Goal: Task Accomplishment & Management: Complete application form

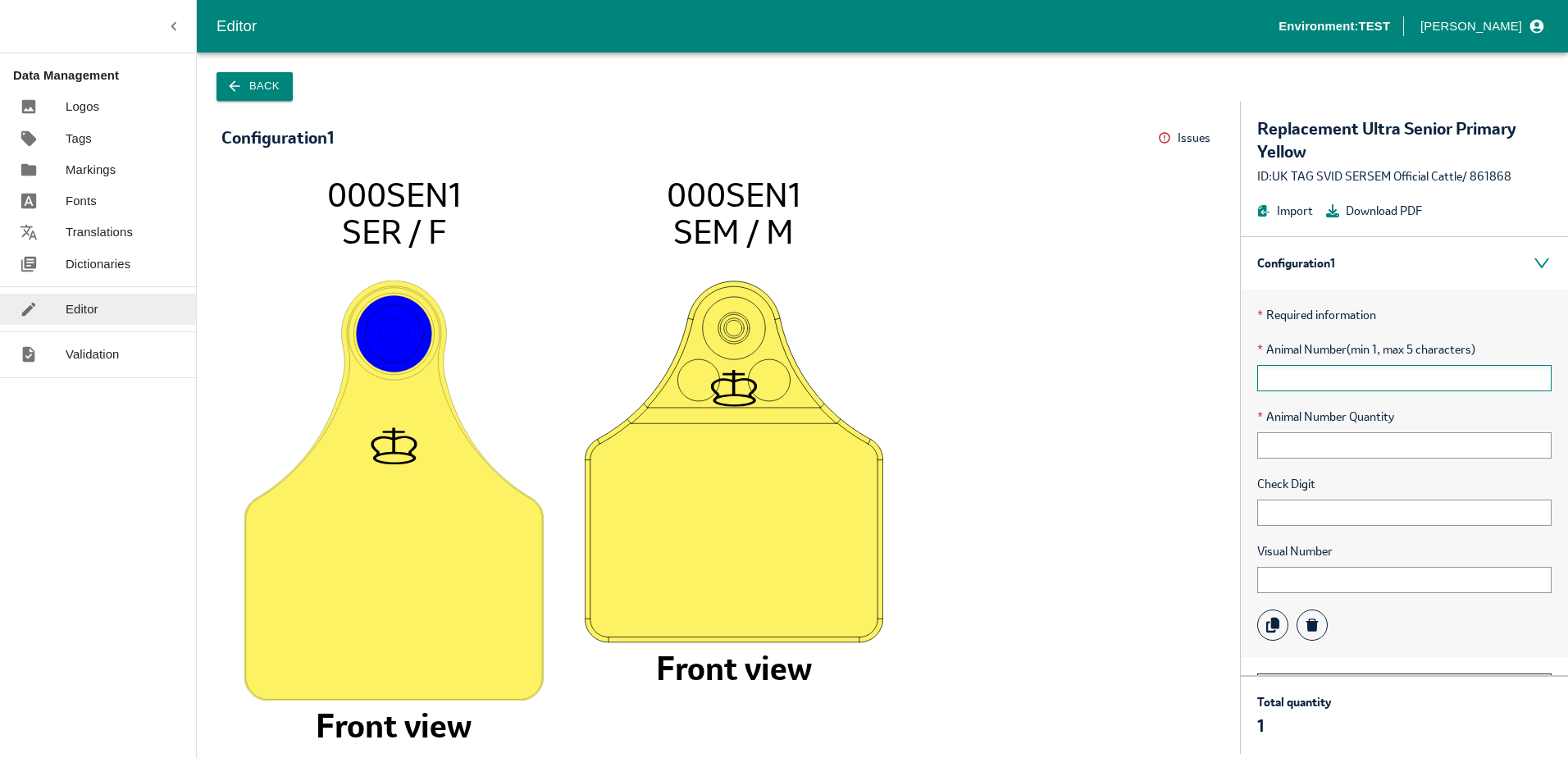
click at [1318, 371] on input "text" at bounding box center [1404, 379] width 294 height 26
type input "123"
click at [1269, 446] on input "text" at bounding box center [1404, 445] width 294 height 26
click at [1269, 527] on div "* Required information * Animal Number (min 1, max 5 characters) 123 * Animal N…" at bounding box center [1405, 473] width 327 height 367
click at [1275, 520] on input "text" at bounding box center [1404, 513] width 294 height 26
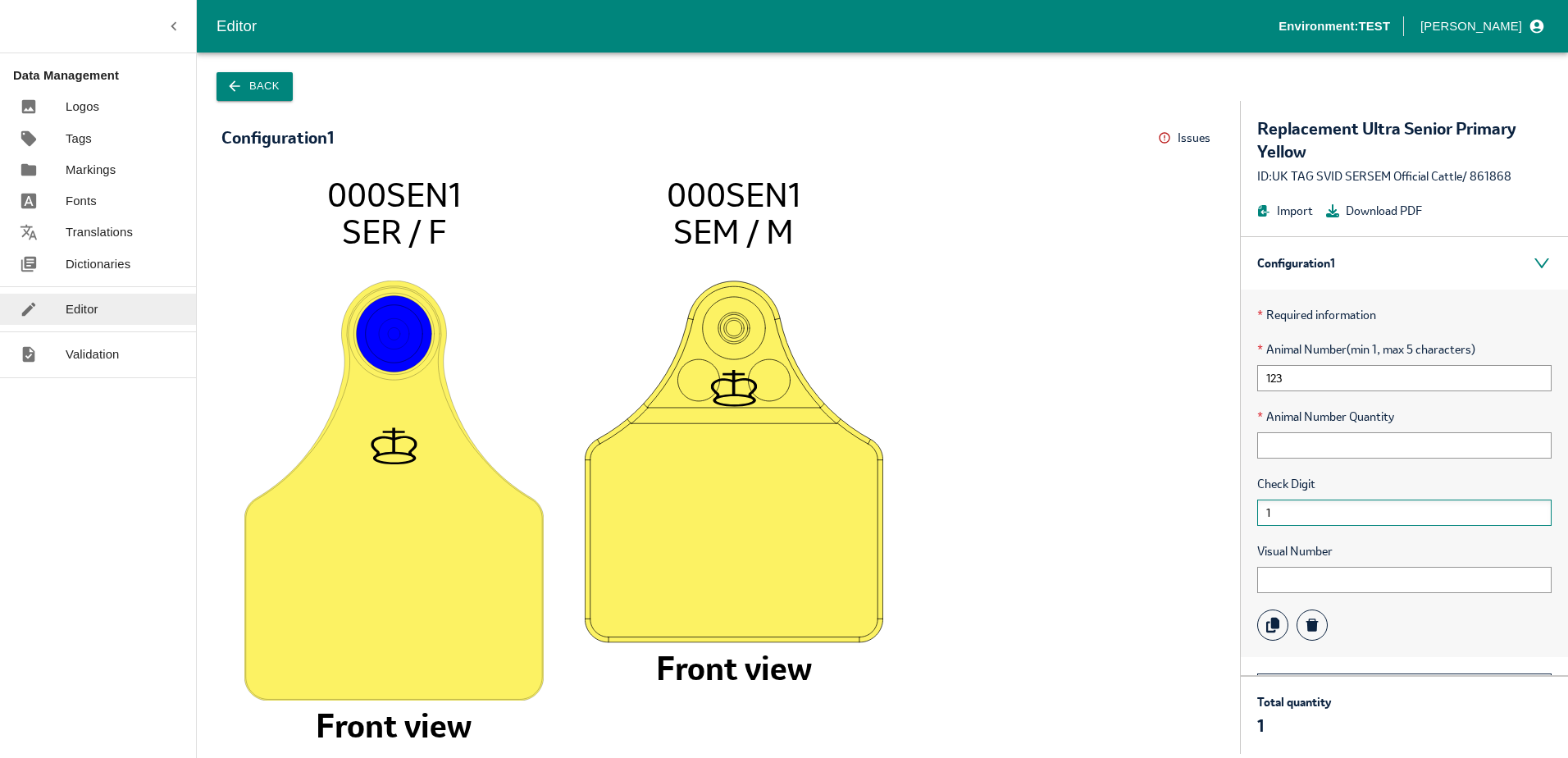
type input "1"
click at [1292, 569] on input "text" at bounding box center [1404, 580] width 294 height 26
type input "111111"
click at [1302, 444] on input "text" at bounding box center [1404, 445] width 294 height 26
type input "11"
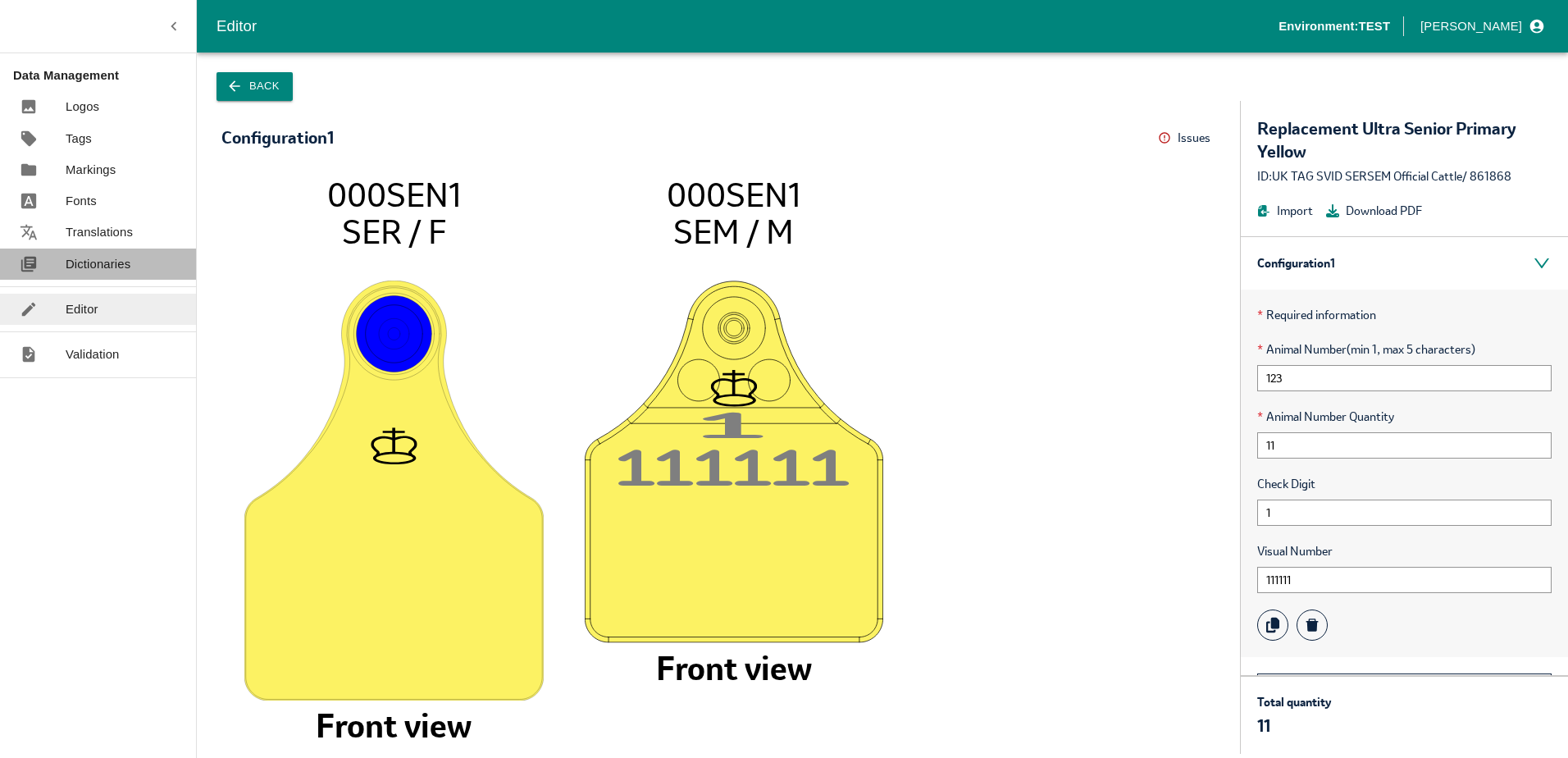
click at [96, 257] on p "Dictionaries" at bounding box center [98, 264] width 65 height 18
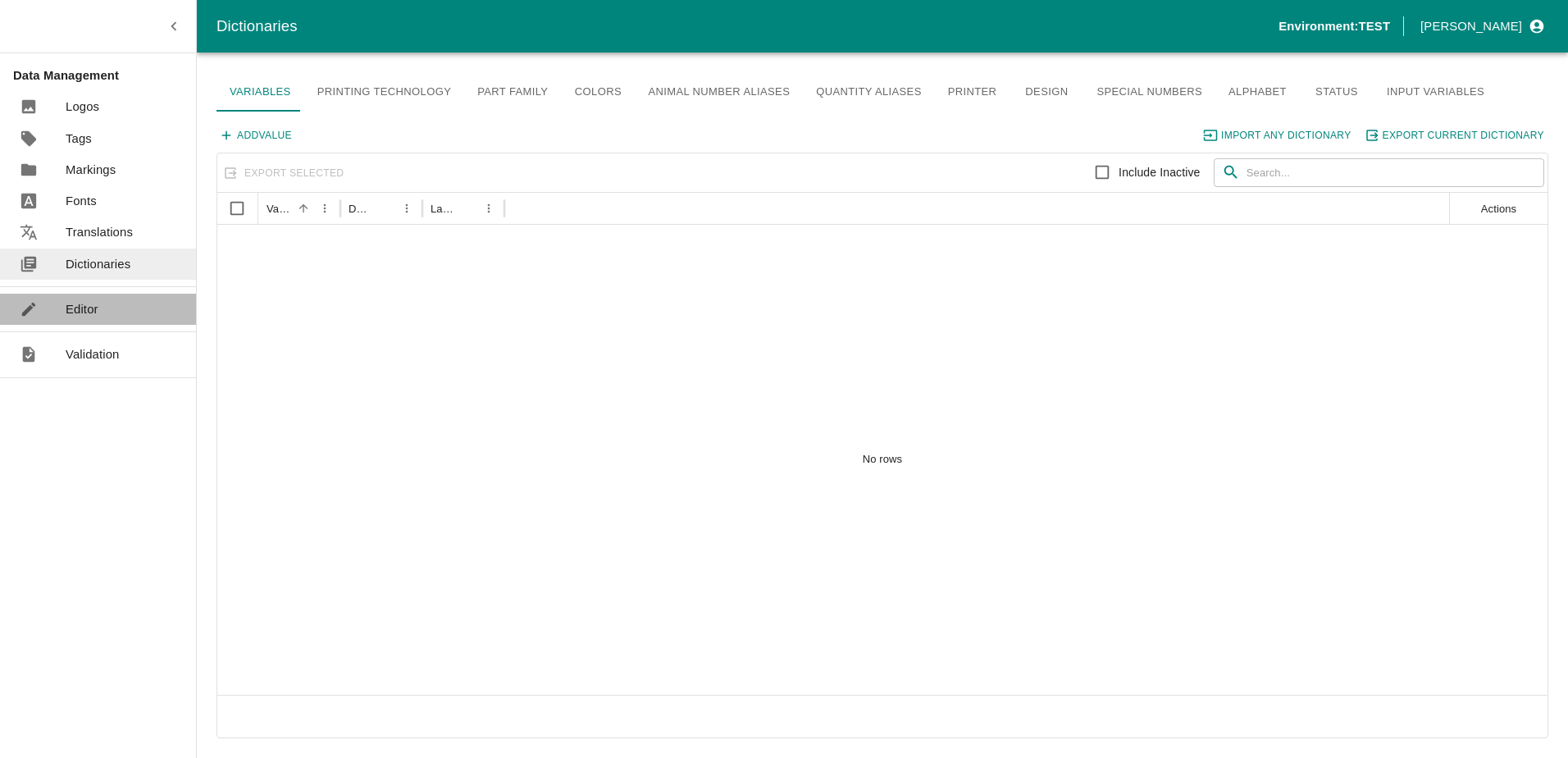
click at [94, 304] on p "Editor" at bounding box center [82, 309] width 33 height 18
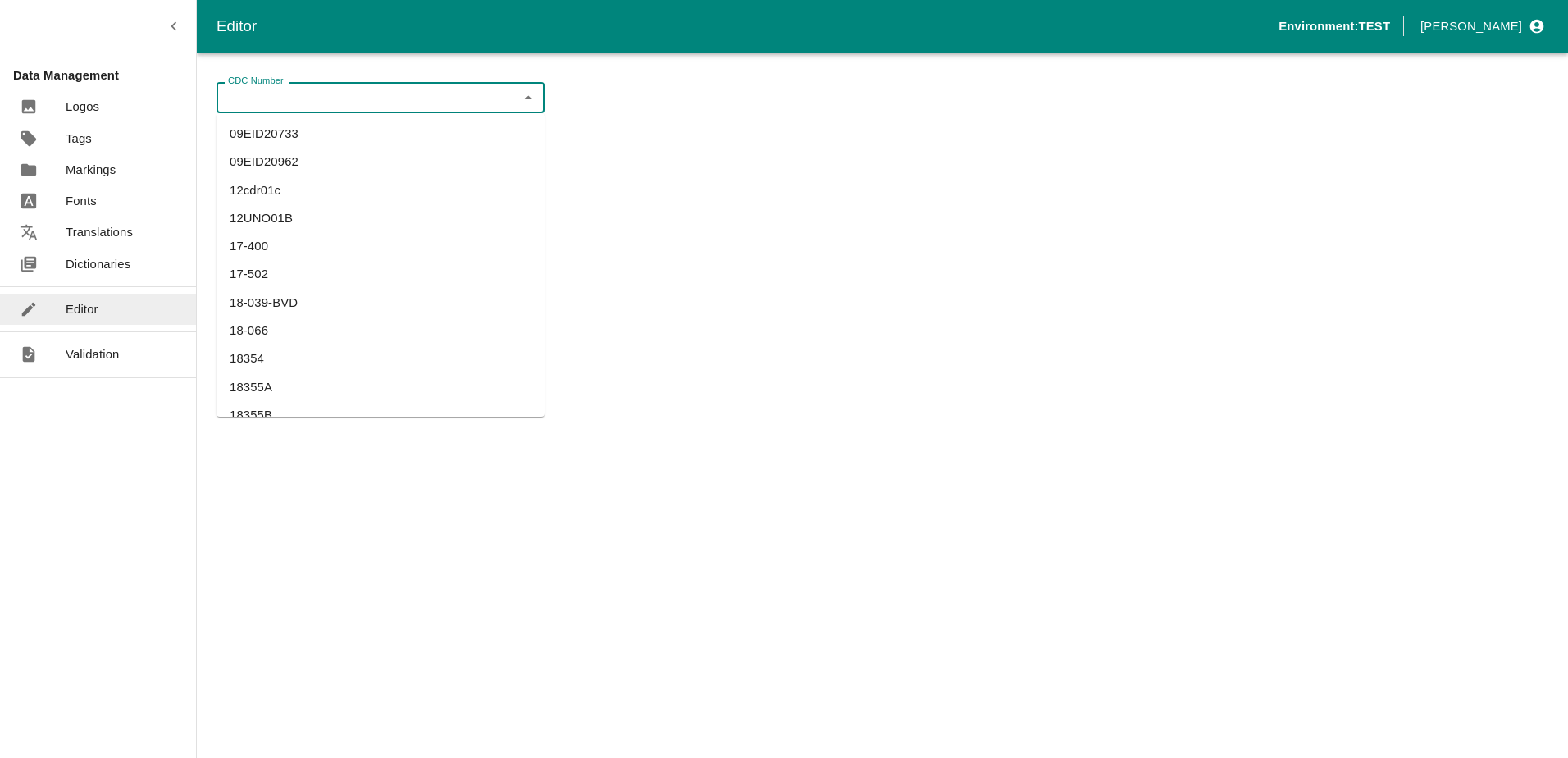
click at [266, 93] on input "CDC Number" at bounding box center [366, 97] width 291 height 21
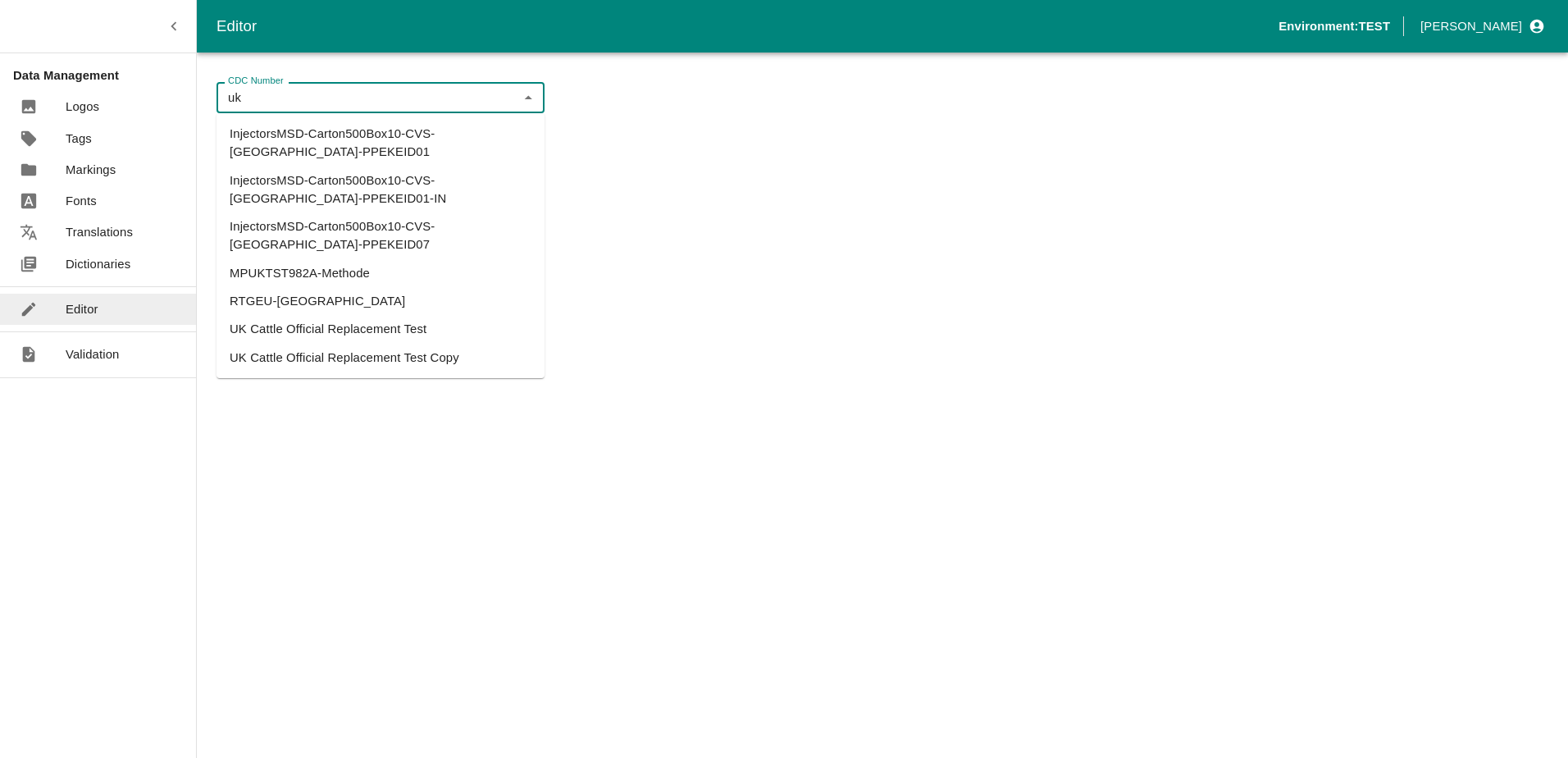
click at [370, 315] on li "UK Cattle Official Replacement Test" at bounding box center [381, 329] width 328 height 28
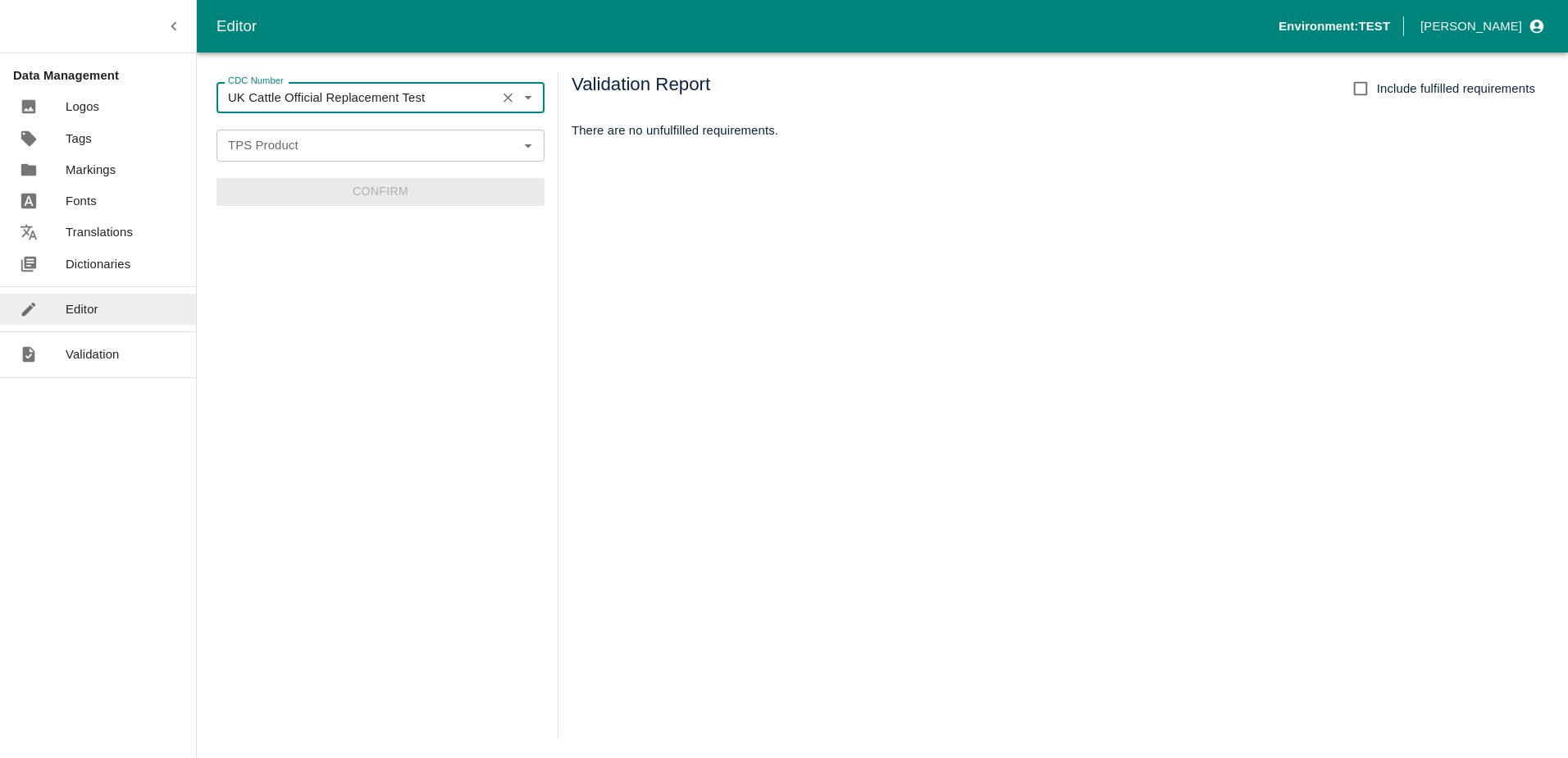
type input "UK Cattle Official Replacement Test"
click at [334, 139] on input "TPS Product" at bounding box center [366, 145] width 291 height 21
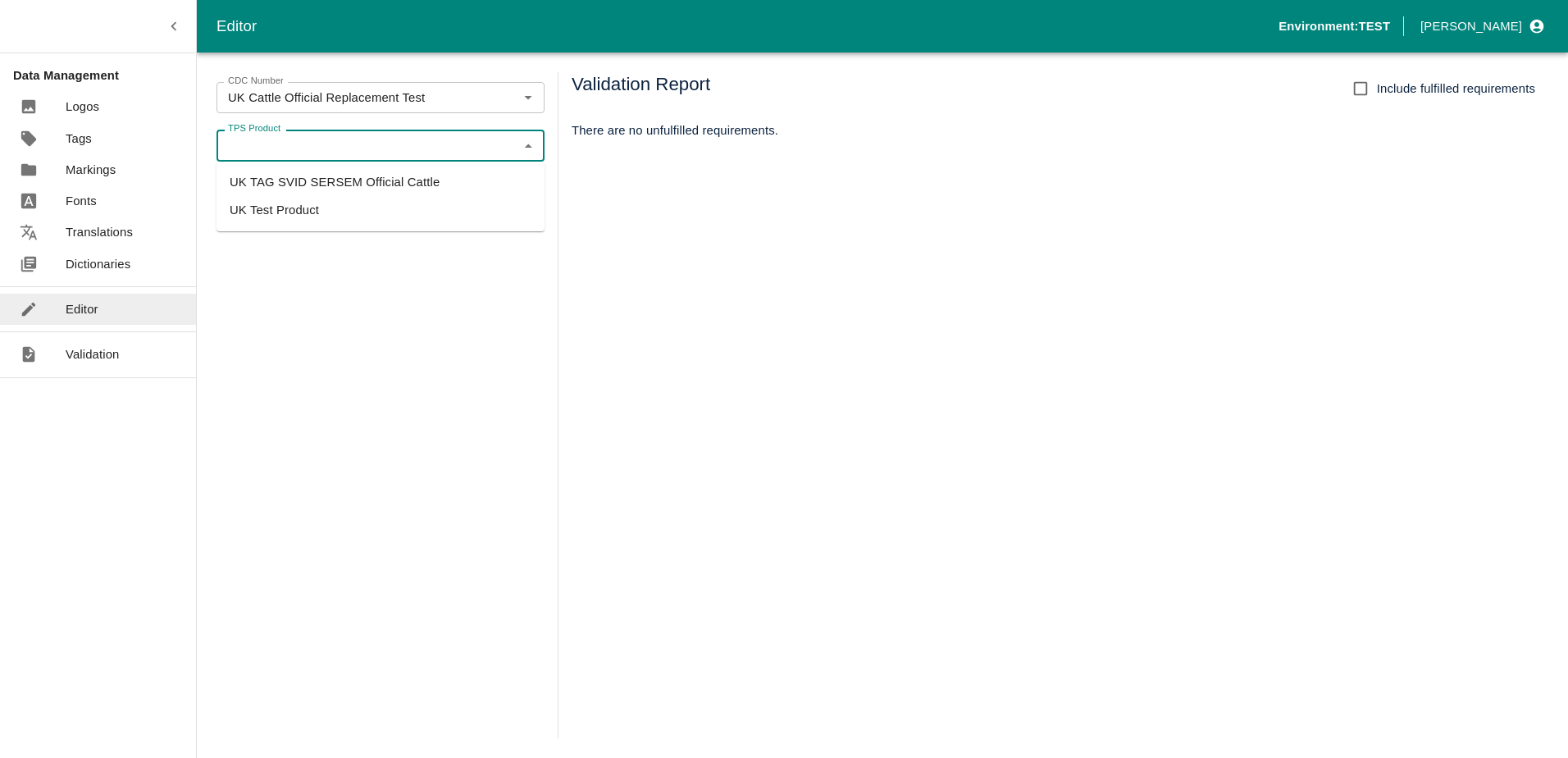
click at [330, 219] on li "UK Test Product" at bounding box center [381, 210] width 328 height 28
type input "UK Test Product"
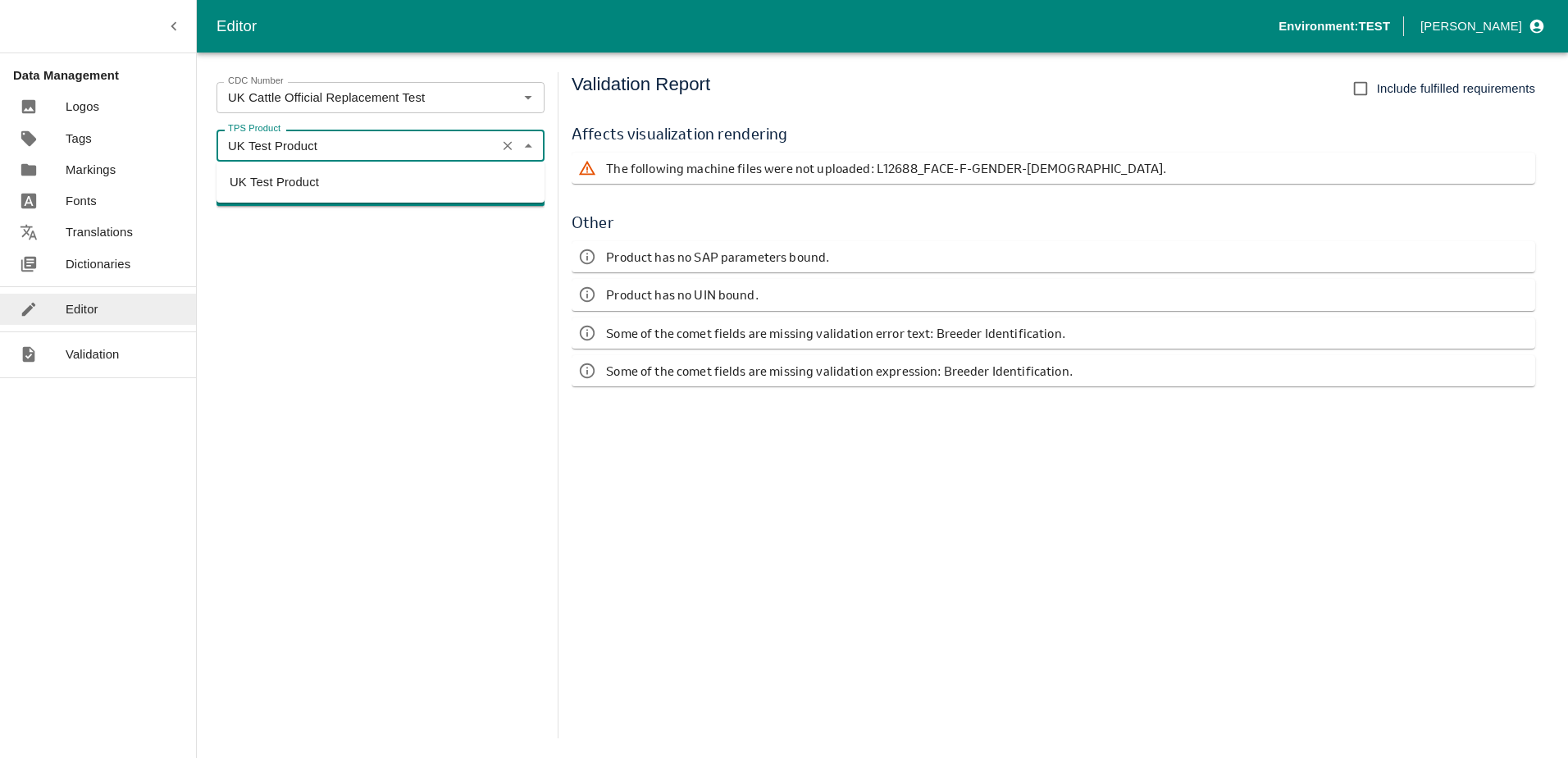
click at [347, 152] on input "UK Test Product" at bounding box center [356, 145] width 270 height 21
click at [506, 144] on icon "Clear" at bounding box center [508, 145] width 16 height 16
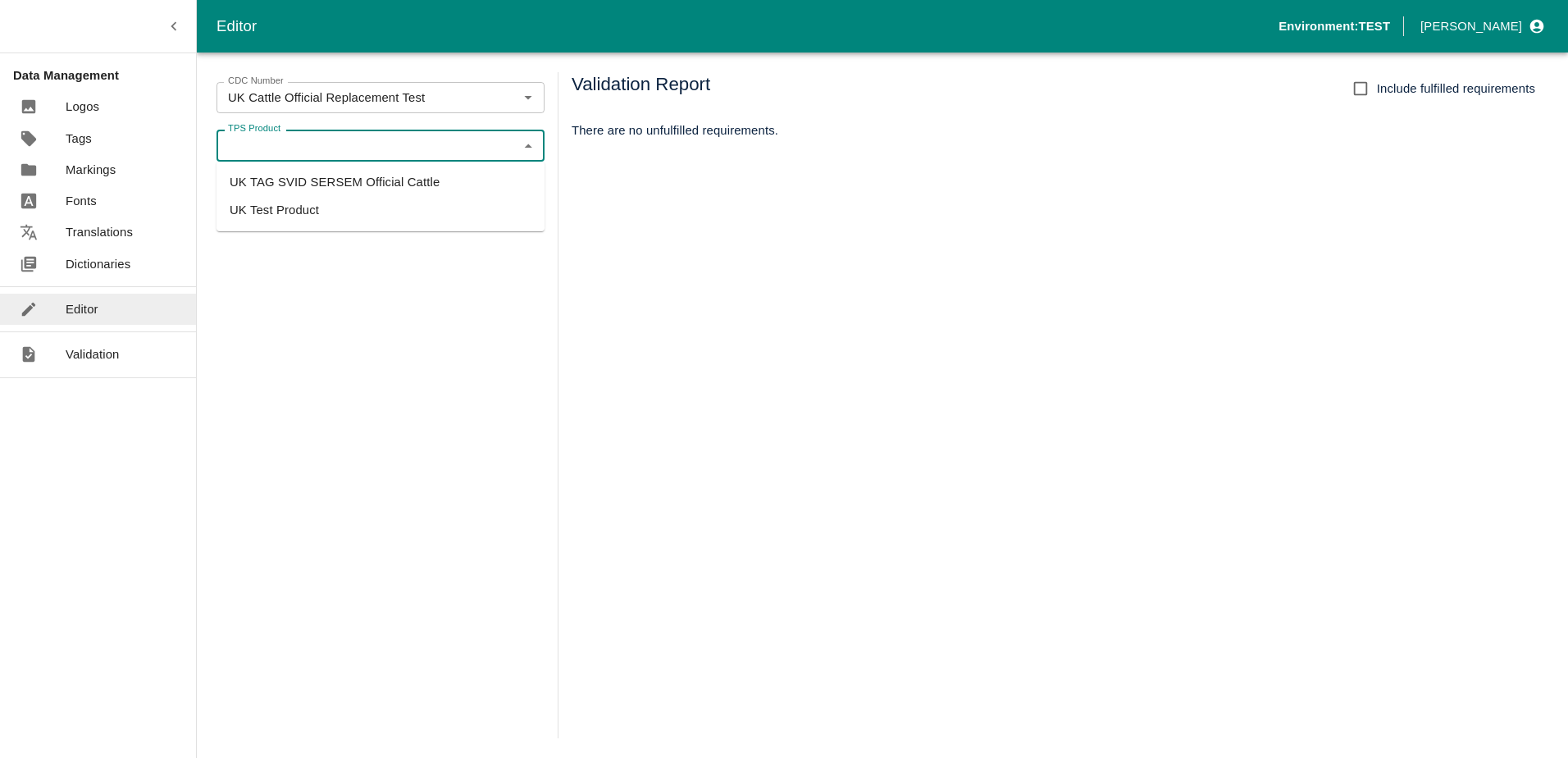
click at [330, 186] on li "UK TAG SVID SERSEM Official Cattle" at bounding box center [381, 182] width 328 height 28
type input "UK TAG SVID SERSEM Official Cattle"
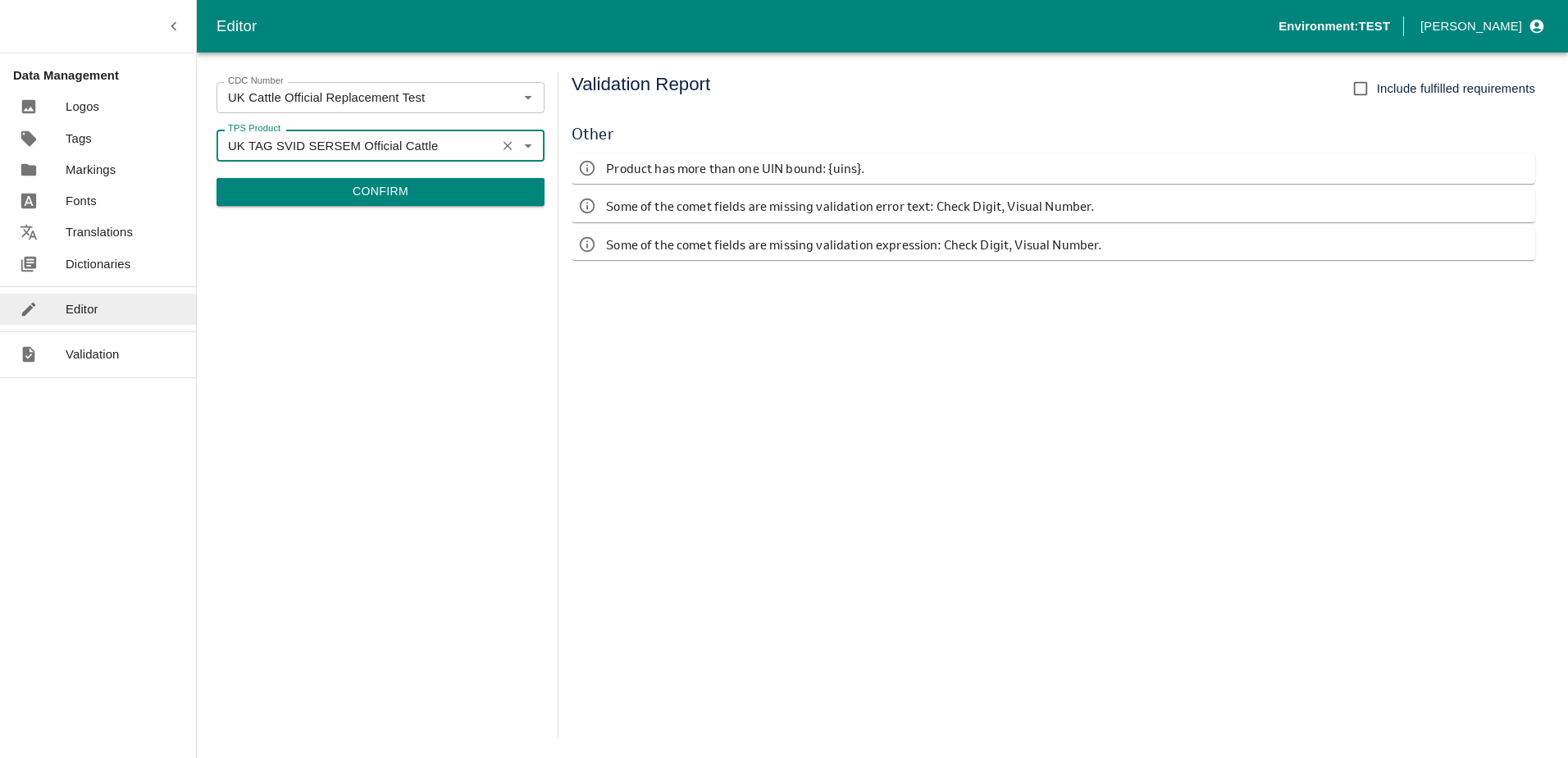
click at [389, 193] on button "Confirm" at bounding box center [381, 192] width 328 height 28
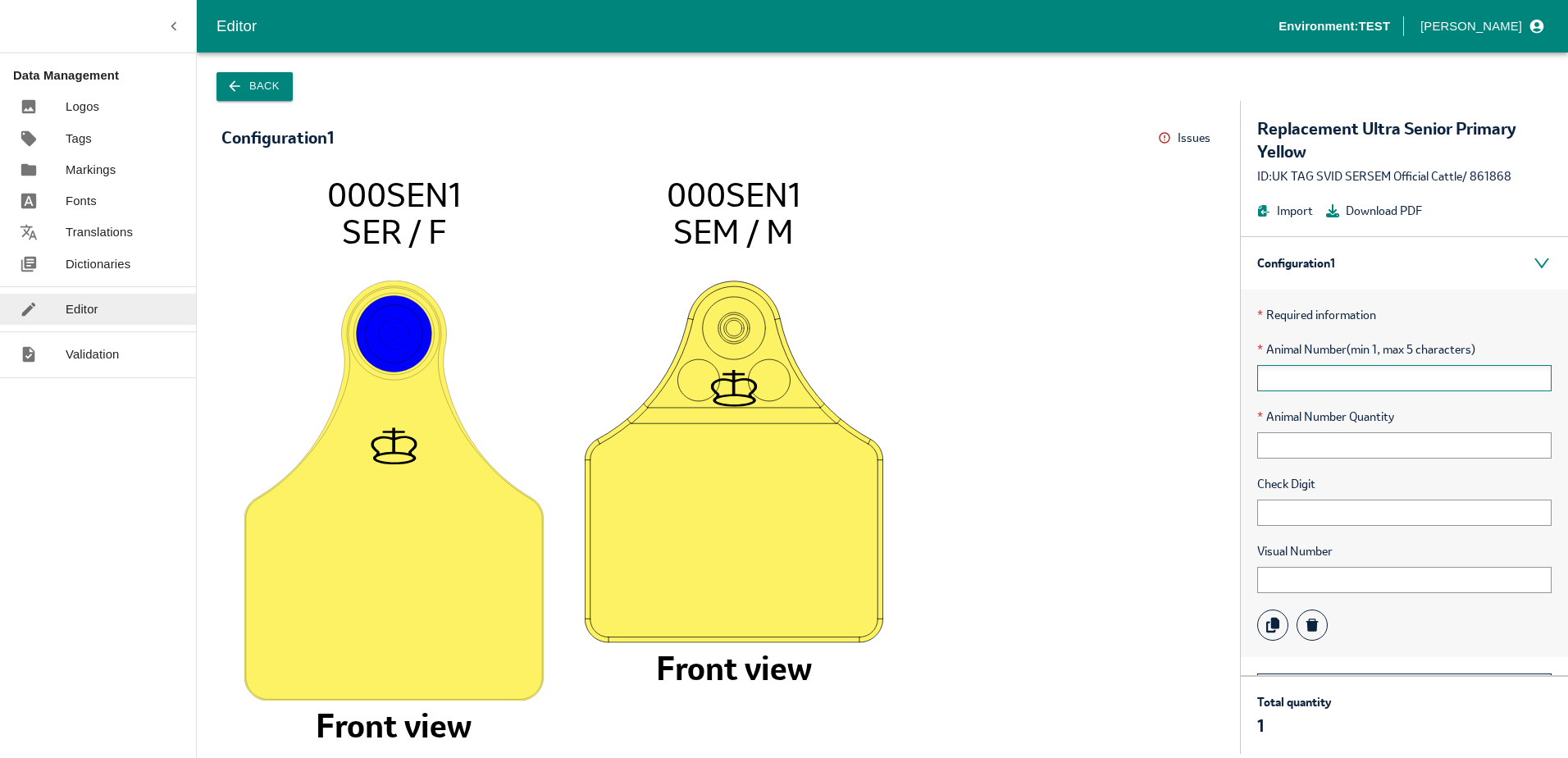
click at [1354, 375] on input "text" at bounding box center [1404, 379] width 294 height 26
click at [1297, 373] on input "text" at bounding box center [1404, 379] width 294 height 26
type input "q"
type input "111"
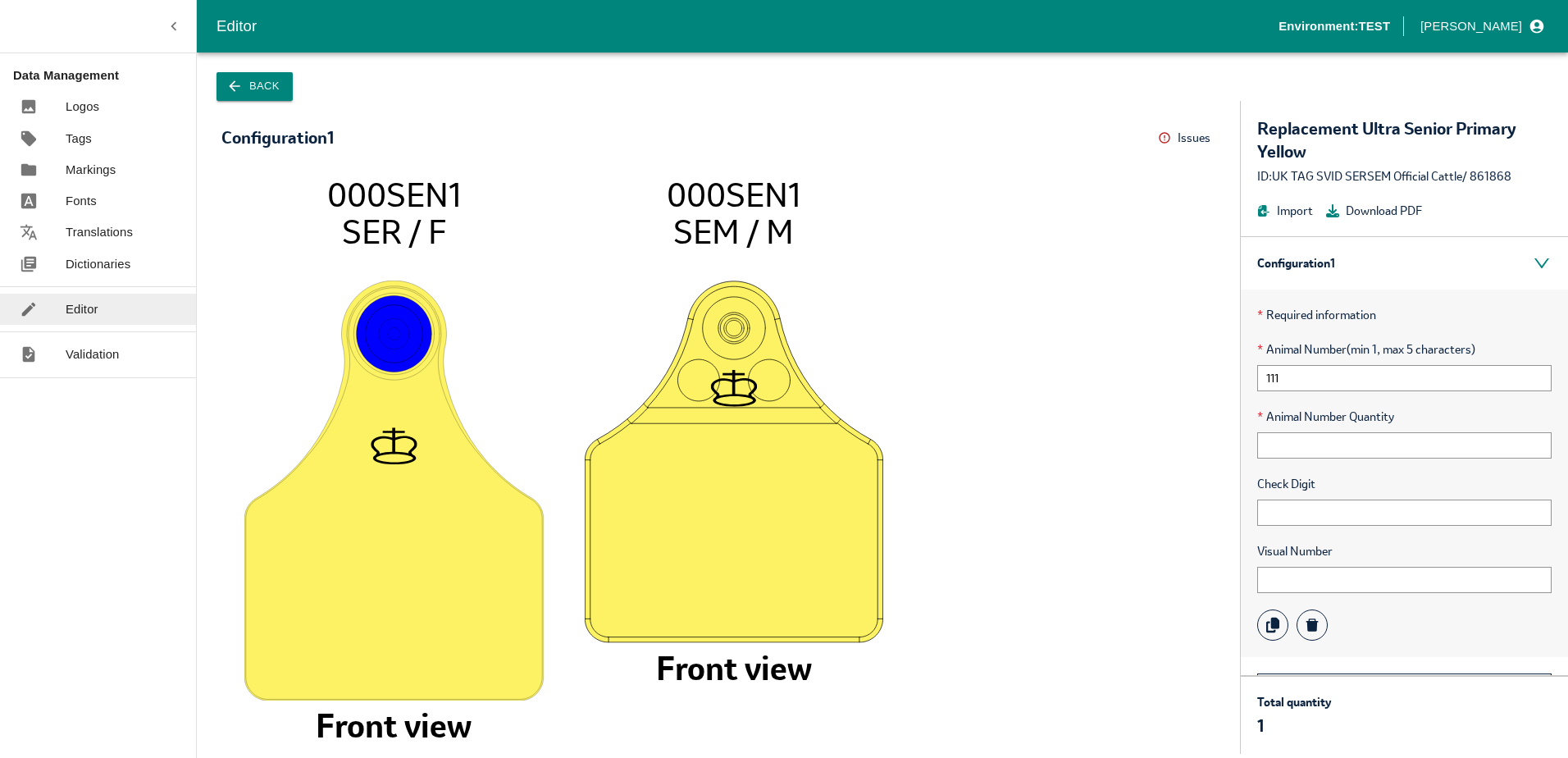
click at [1316, 430] on div "* Animal Number Quantity" at bounding box center [1404, 433] width 294 height 51
click at [1297, 464] on div "* Required information * Animal Number (min 1, max 5 characters) 111 * Animal N…" at bounding box center [1405, 473] width 327 height 367
click at [111, 262] on p "Dictionaries" at bounding box center [98, 264] width 65 height 18
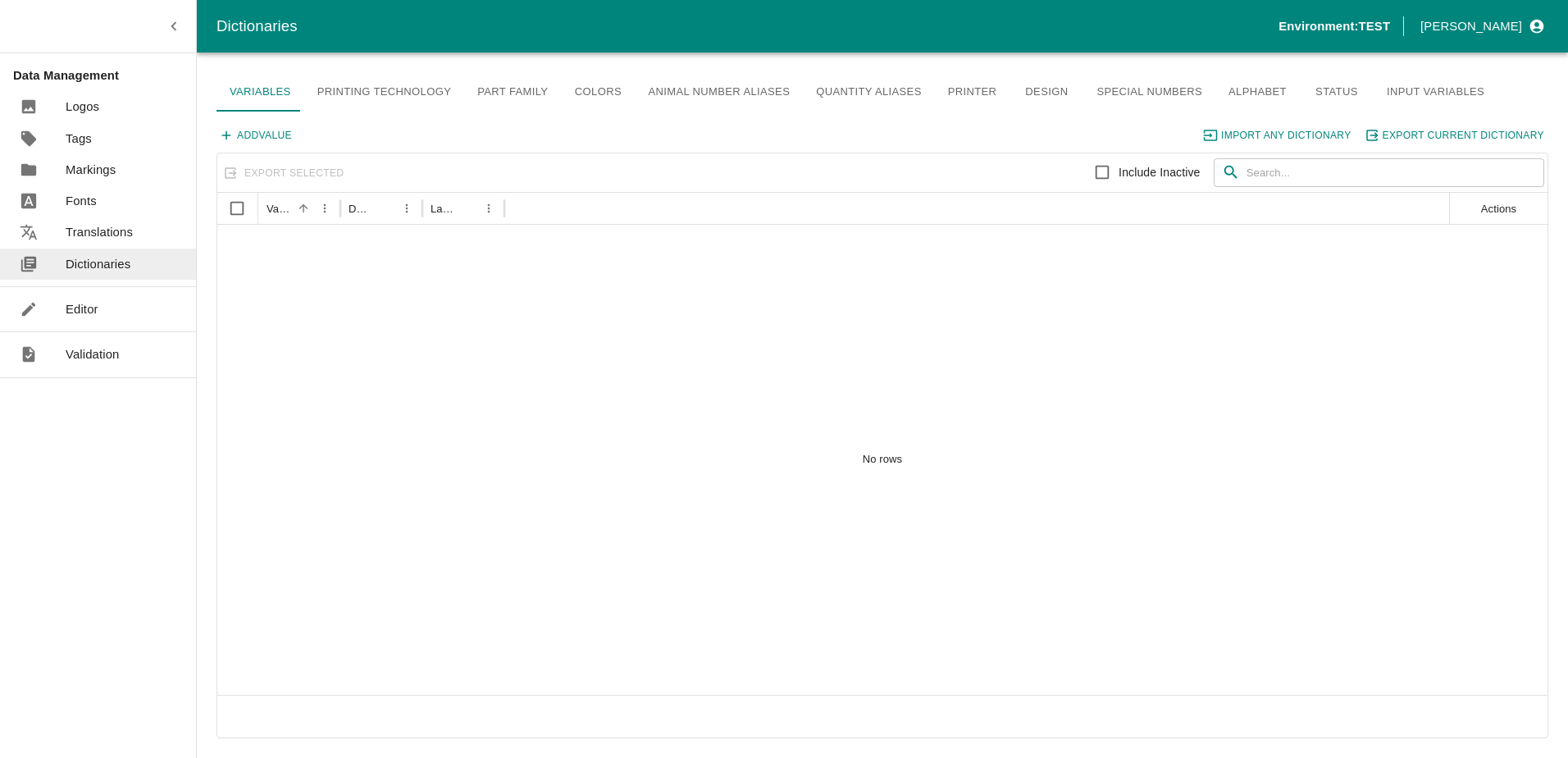
click at [109, 294] on link "Editor" at bounding box center [98, 309] width 196 height 31
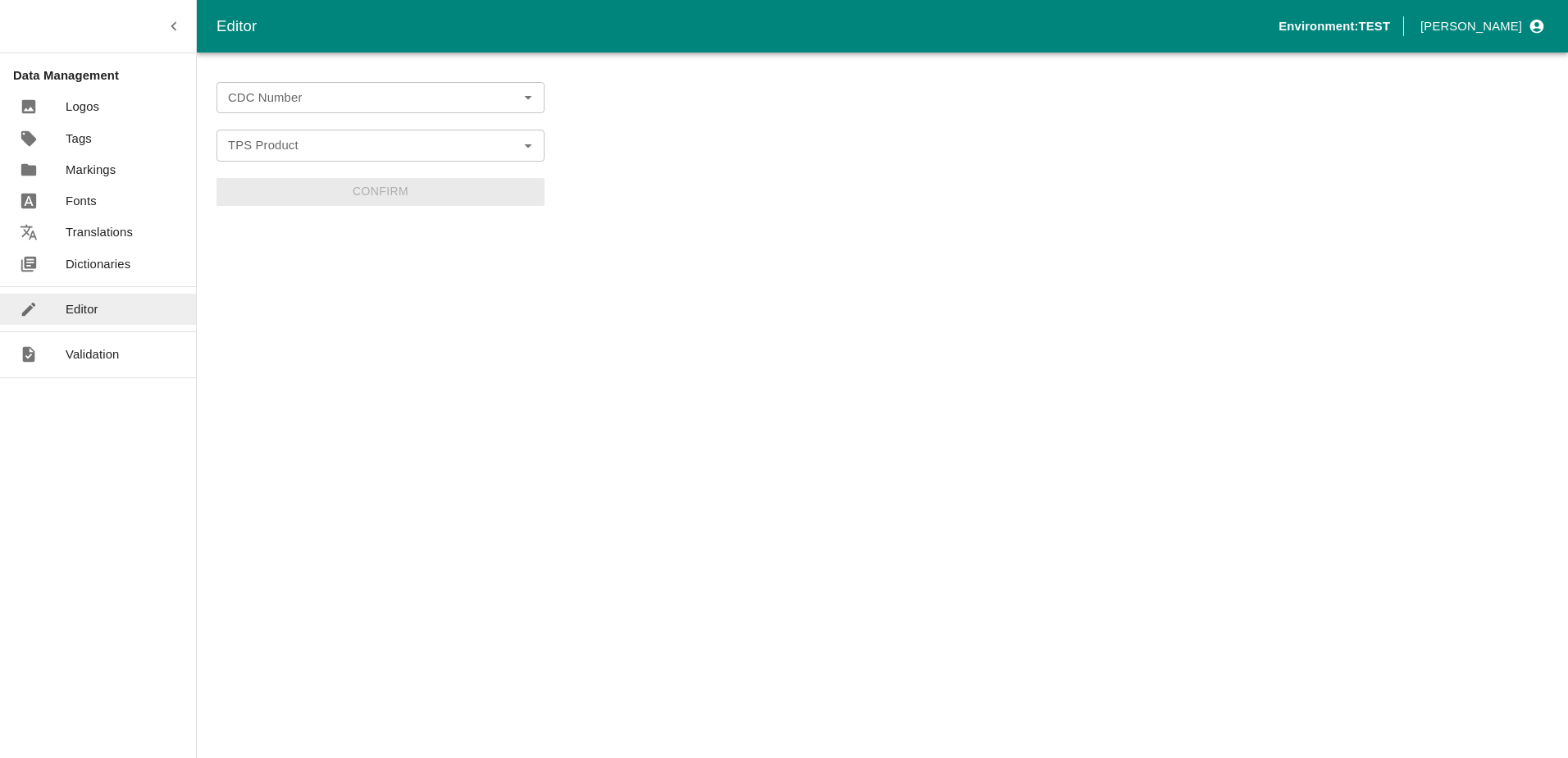
click at [525, 88] on icon "Open" at bounding box center [528, 97] width 18 height 18
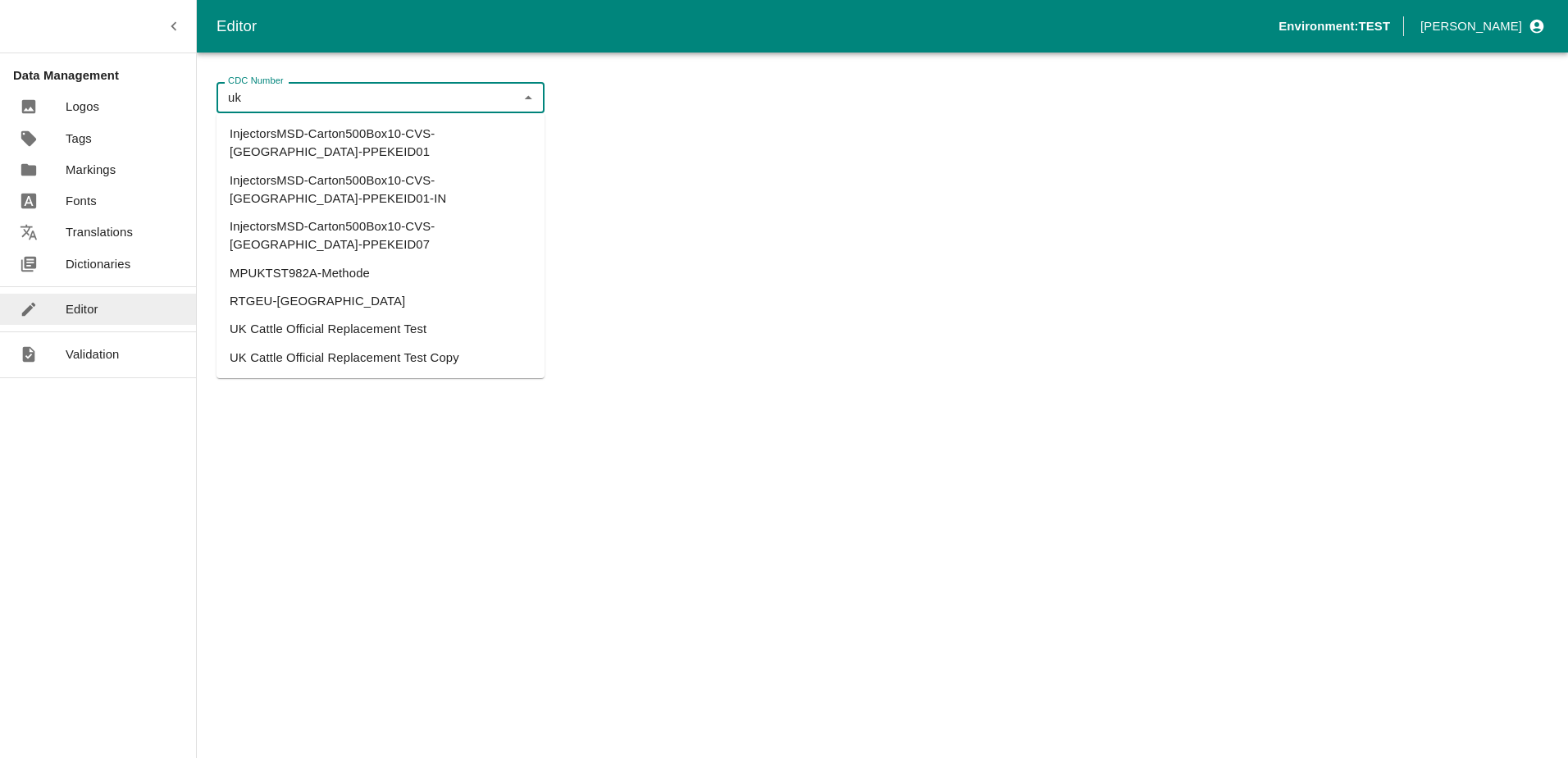
click at [341, 315] on li "UK Cattle Official Replacement Test" at bounding box center [381, 329] width 328 height 28
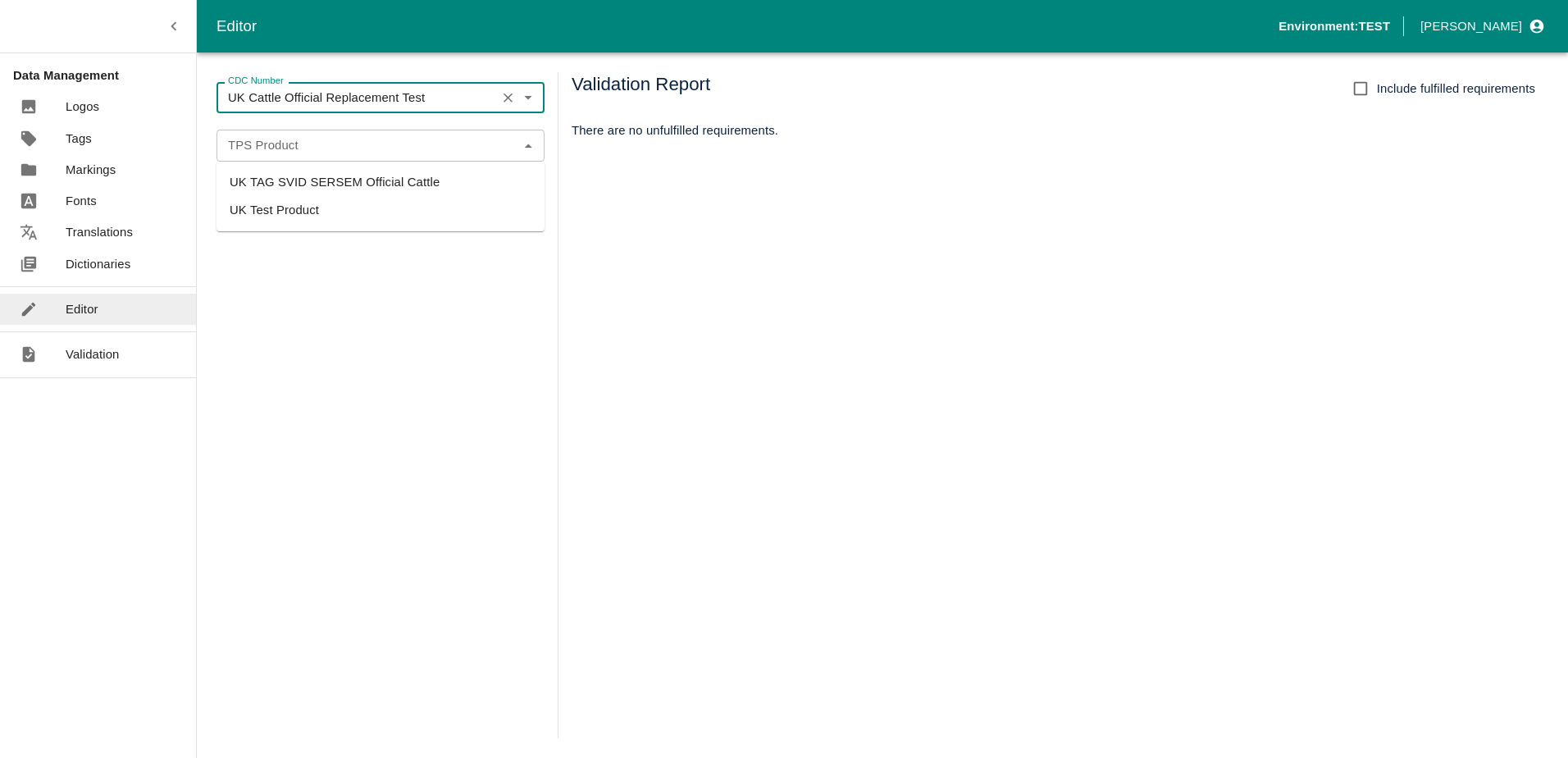
click at [385, 132] on div "TPS Product" at bounding box center [381, 145] width 328 height 31
type input "UK Cattle Official Replacement Test"
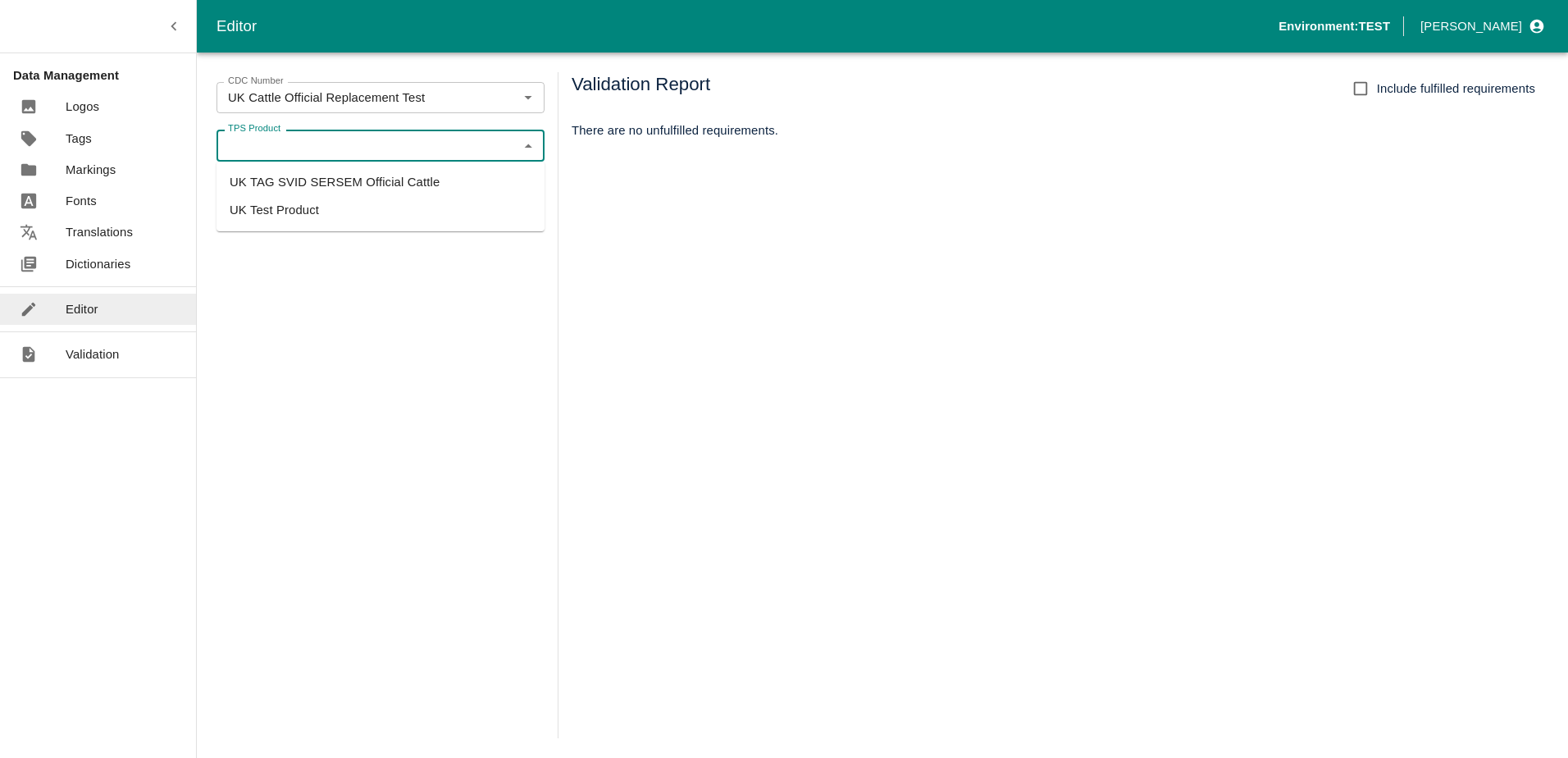
click at [375, 173] on li "UK TAG SVID SERSEM Official Cattle" at bounding box center [381, 182] width 328 height 28
type input "UK TAG SVID SERSEM Official Cattle"
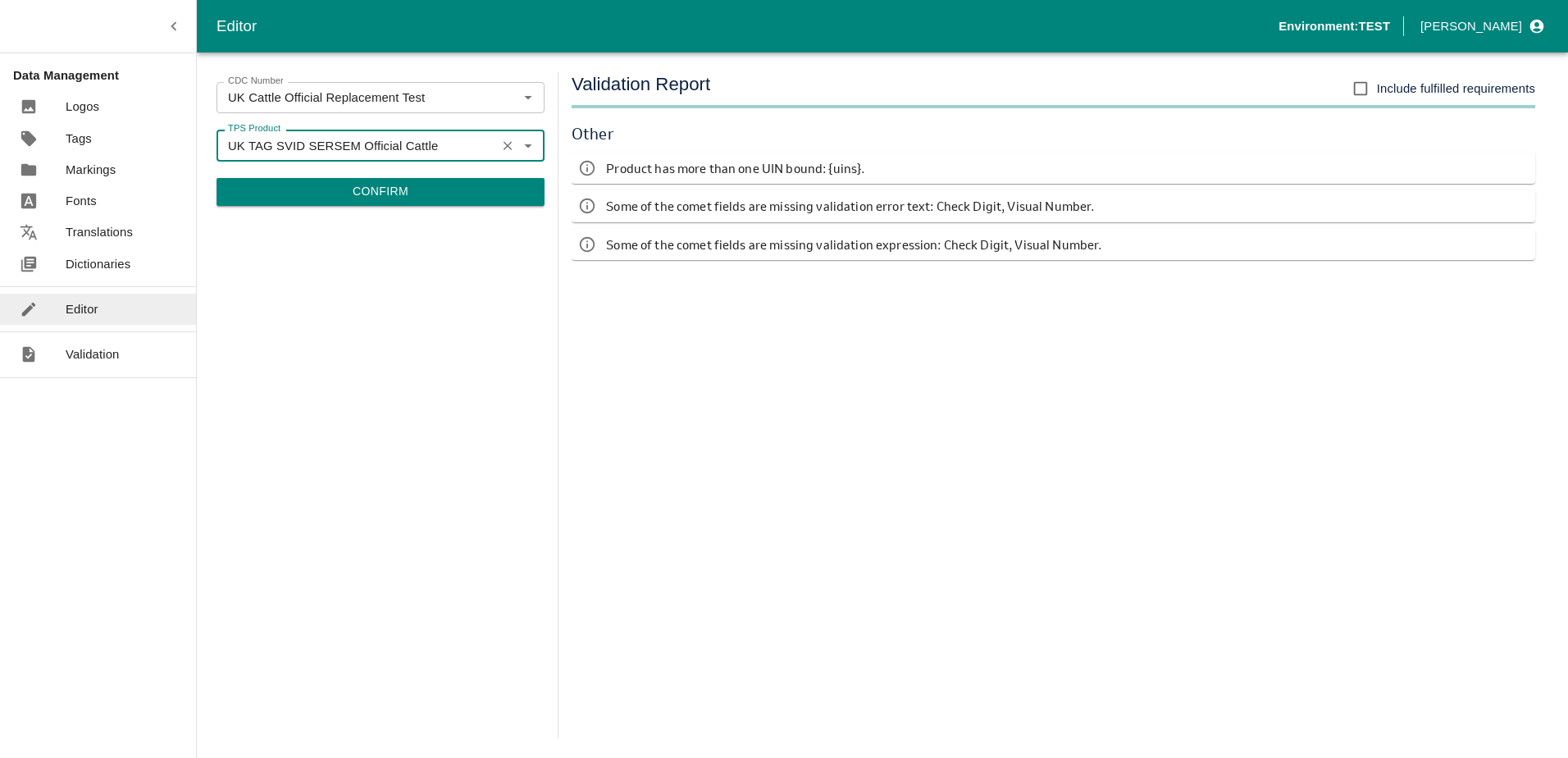
click at [475, 213] on div "CDC Number UK Cattle Official Replacement Test CDC Number TPS Product UK TAG SV…" at bounding box center [381, 405] width 328 height 666
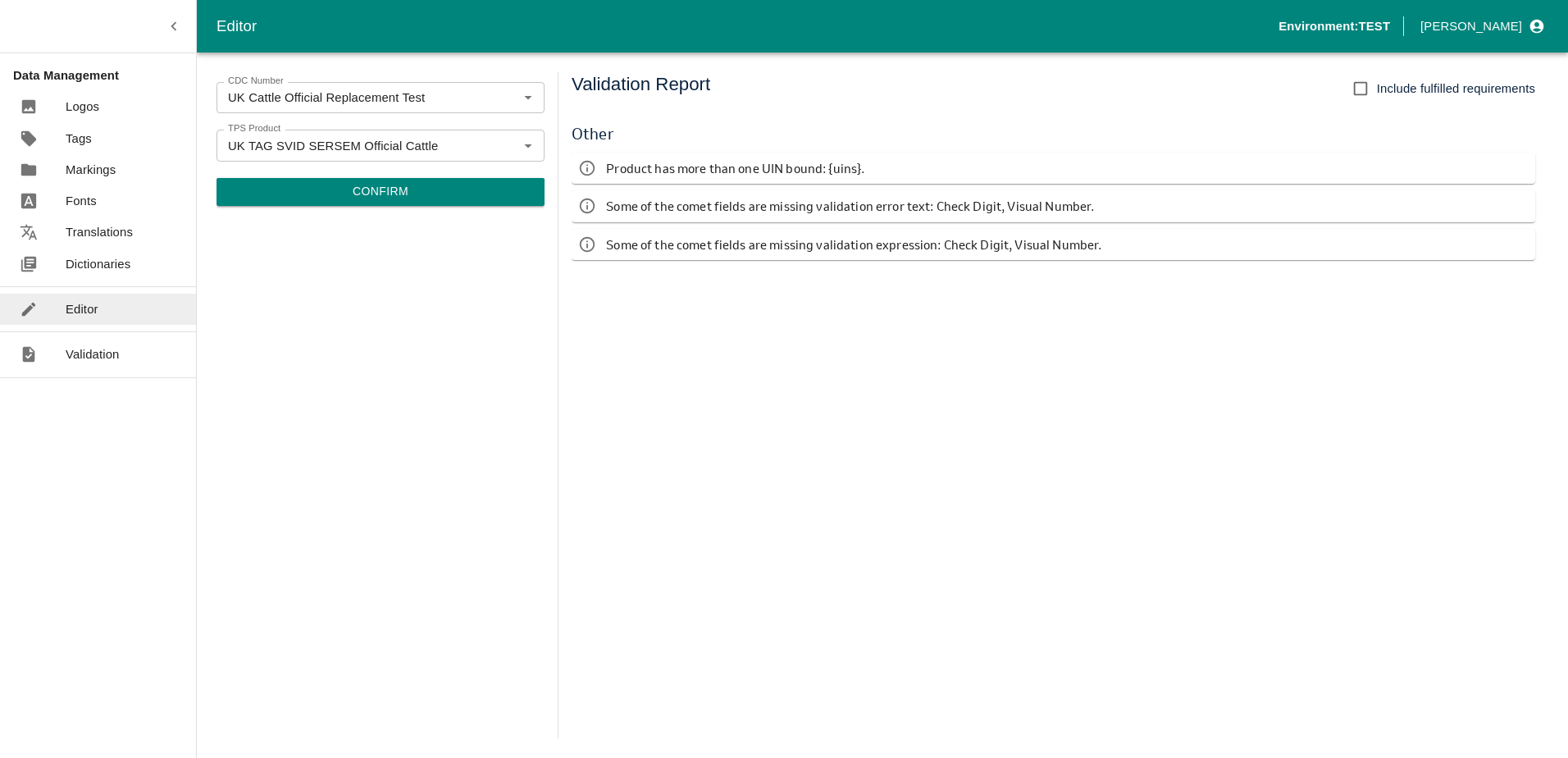
click at [450, 205] on button "Confirm" at bounding box center [381, 192] width 328 height 28
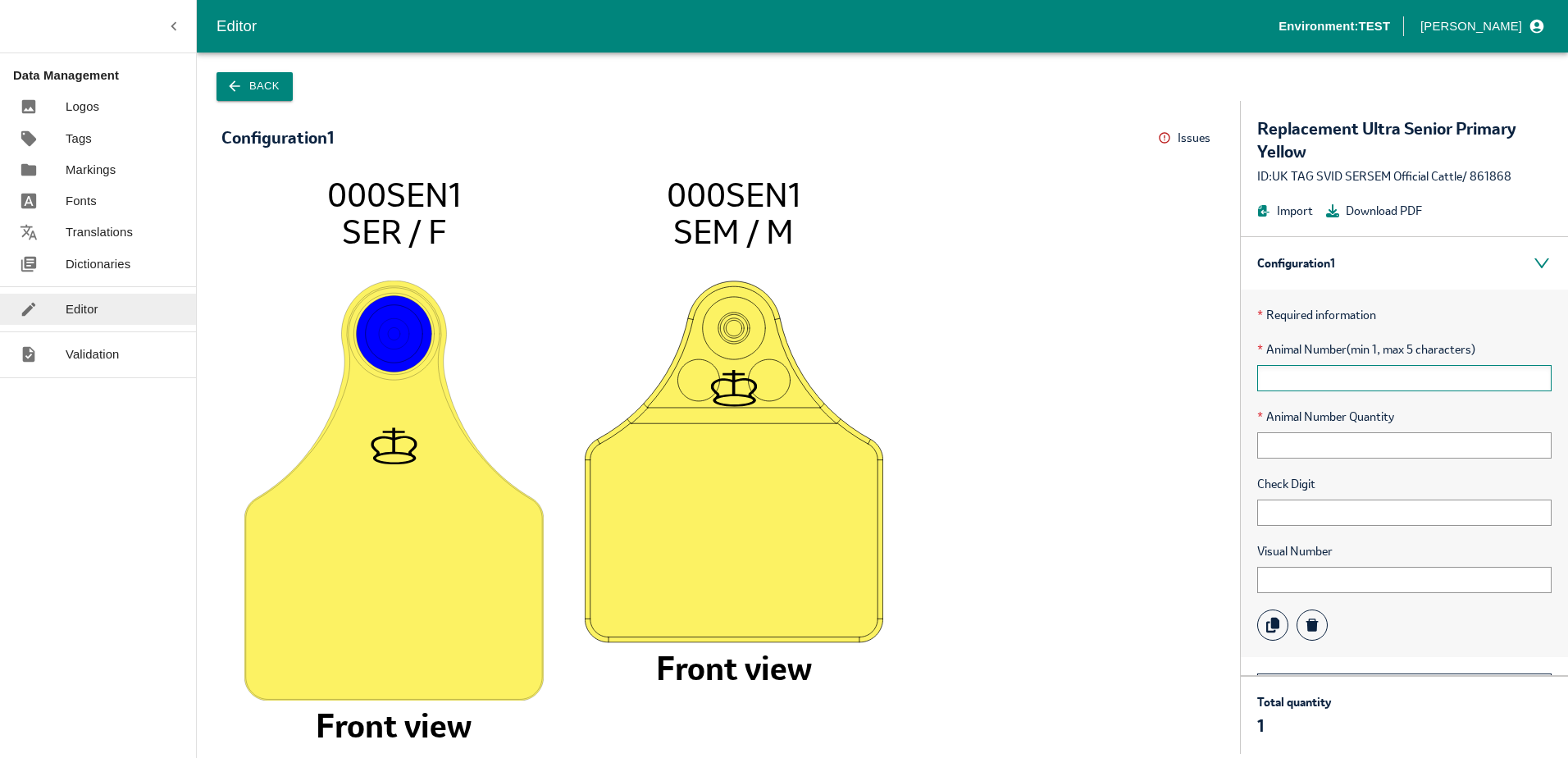
click at [1304, 386] on input "text" at bounding box center [1404, 379] width 294 height 26
type input "1111"
click at [1300, 437] on input "text" at bounding box center [1404, 445] width 294 height 26
type input "1"
click at [1280, 504] on input "text" at bounding box center [1404, 513] width 294 height 26
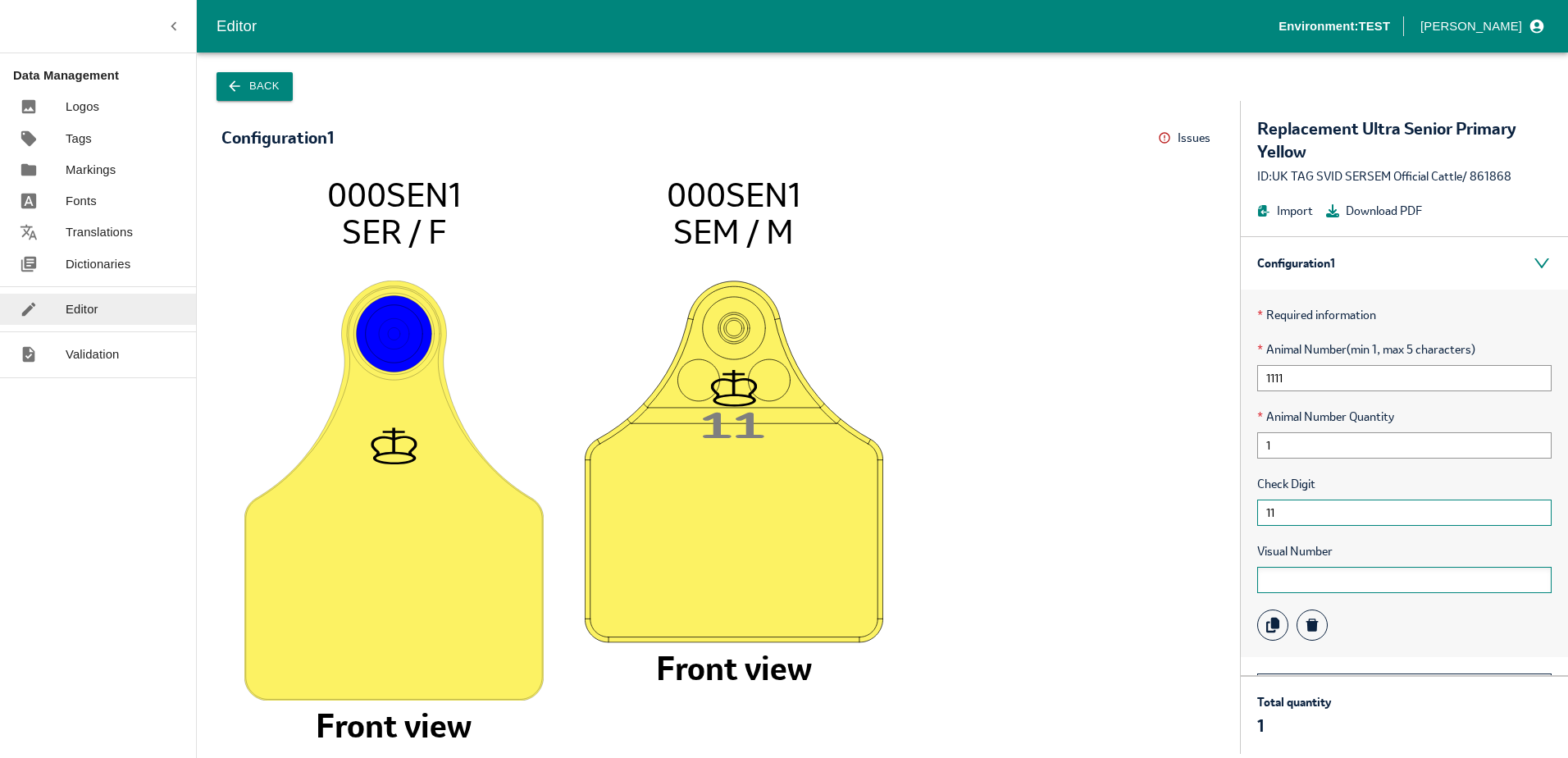
type input "11"
click at [1274, 592] on input "text" at bounding box center [1404, 580] width 294 height 26
type input "111"
click at [77, 277] on link "Dictionaries" at bounding box center [98, 264] width 196 height 31
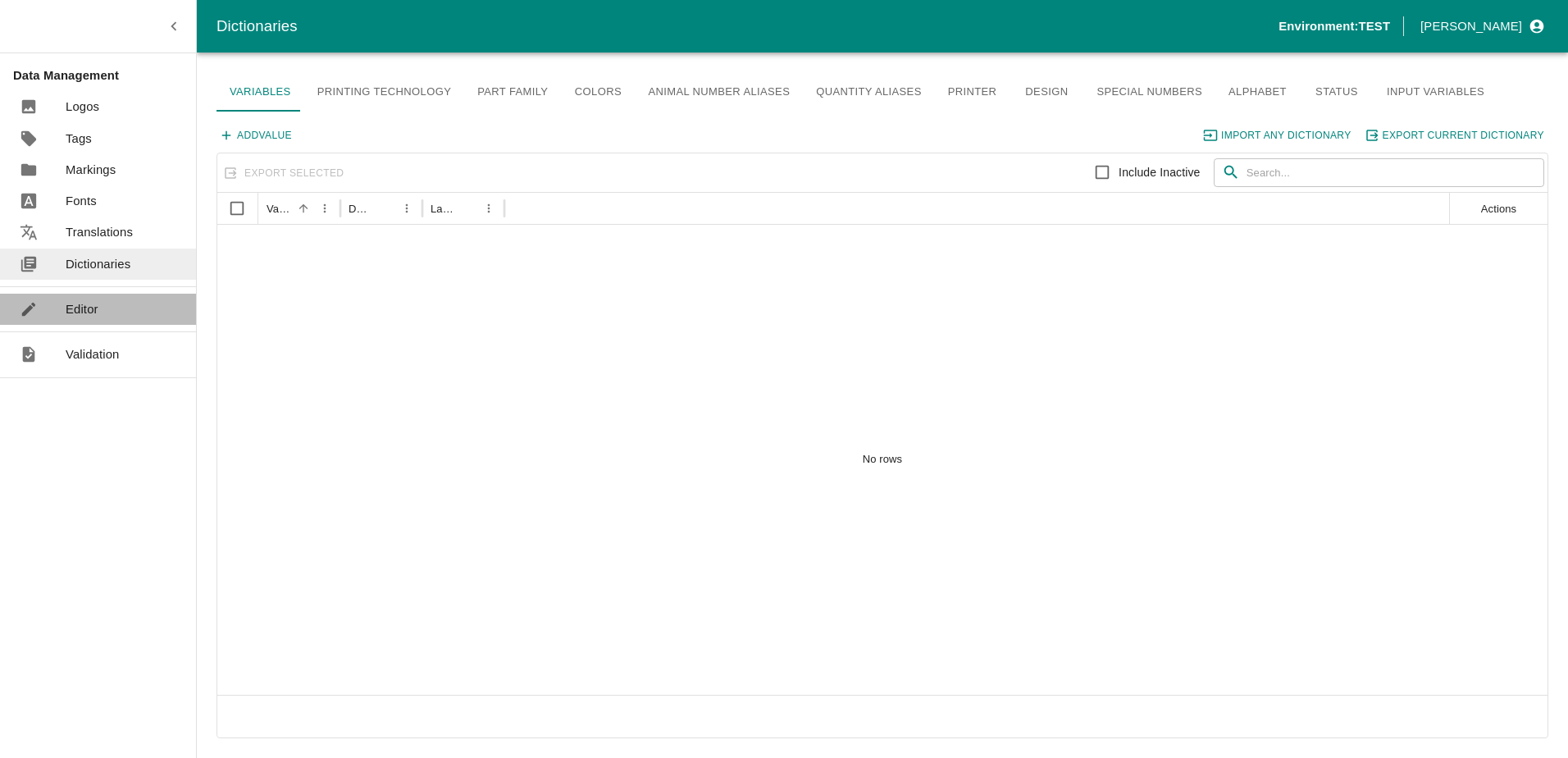
click at [92, 307] on p "Editor" at bounding box center [82, 309] width 33 height 18
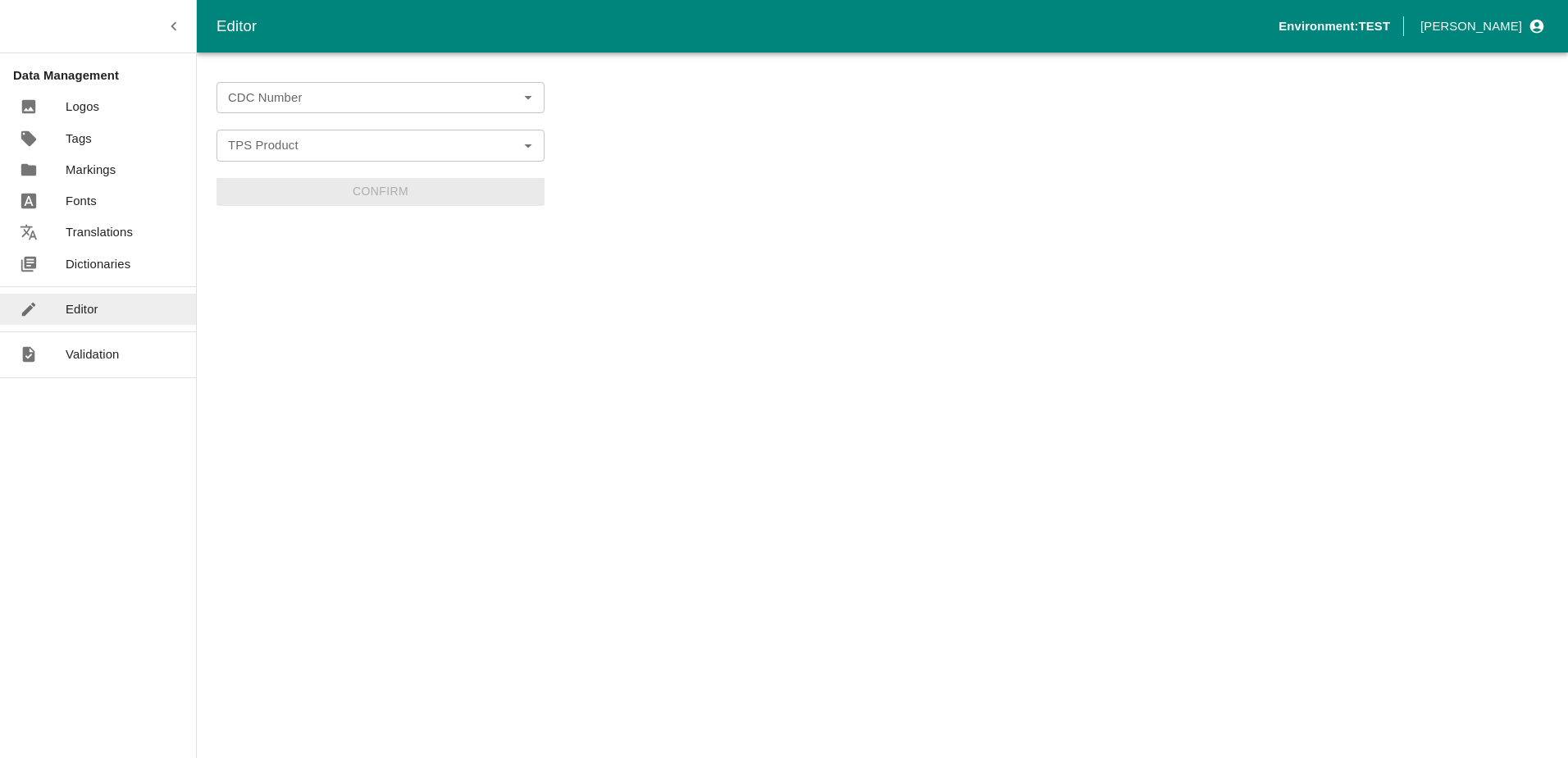
click at [357, 111] on div "CDC Number" at bounding box center [381, 97] width 328 height 31
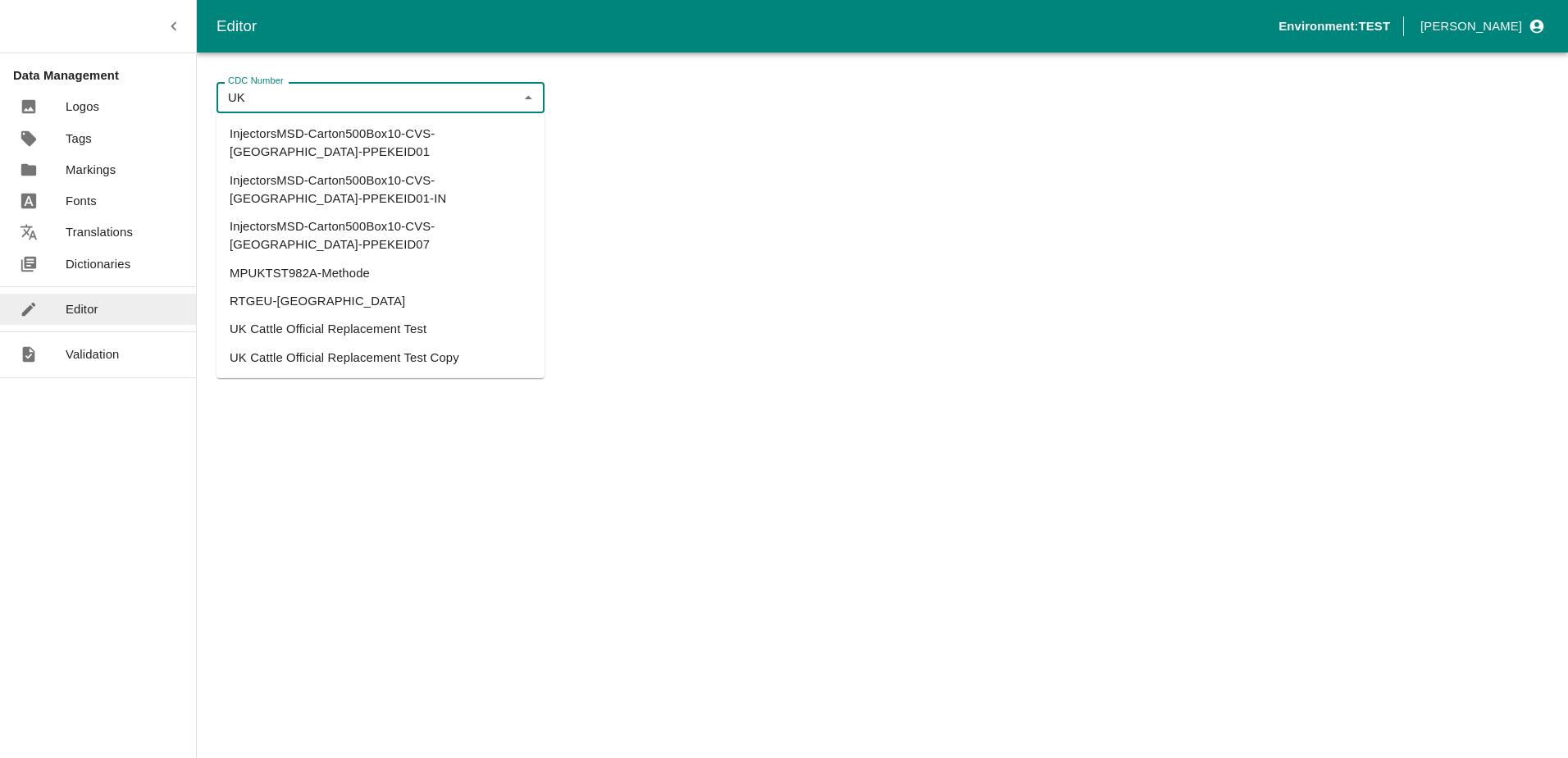
click at [373, 315] on li "UK Cattle Official Replacement Test" at bounding box center [381, 329] width 328 height 28
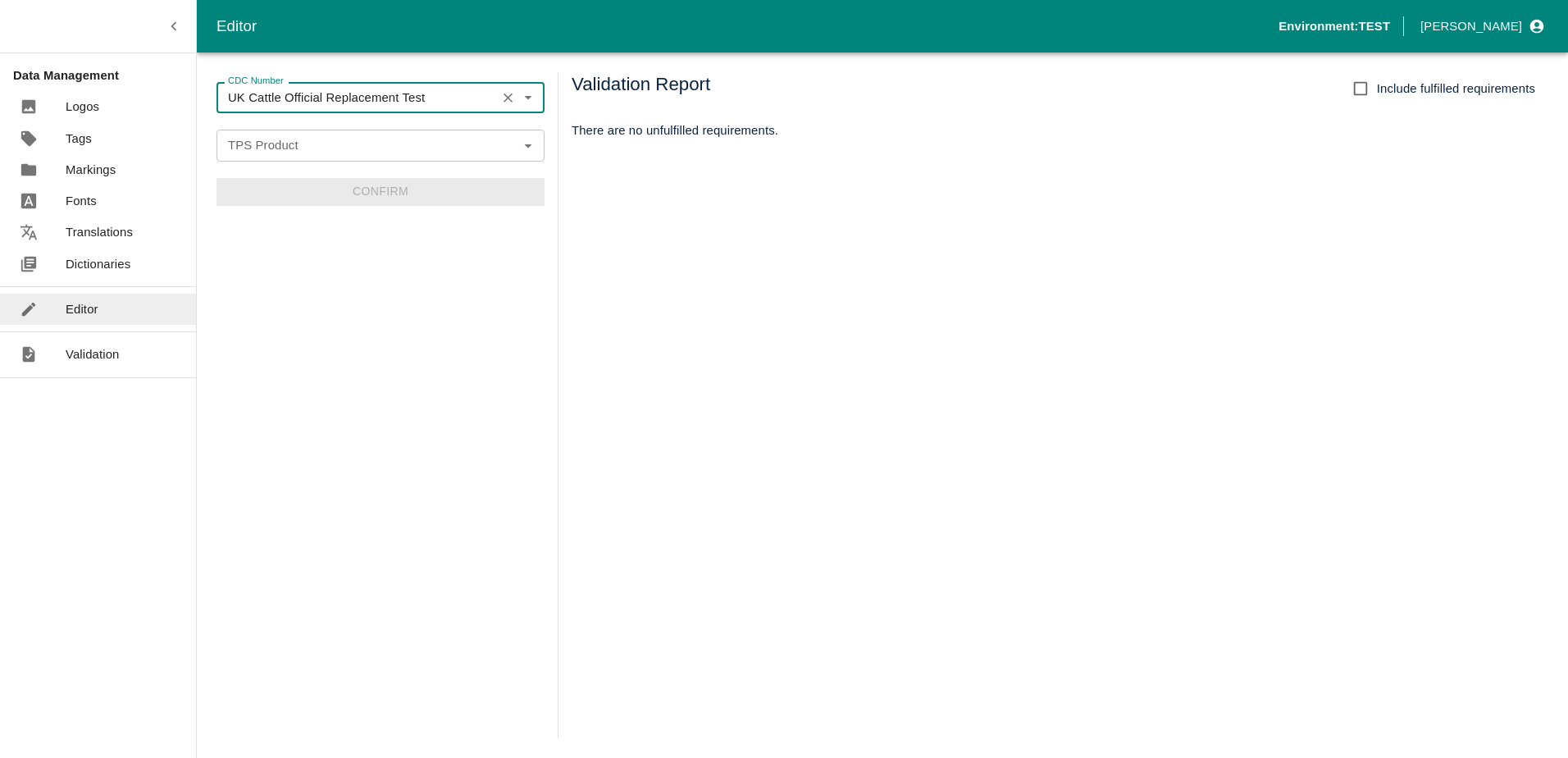
type input "UK Cattle Official Replacement Test"
click at [365, 150] on input "TPS Product" at bounding box center [366, 145] width 291 height 21
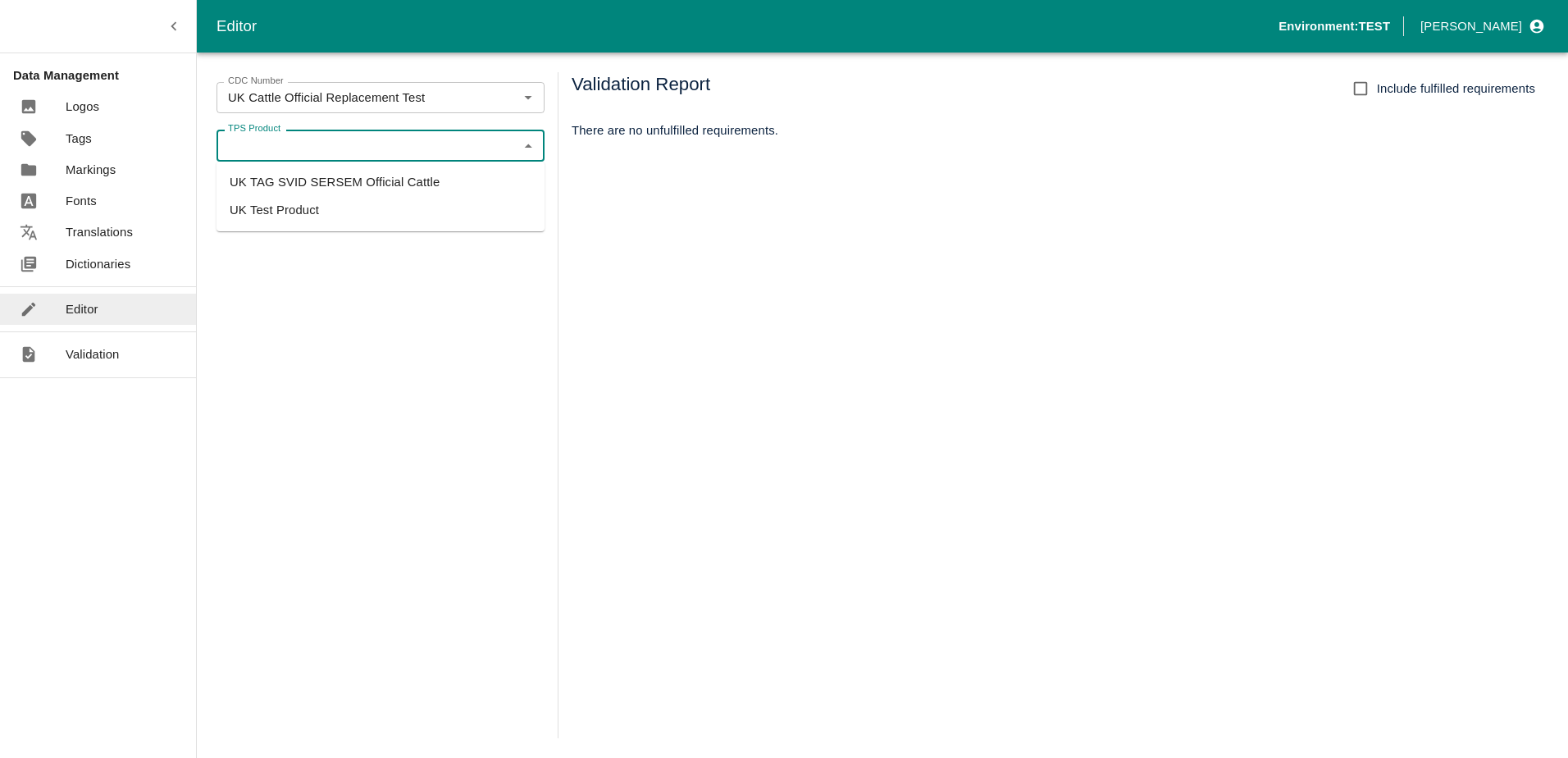
click at [361, 186] on li "UK TAG SVID SERSEM Official Cattle" at bounding box center [381, 182] width 328 height 28
type input "UK TAG SVID SERSEM Official Cattle"
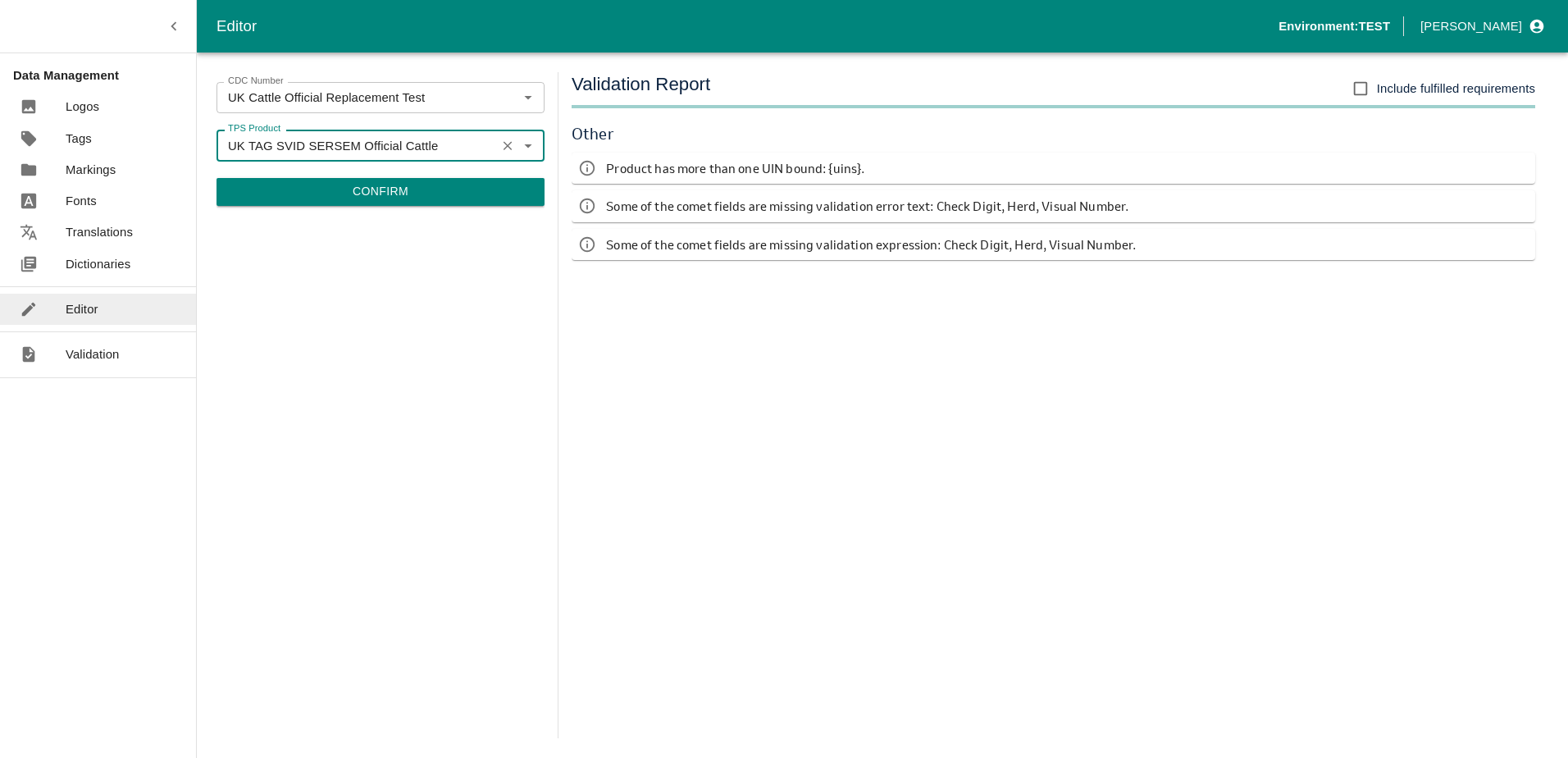
click at [366, 213] on div "CDC Number UK Cattle Official Replacement Test CDC Number TPS Product UK TAG SV…" at bounding box center [381, 405] width 328 height 666
click at [377, 200] on button "Confirm" at bounding box center [381, 192] width 328 height 28
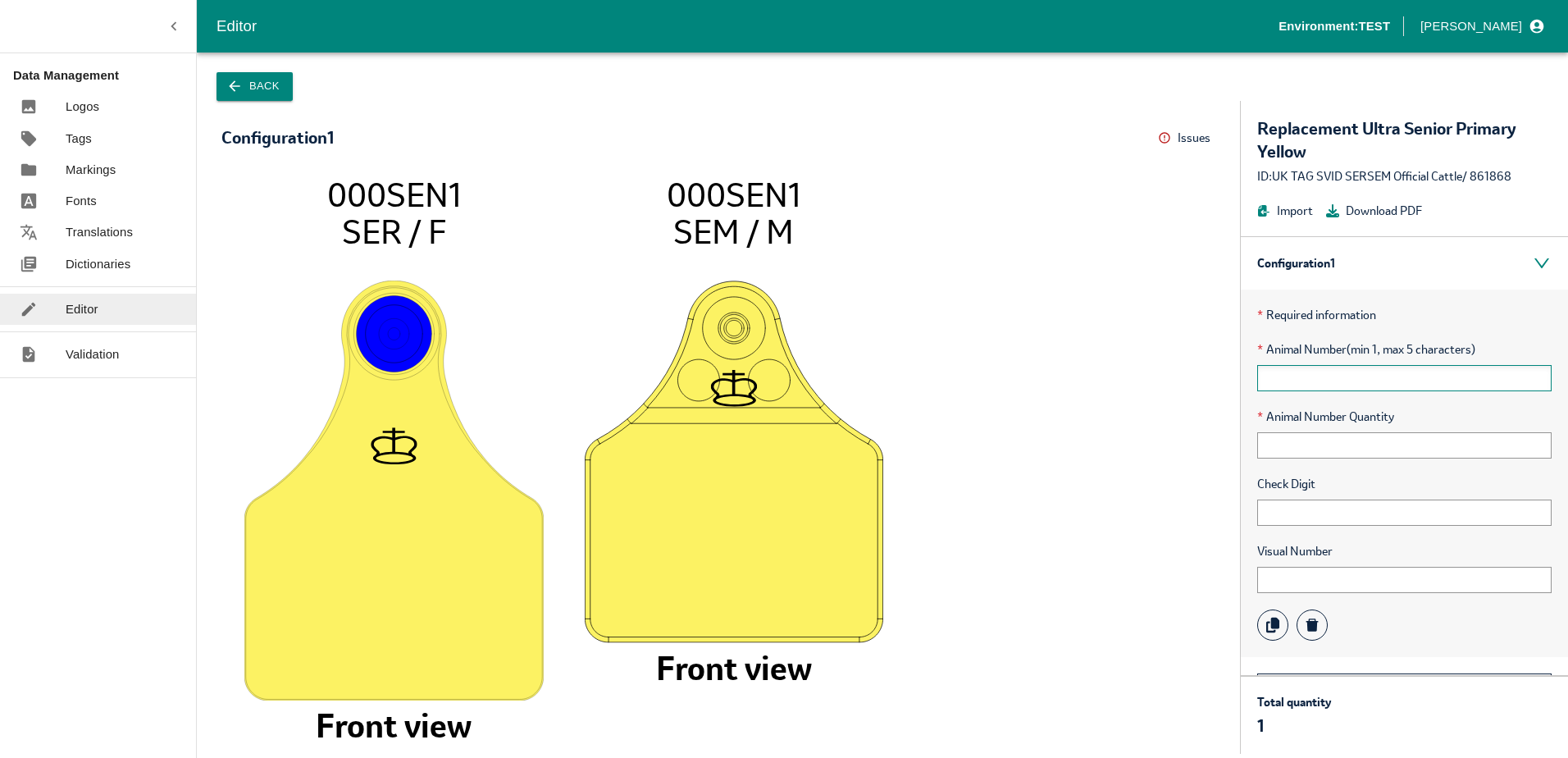
click at [1296, 377] on input "text" at bounding box center [1404, 379] width 294 height 26
type input "11"
click at [1281, 443] on input "text" at bounding box center [1404, 445] width 294 height 26
type input "11"
click at [1269, 510] on input "text" at bounding box center [1404, 513] width 294 height 26
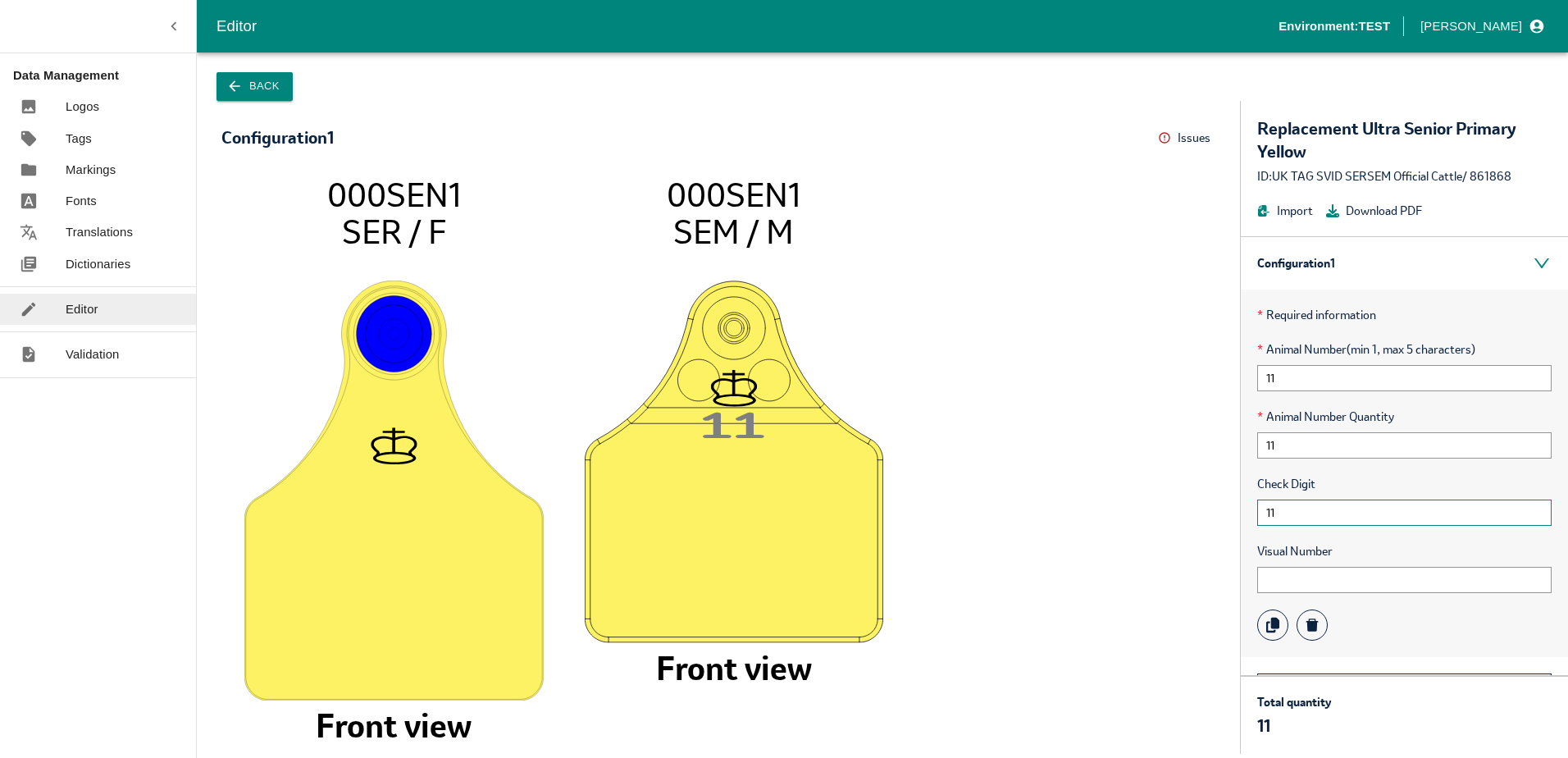
type input "11"
click at [113, 257] on p "Dictionaries" at bounding box center [98, 264] width 65 height 18
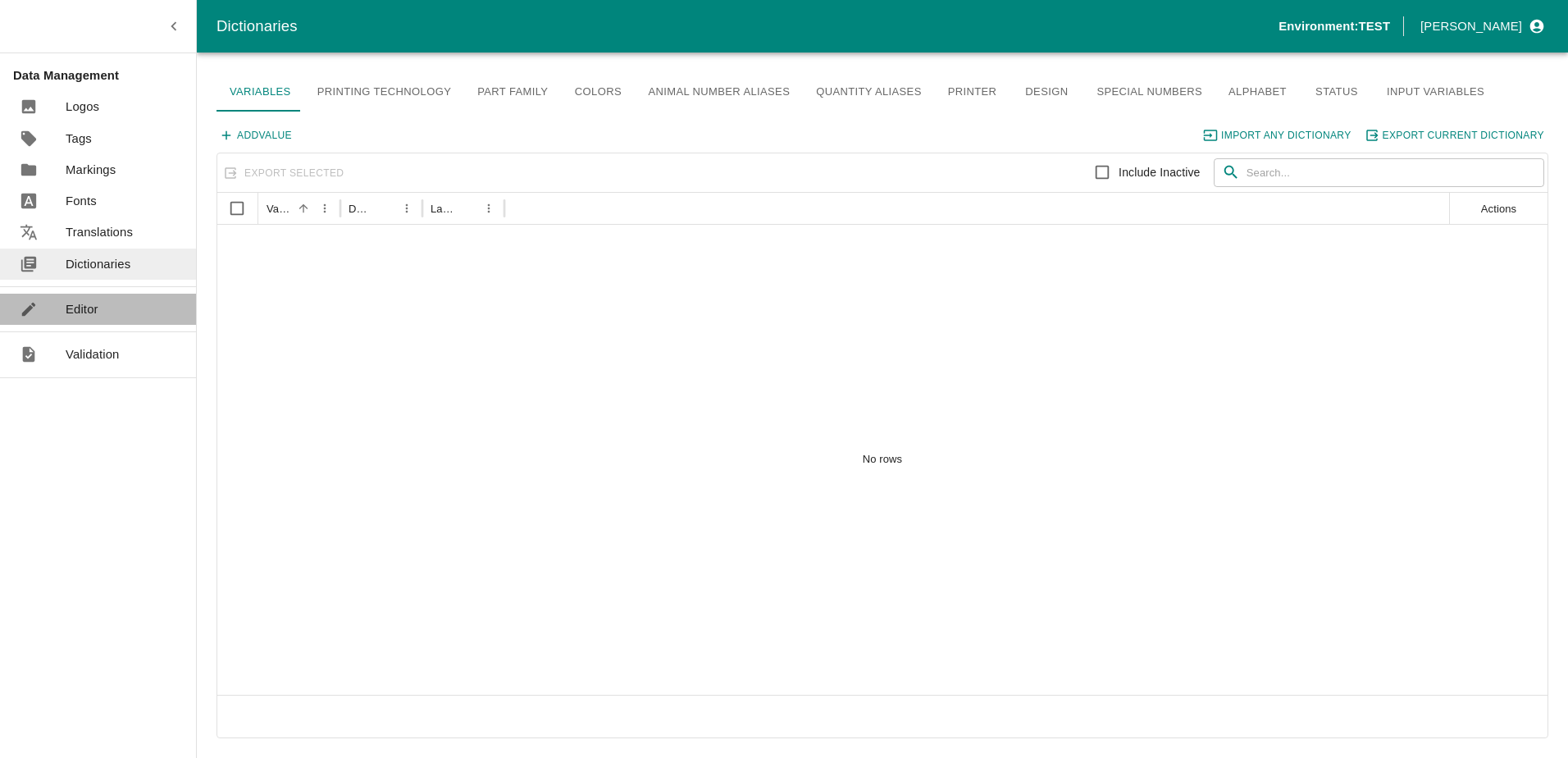
click at [92, 307] on p "Editor" at bounding box center [82, 309] width 33 height 18
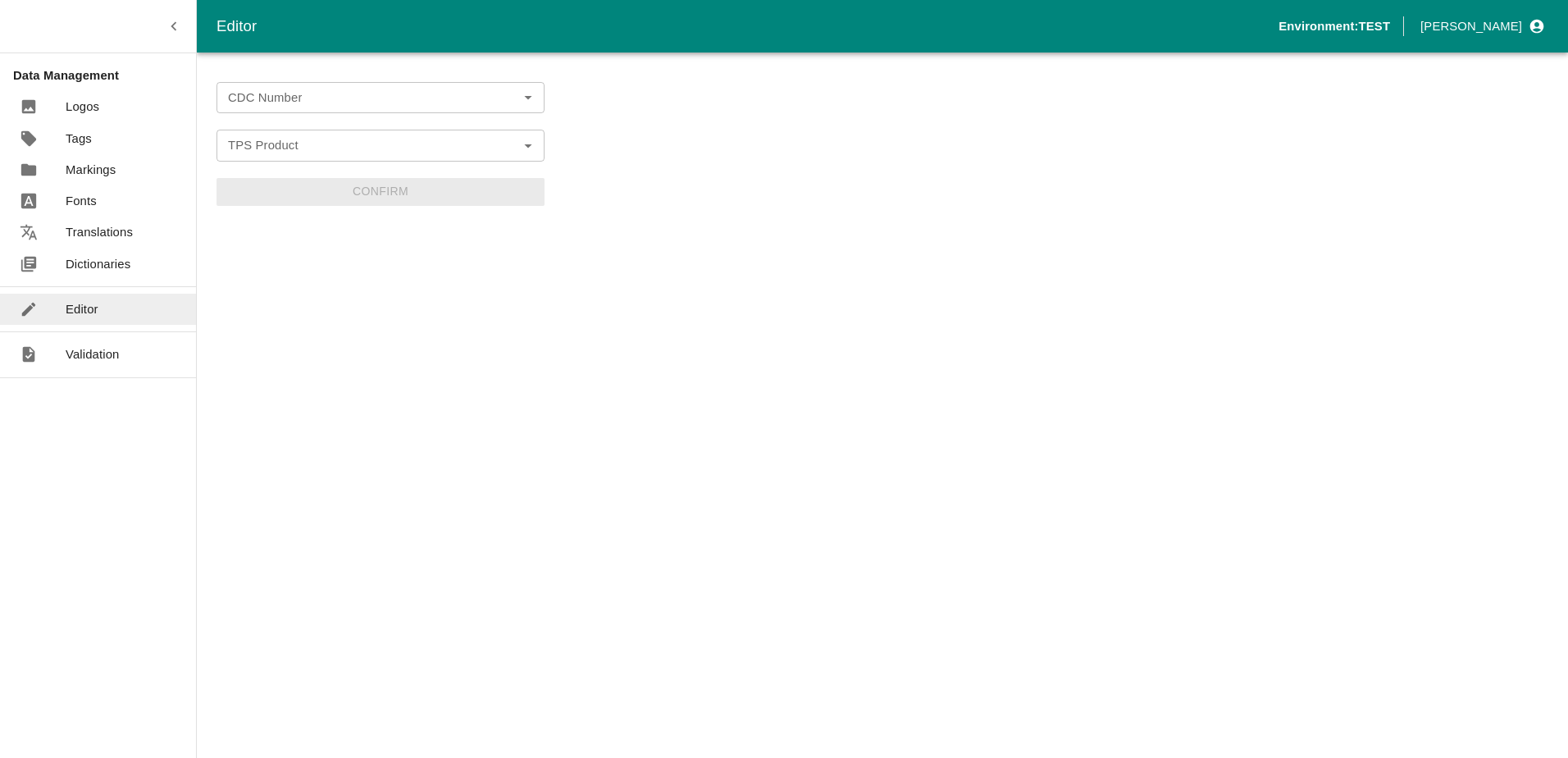
click at [285, 109] on div "CDC Number" at bounding box center [381, 97] width 328 height 31
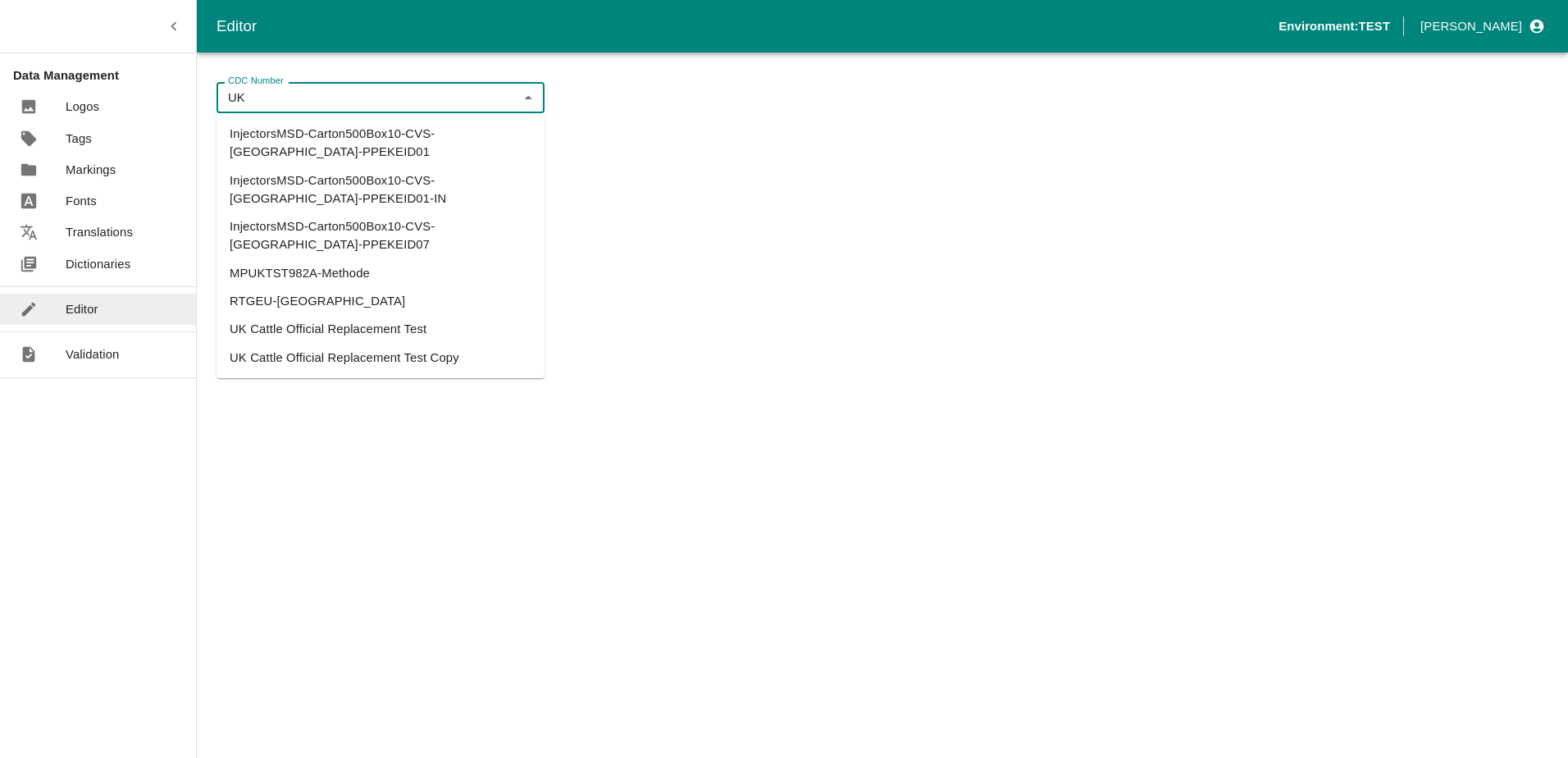
click at [314, 315] on li "UK Cattle Official Replacement Test" at bounding box center [381, 329] width 328 height 28
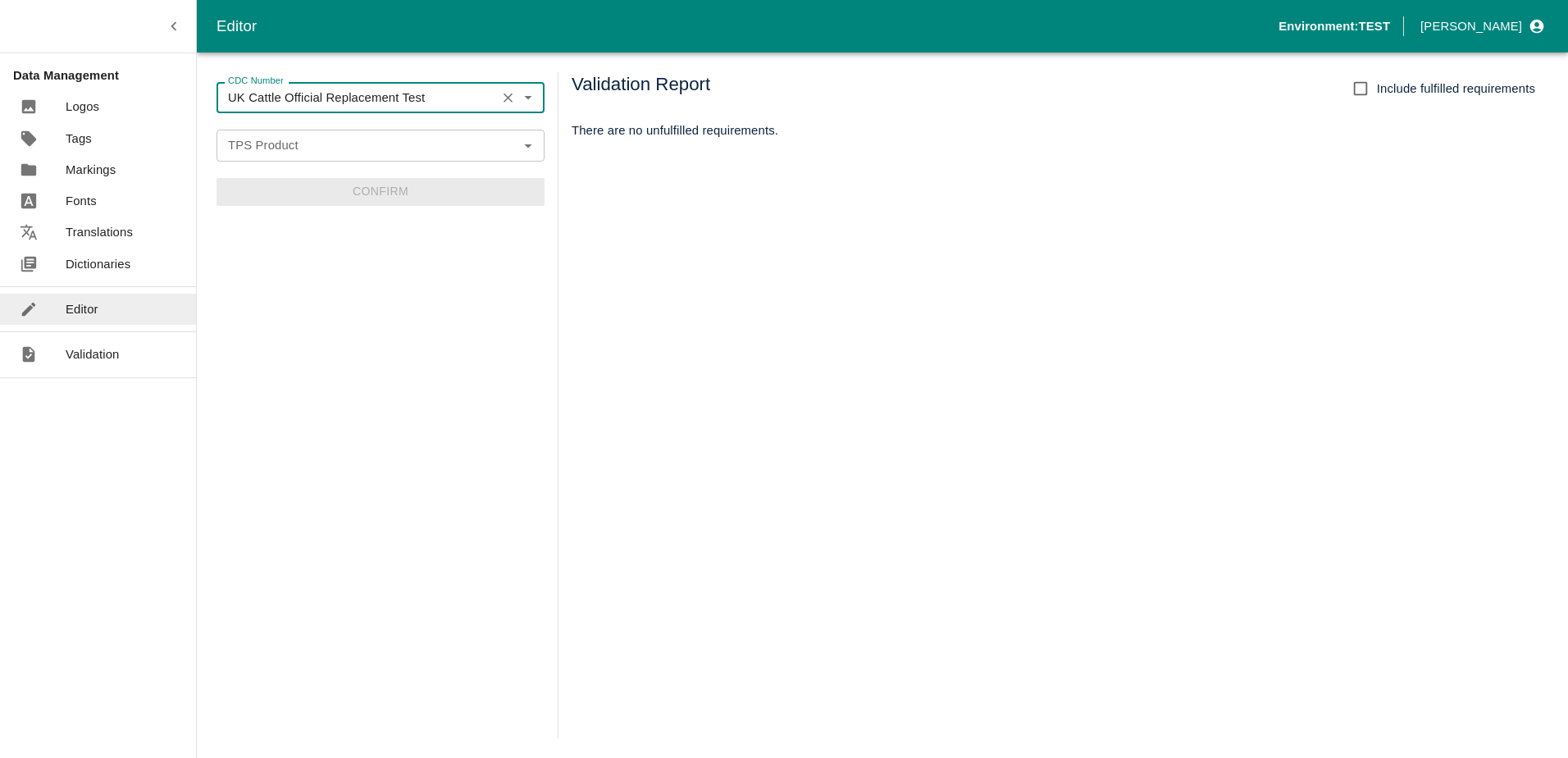
type input "UK Cattle Official Replacement Test"
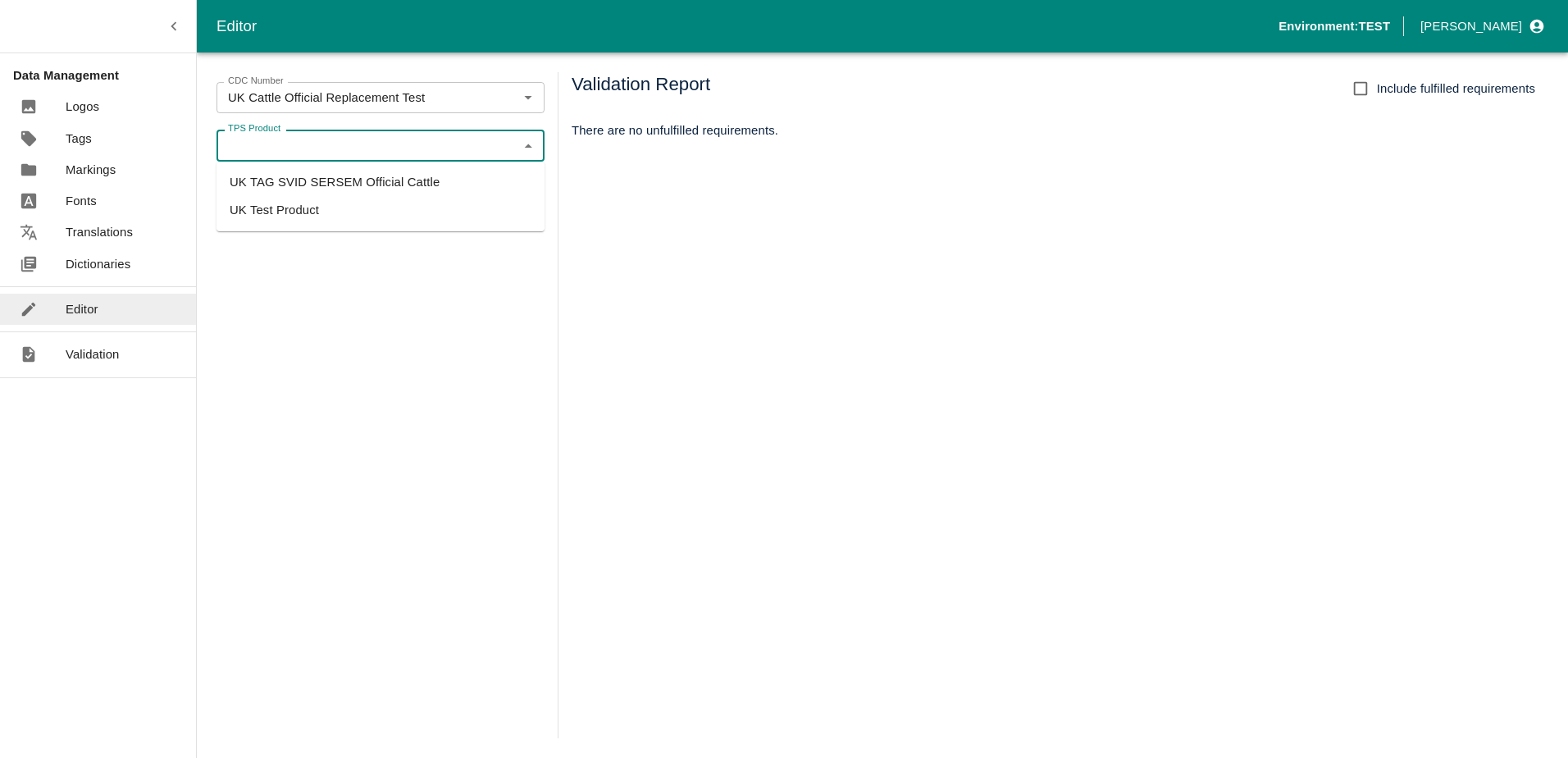
click at [319, 153] on input "TPS Product" at bounding box center [366, 145] width 291 height 21
click at [321, 172] on li "UK TAG SVID SERSEM Official Cattle" at bounding box center [381, 182] width 328 height 28
type input "UK TAG SVID SERSEM Official Cattle"
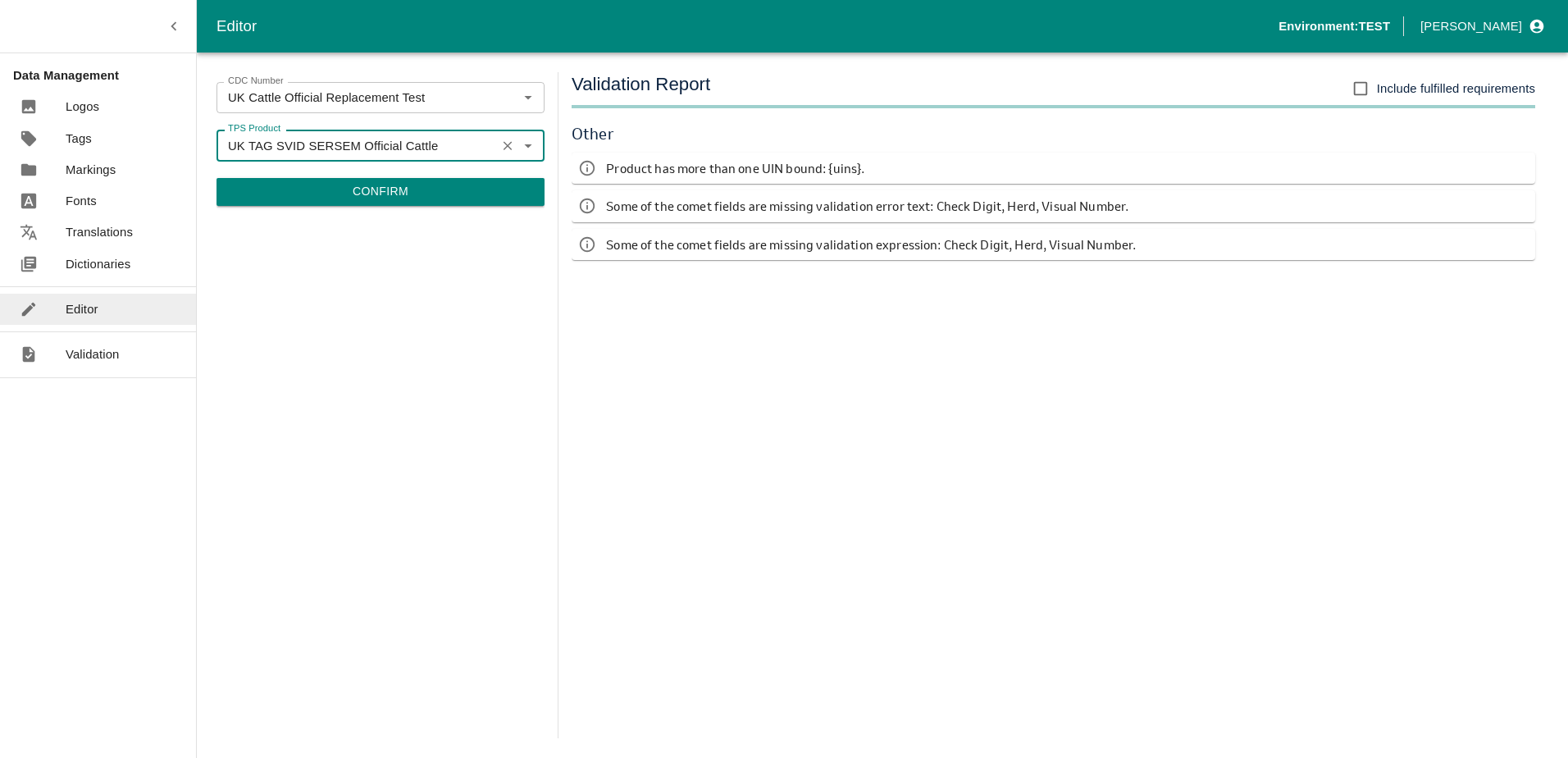
click at [431, 197] on button "Confirm" at bounding box center [381, 192] width 328 height 28
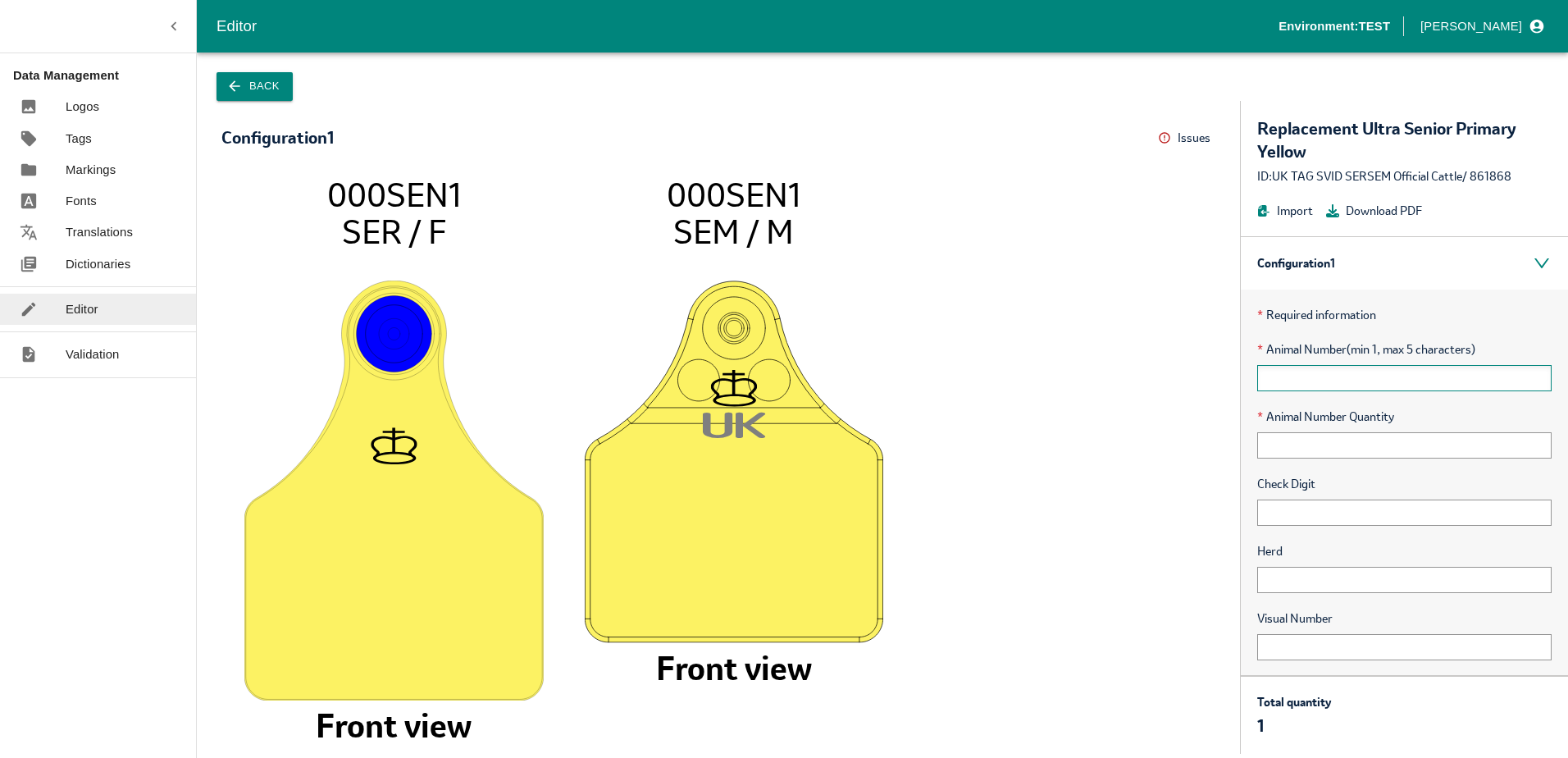
click at [1290, 371] on input "text" at bounding box center [1404, 379] width 294 height 26
type input "1"
click at [1299, 522] on input "text" at bounding box center [1404, 513] width 294 height 26
type input "1"
click at [1266, 591] on input "text" at bounding box center [1404, 580] width 294 height 26
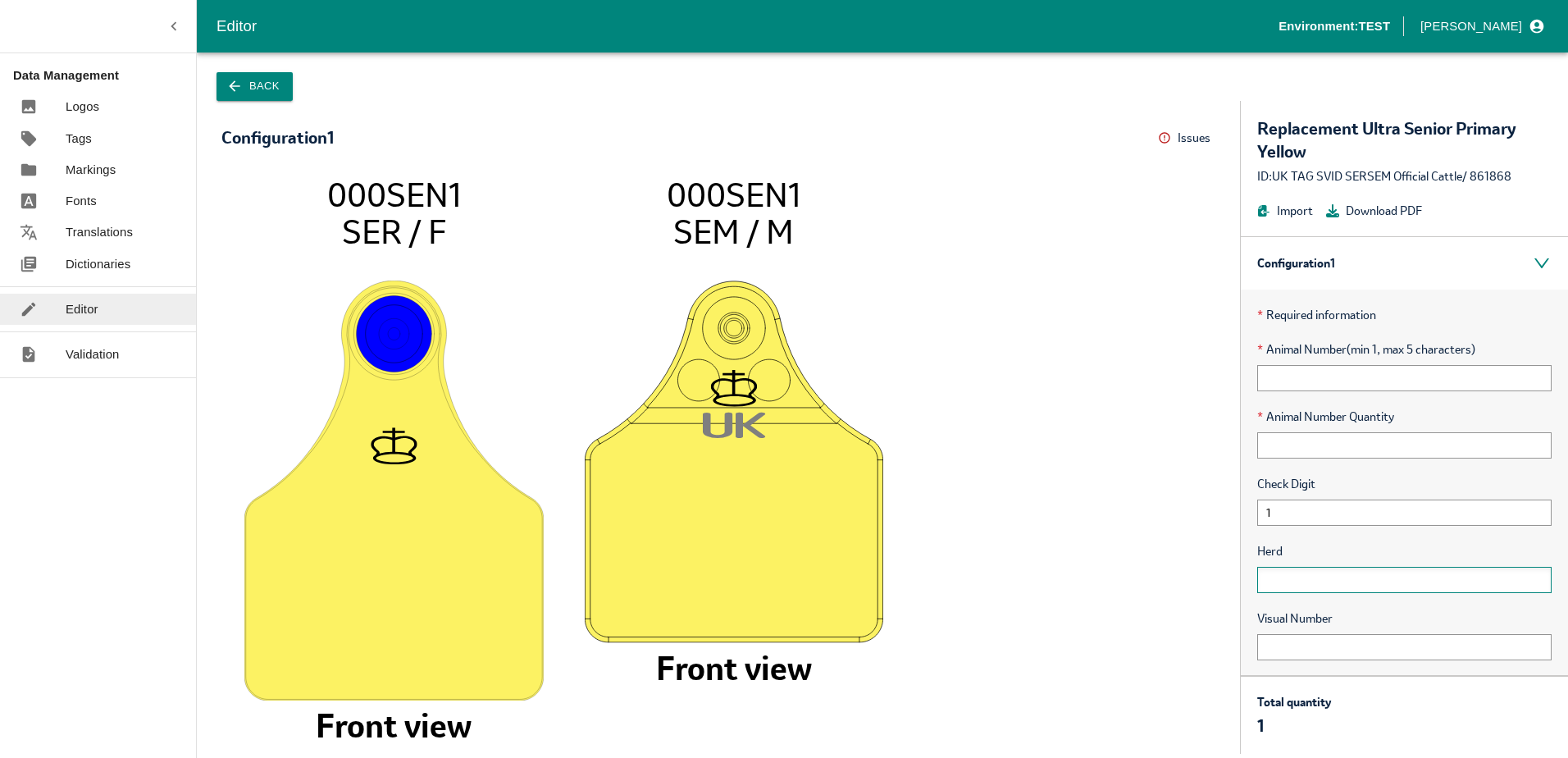
click at [1278, 567] on input "text" at bounding box center [1404, 580] width 294 height 26
type input "11"
click at [1269, 660] on input "text" at bounding box center [1404, 647] width 294 height 26
type input "11"
click at [1286, 449] on input "text" at bounding box center [1404, 445] width 294 height 26
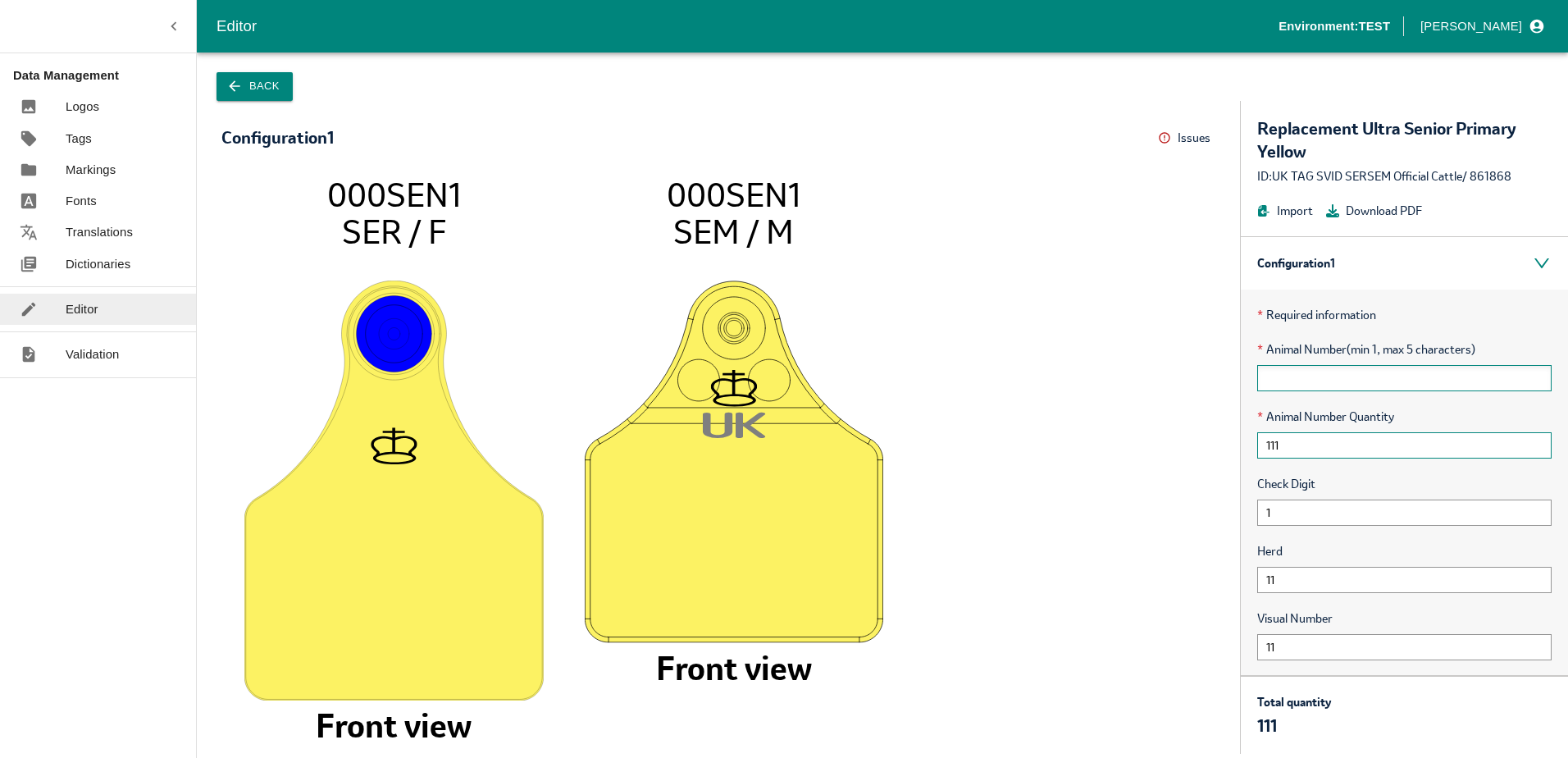
type input "111"
click at [1293, 377] on input "text" at bounding box center [1404, 379] width 294 height 26
type input "11"
click at [1009, 511] on icon "000SEN1 SER / F Front view U K 000SEN1 SEM / M Front view" at bounding box center [718, 456] width 961 height 562
click at [109, 248] on link "Dictionaries" at bounding box center [98, 264] width 196 height 31
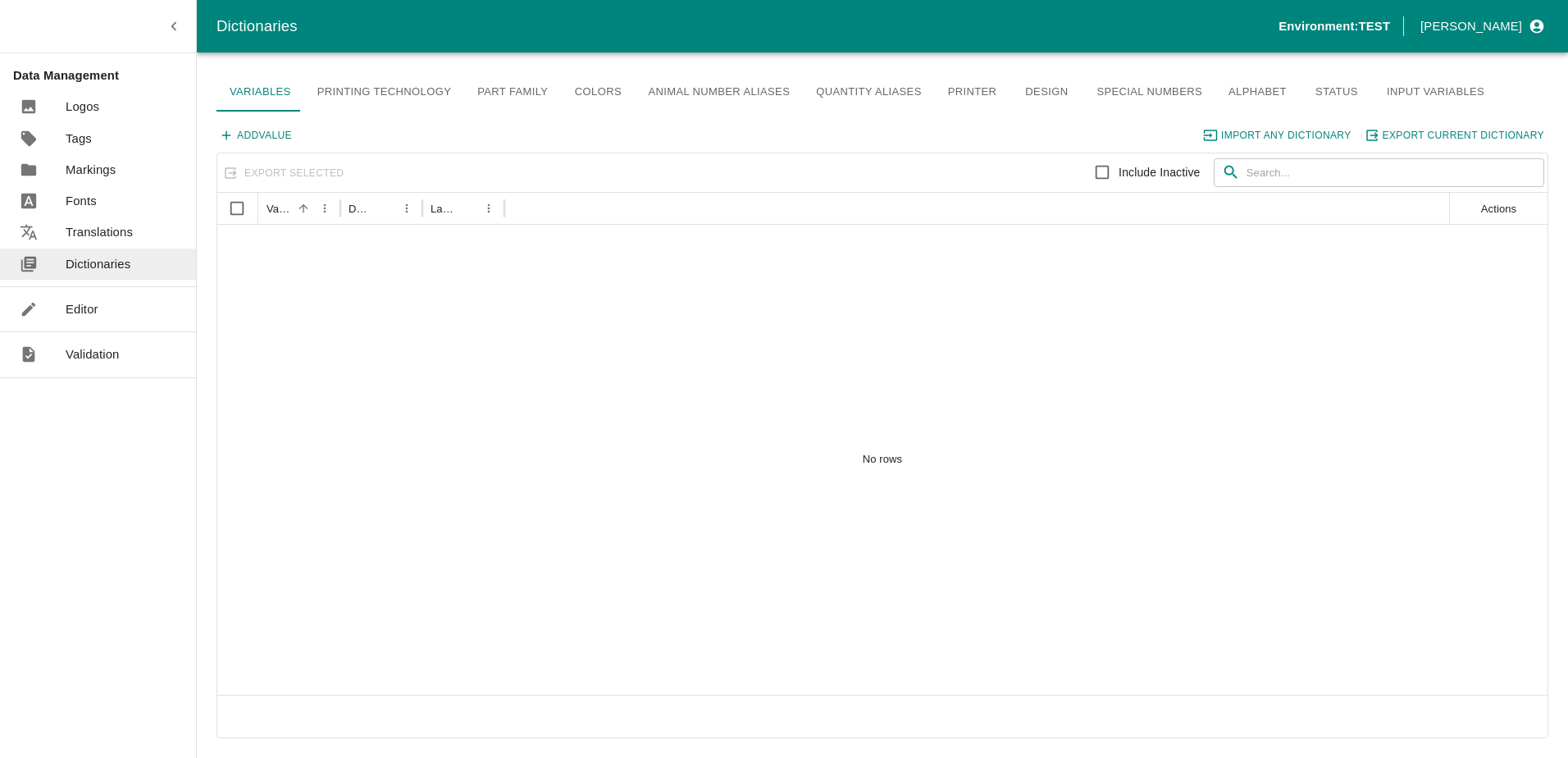
click at [105, 299] on link "Editor" at bounding box center [98, 309] width 196 height 31
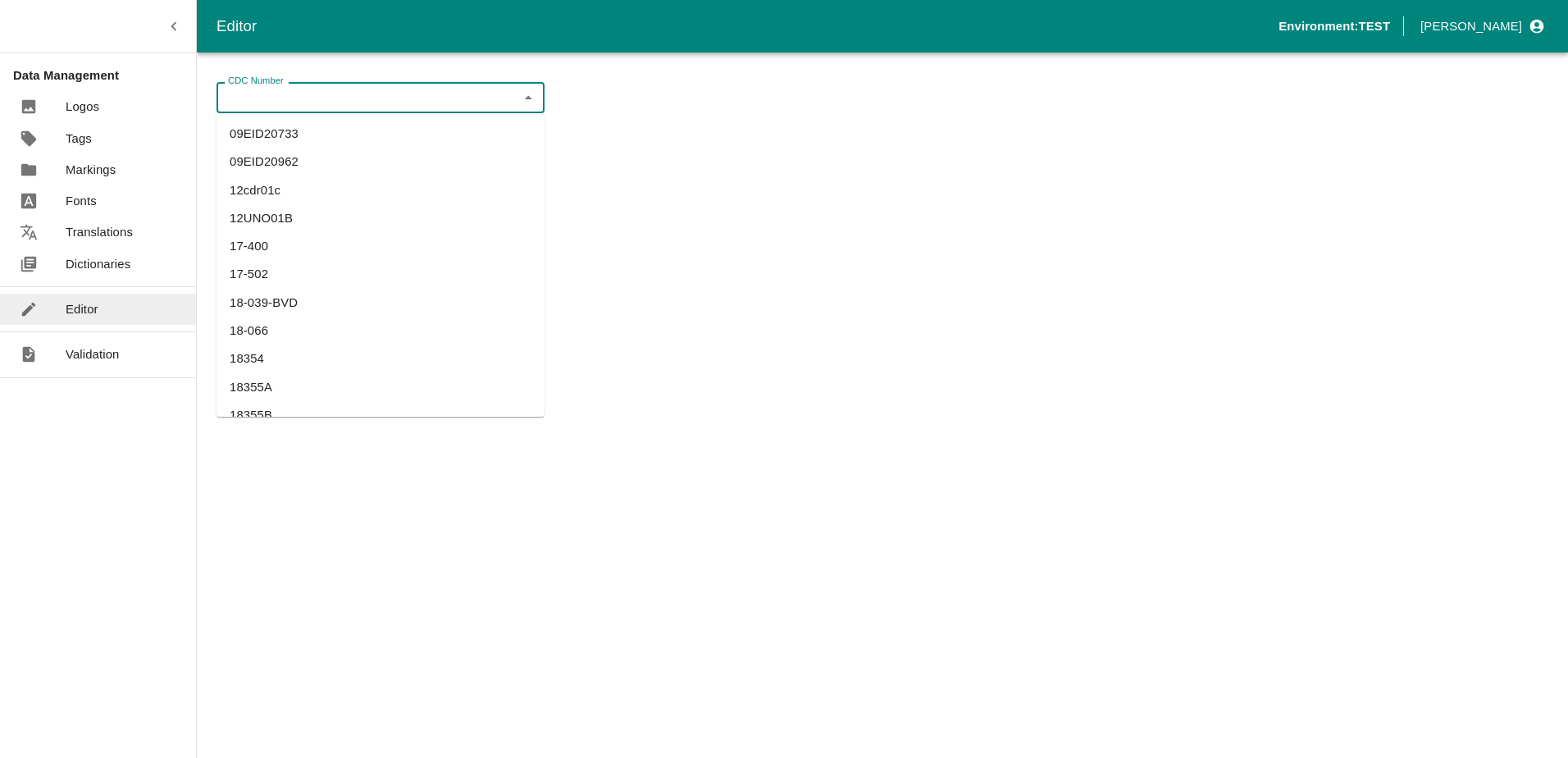
click at [295, 97] on input "CDC Number" at bounding box center [366, 97] width 291 height 21
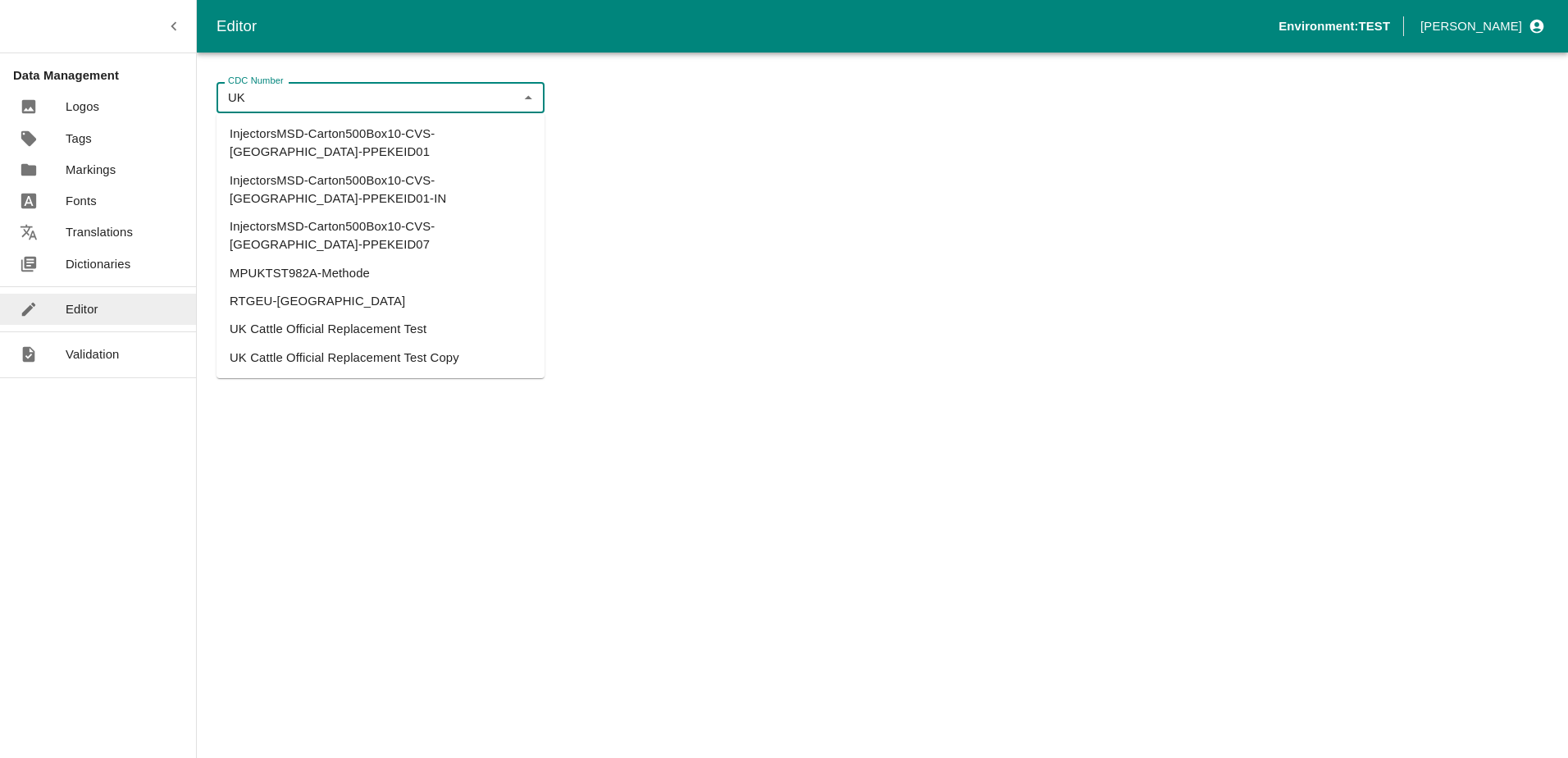
click at [315, 315] on li "UK Cattle Official Replacement Test" at bounding box center [381, 329] width 328 height 28
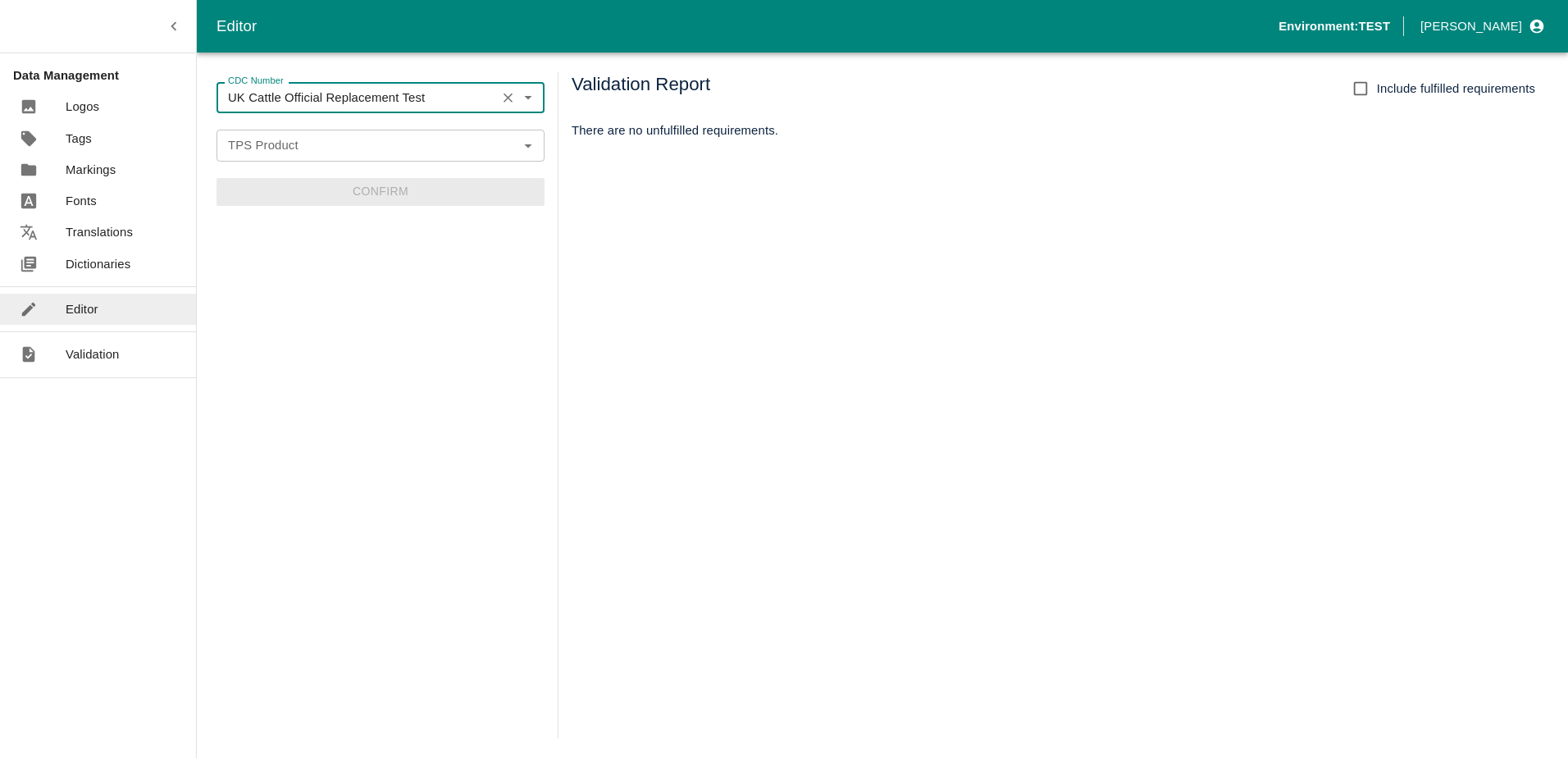
type input "UK Cattle Official Replacement Test"
click at [320, 139] on input "TPS Product" at bounding box center [366, 145] width 291 height 21
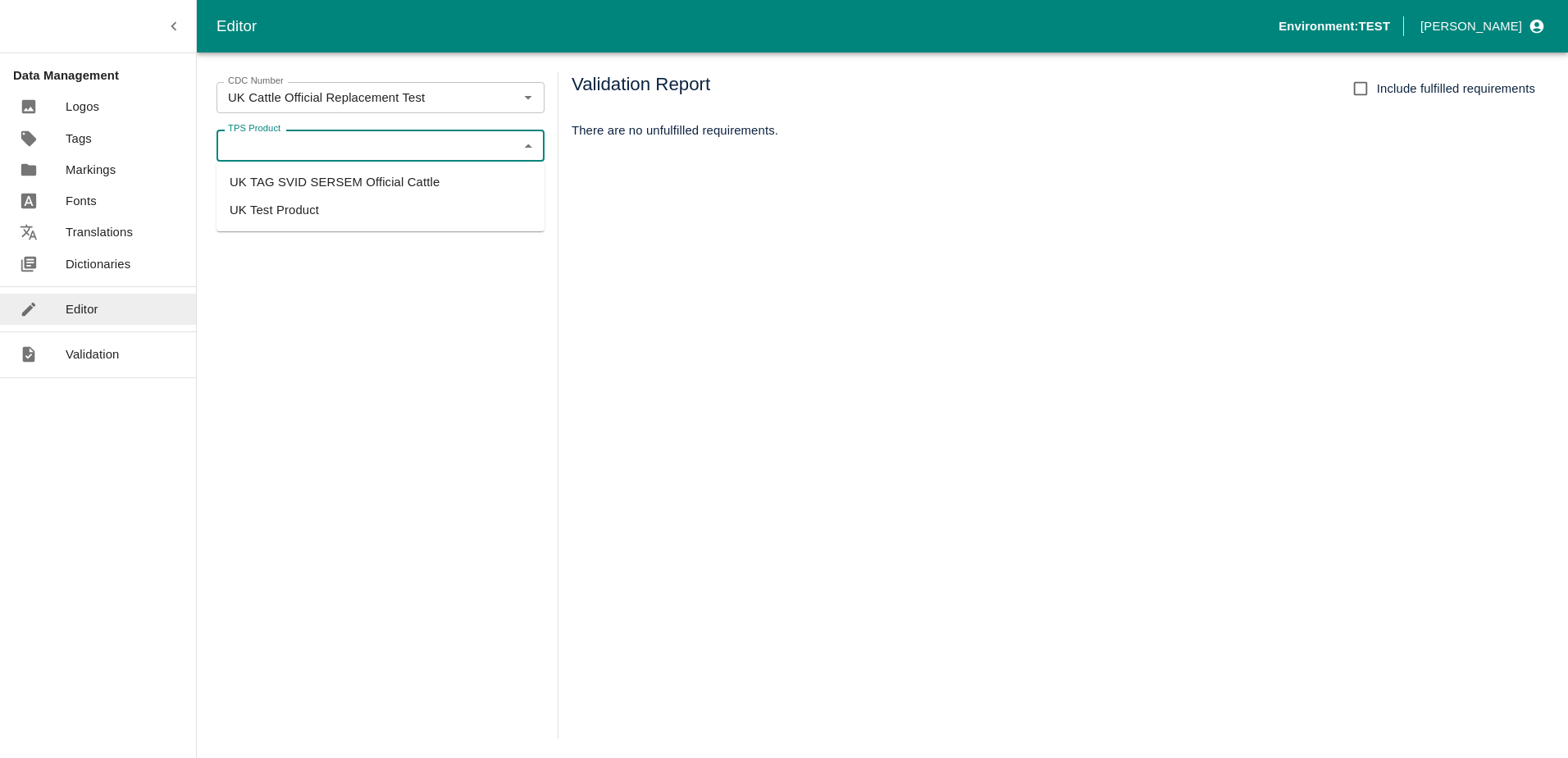
click at [326, 188] on li "UK TAG SVID SERSEM Official Cattle" at bounding box center [381, 182] width 328 height 28
type input "UK TAG SVID SERSEM Official Cattle"
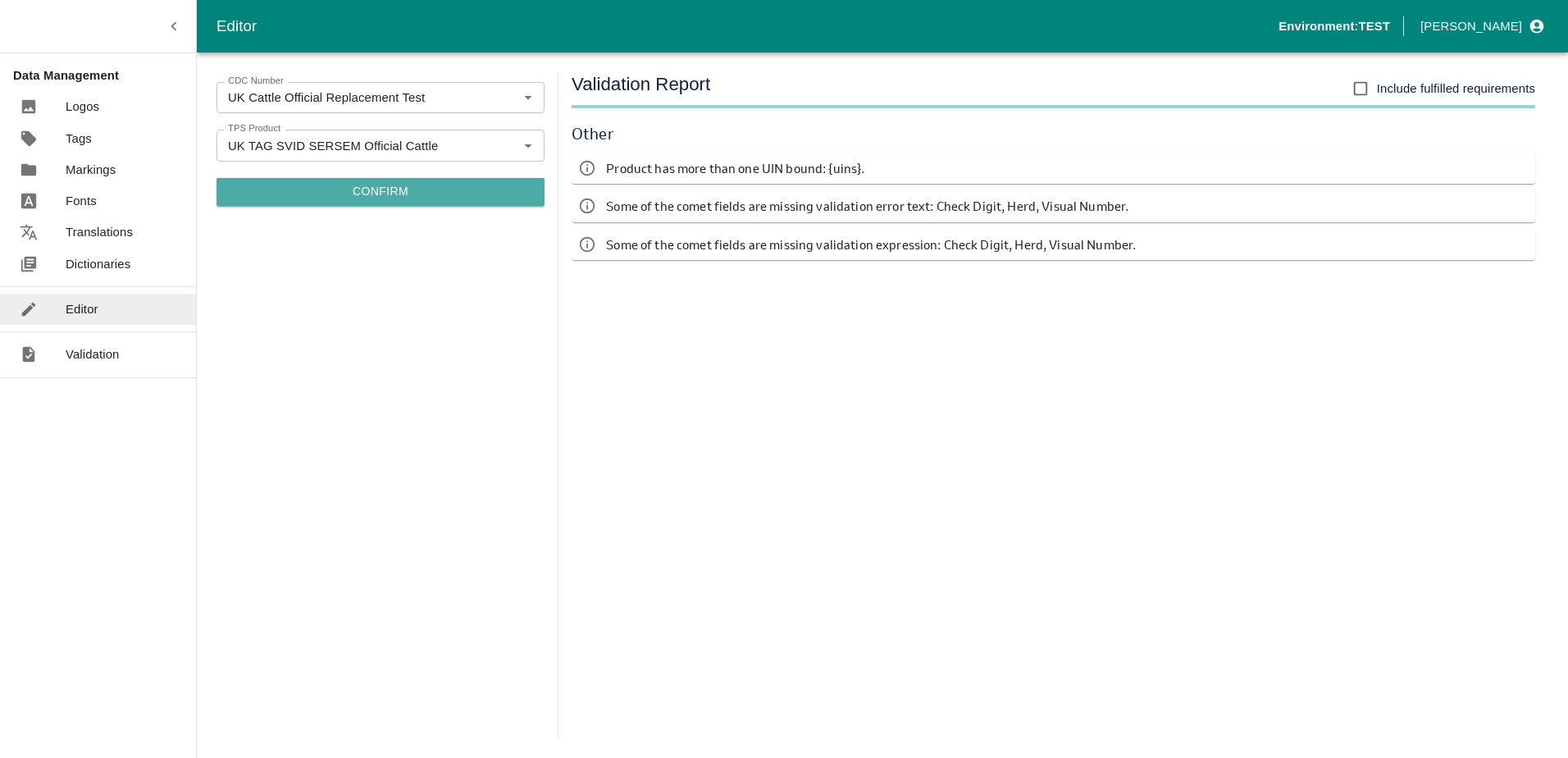
click at [376, 192] on button "Confirm" at bounding box center [381, 192] width 328 height 28
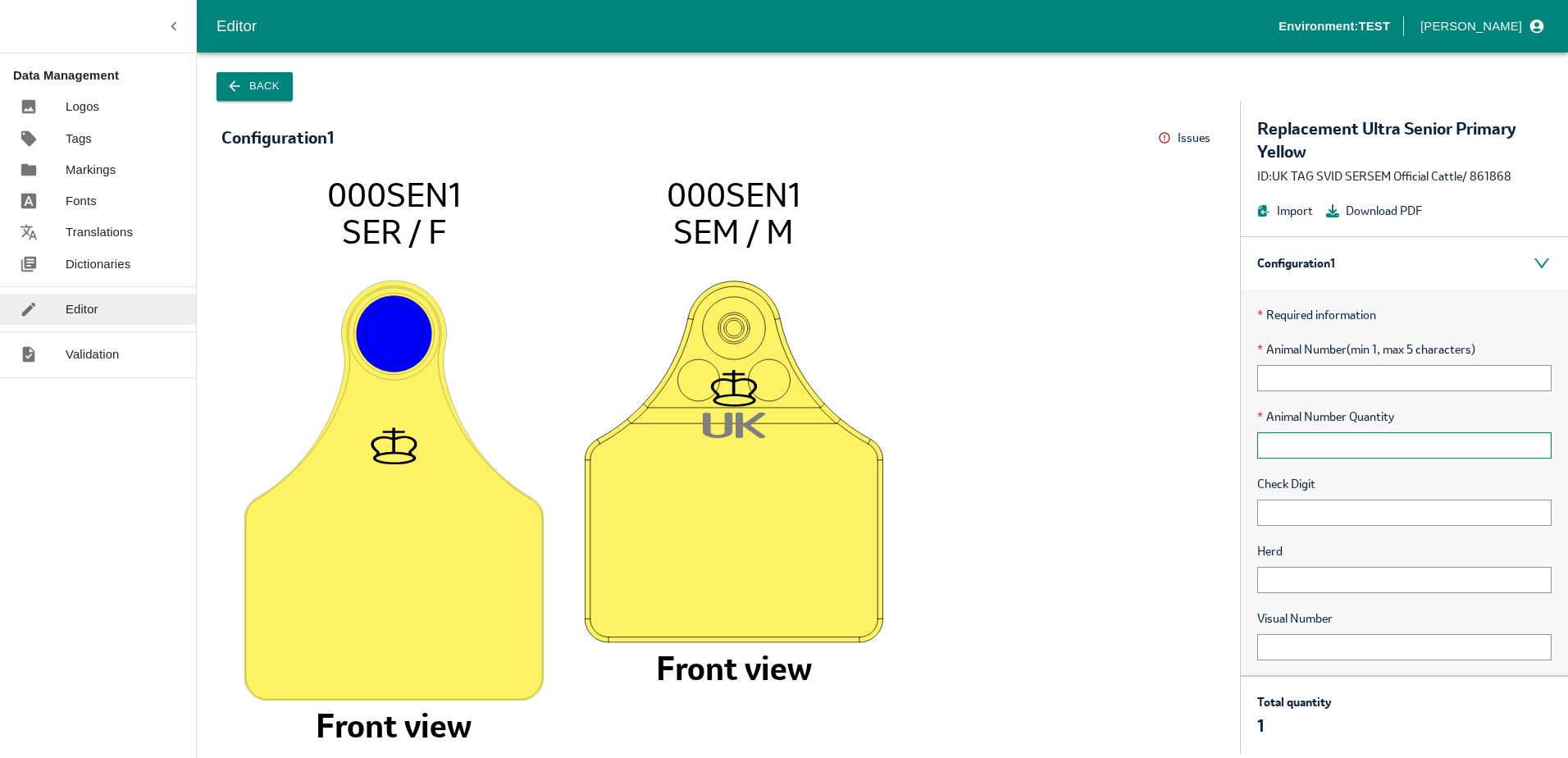
click at [1305, 438] on input "text" at bounding box center [1404, 445] width 294 height 26
type input "1"
click at [1306, 376] on input "text" at bounding box center [1404, 379] width 294 height 26
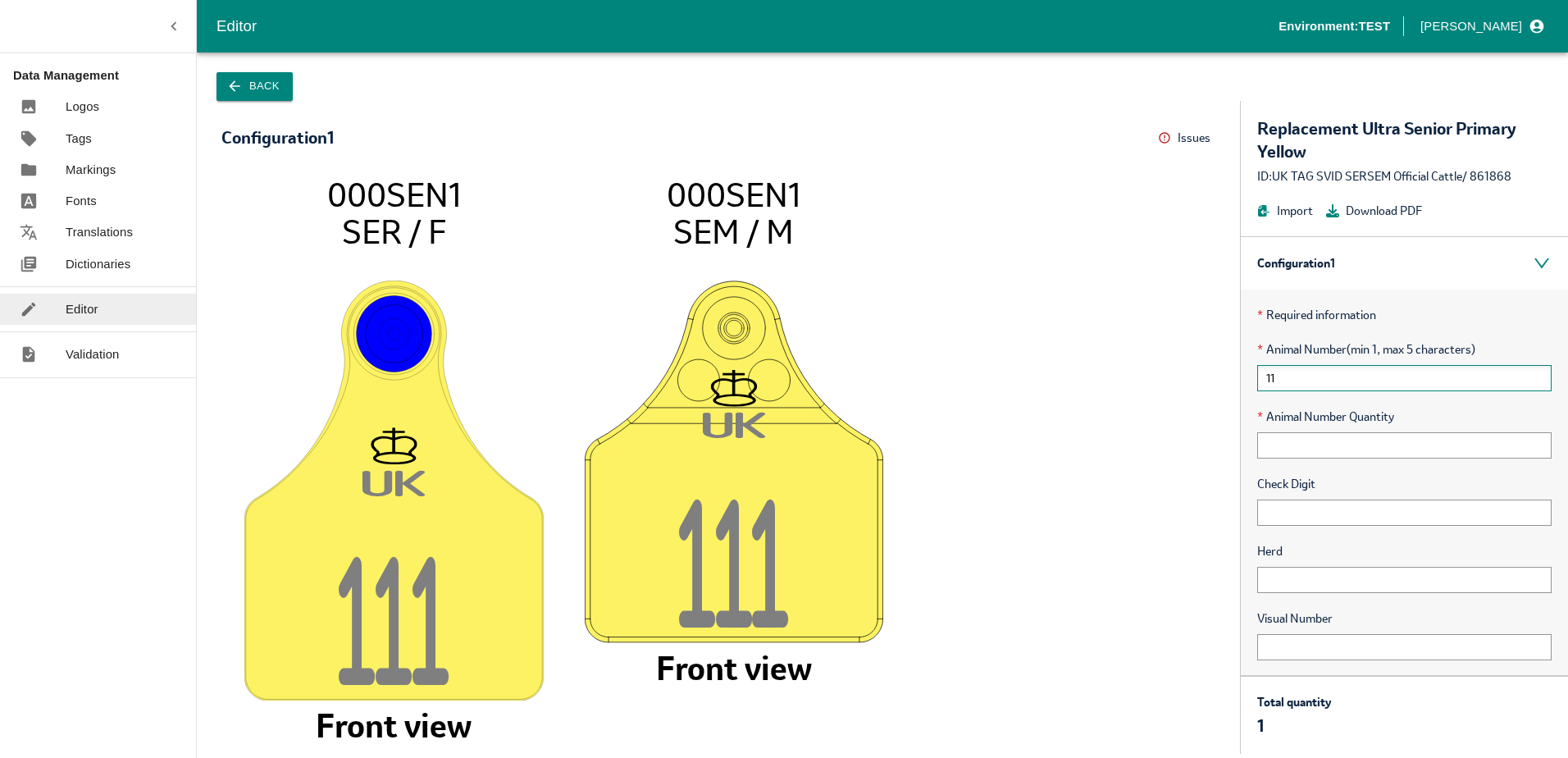
type input "1"
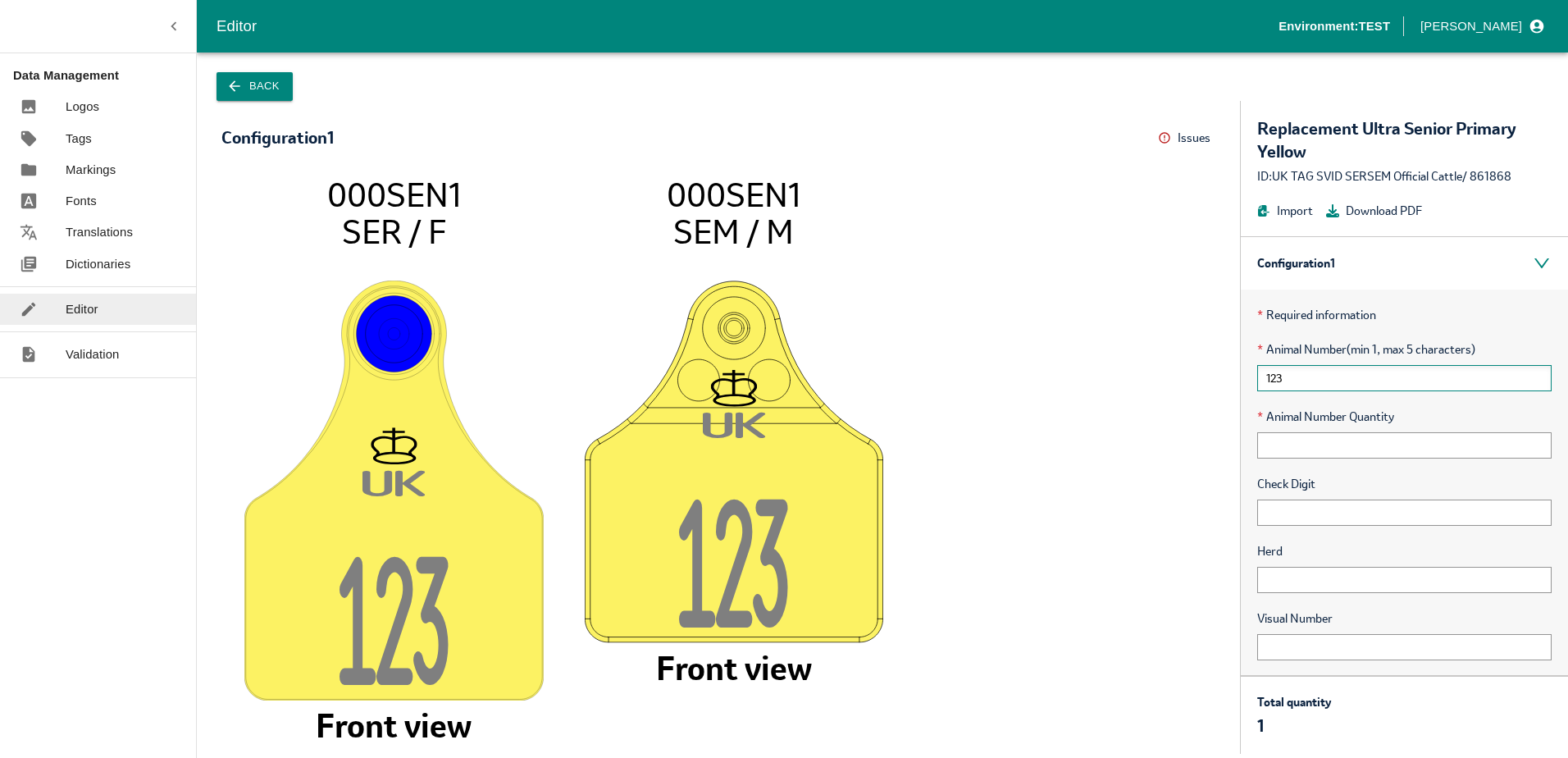
type input "123"
click at [1333, 581] on input "text" at bounding box center [1404, 580] width 294 height 26
type input "1233"
click at [1289, 649] on input "text" at bounding box center [1404, 647] width 294 height 26
type input "121212"
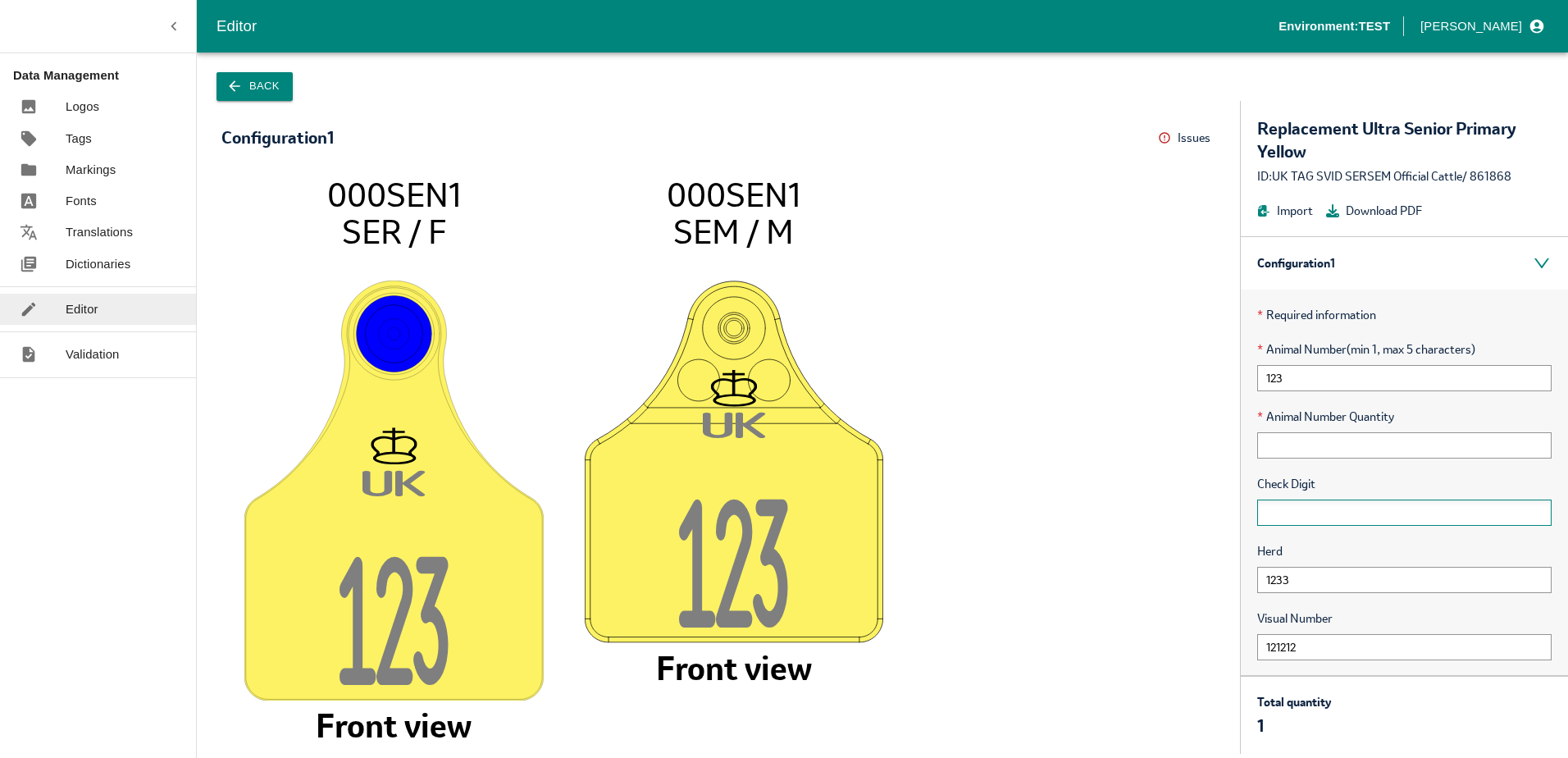
click at [1287, 515] on input "text" at bounding box center [1404, 513] width 294 height 26
click at [55, 267] on div at bounding box center [43, 264] width 46 height 18
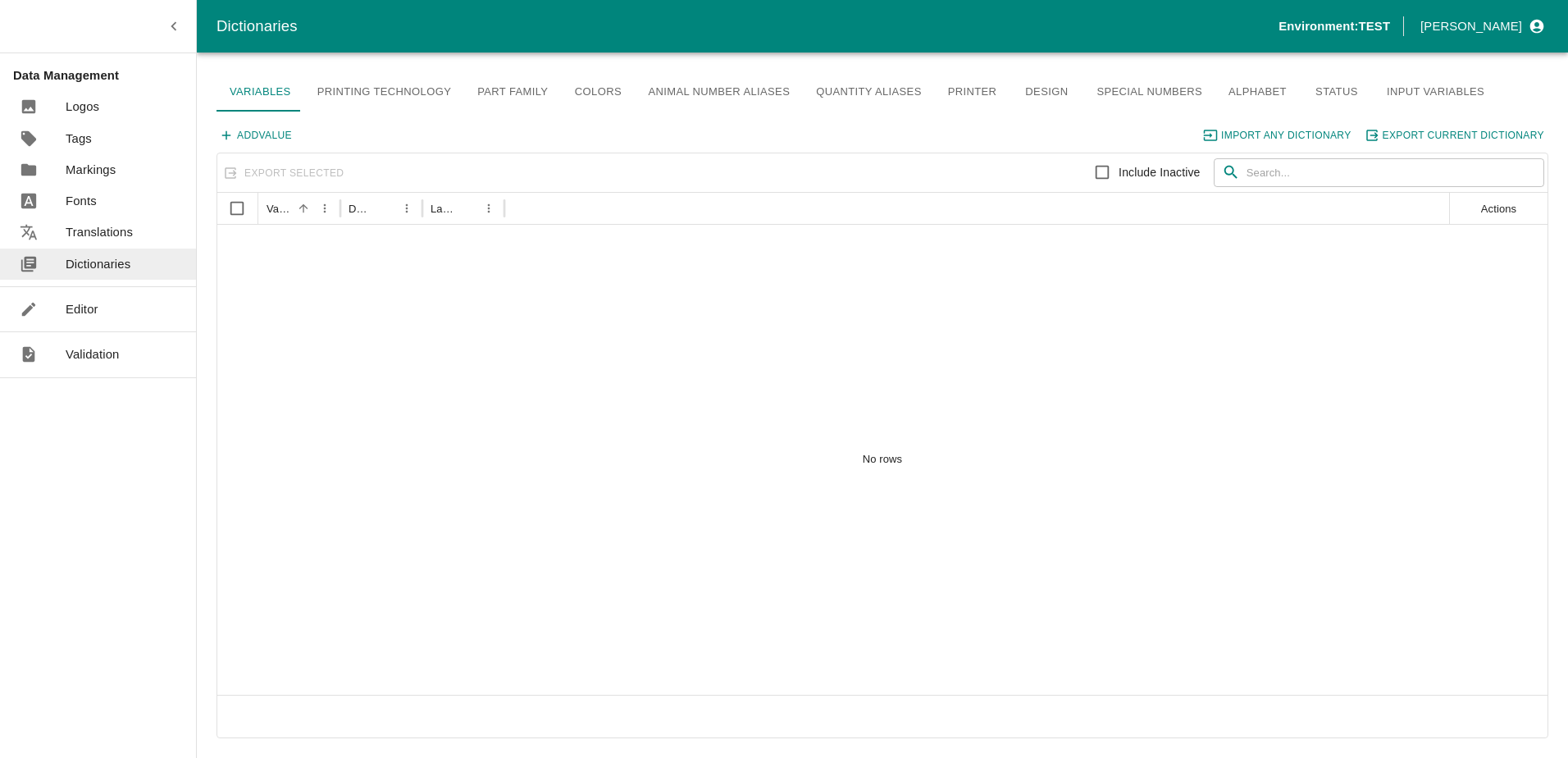
click at [82, 300] on p "Editor" at bounding box center [82, 309] width 33 height 18
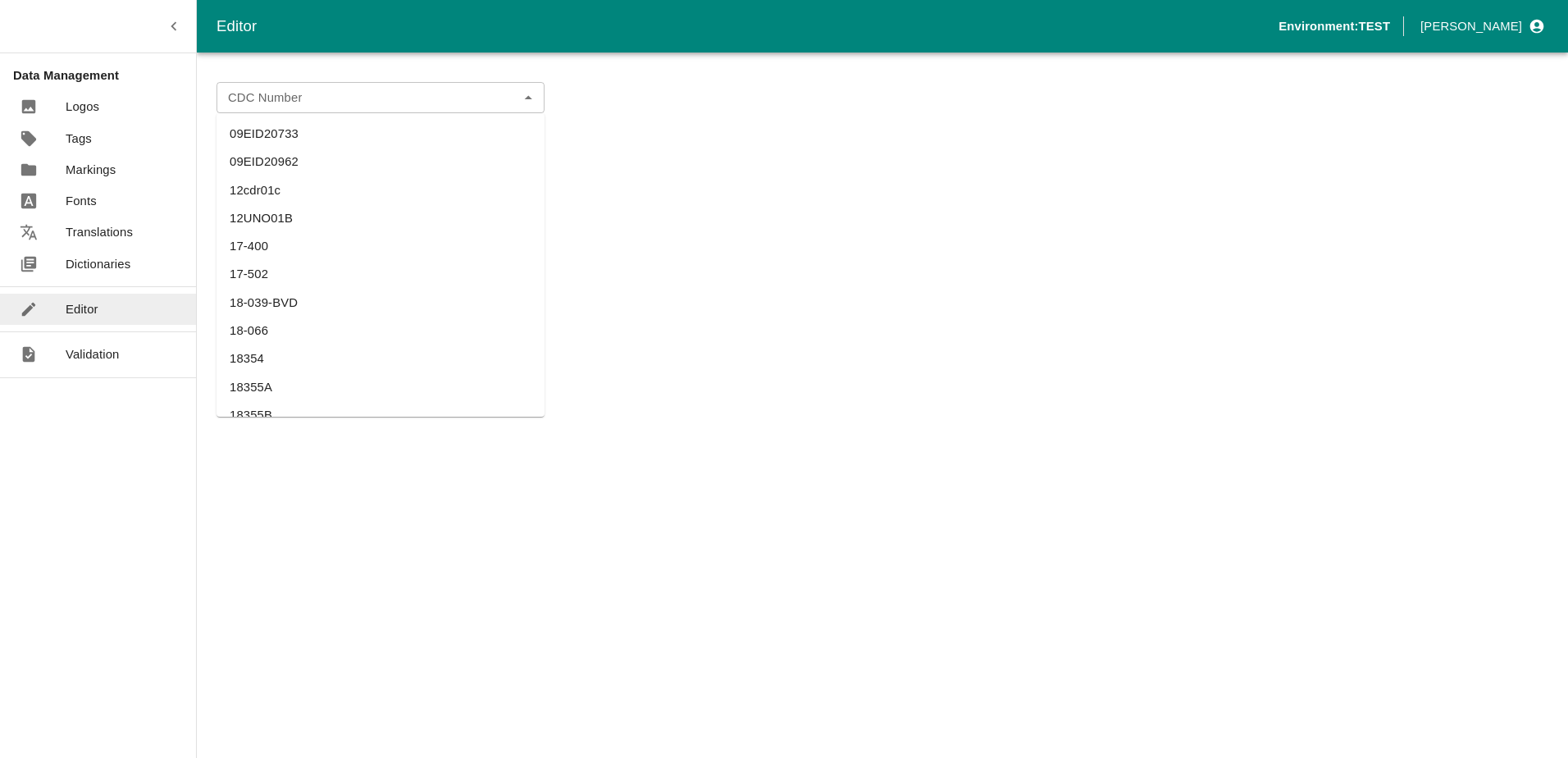
click at [252, 108] on div "CDC Number" at bounding box center [381, 97] width 328 height 31
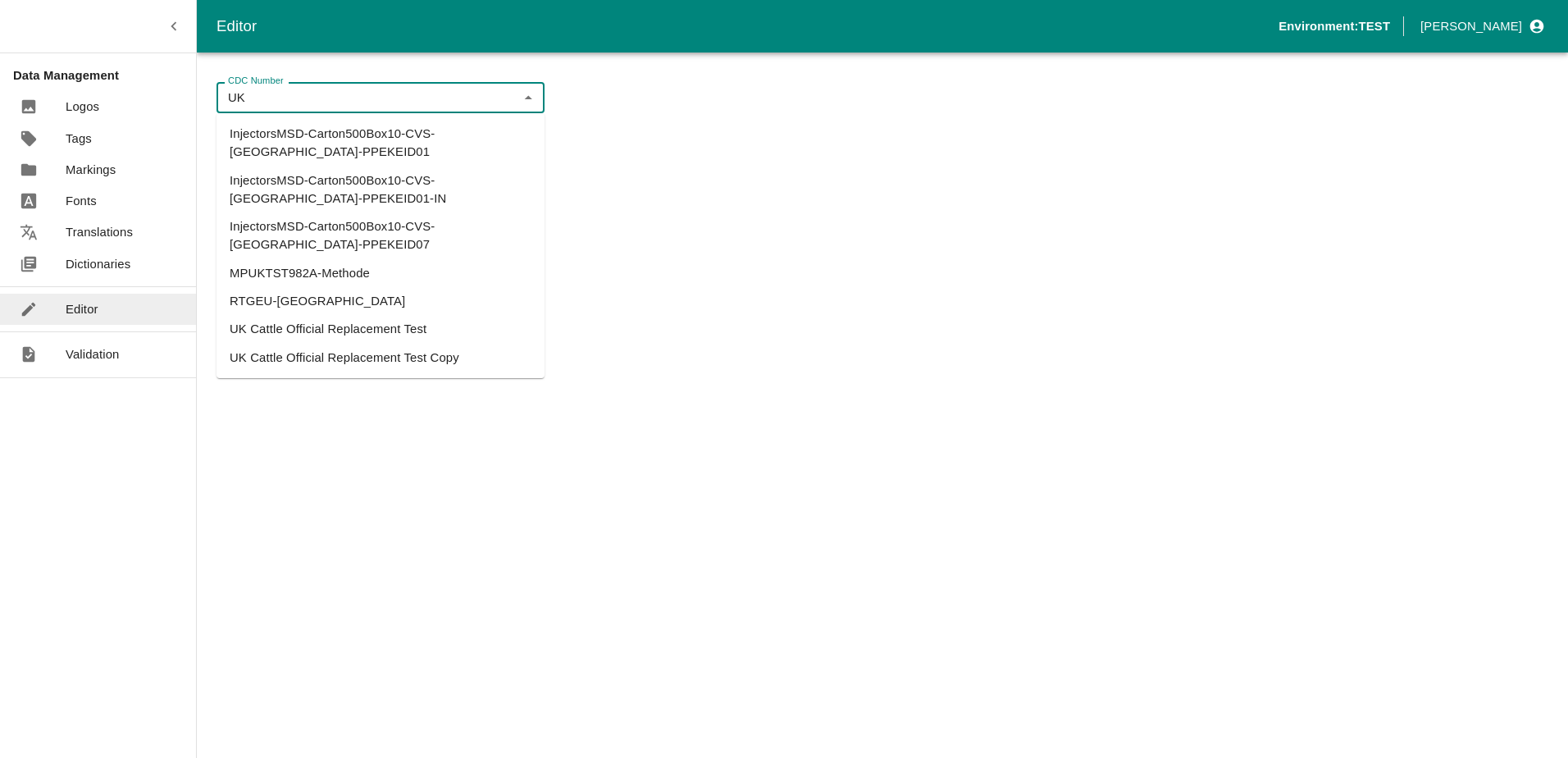
click at [322, 315] on li "UK Cattle Official Replacement Test" at bounding box center [381, 329] width 328 height 28
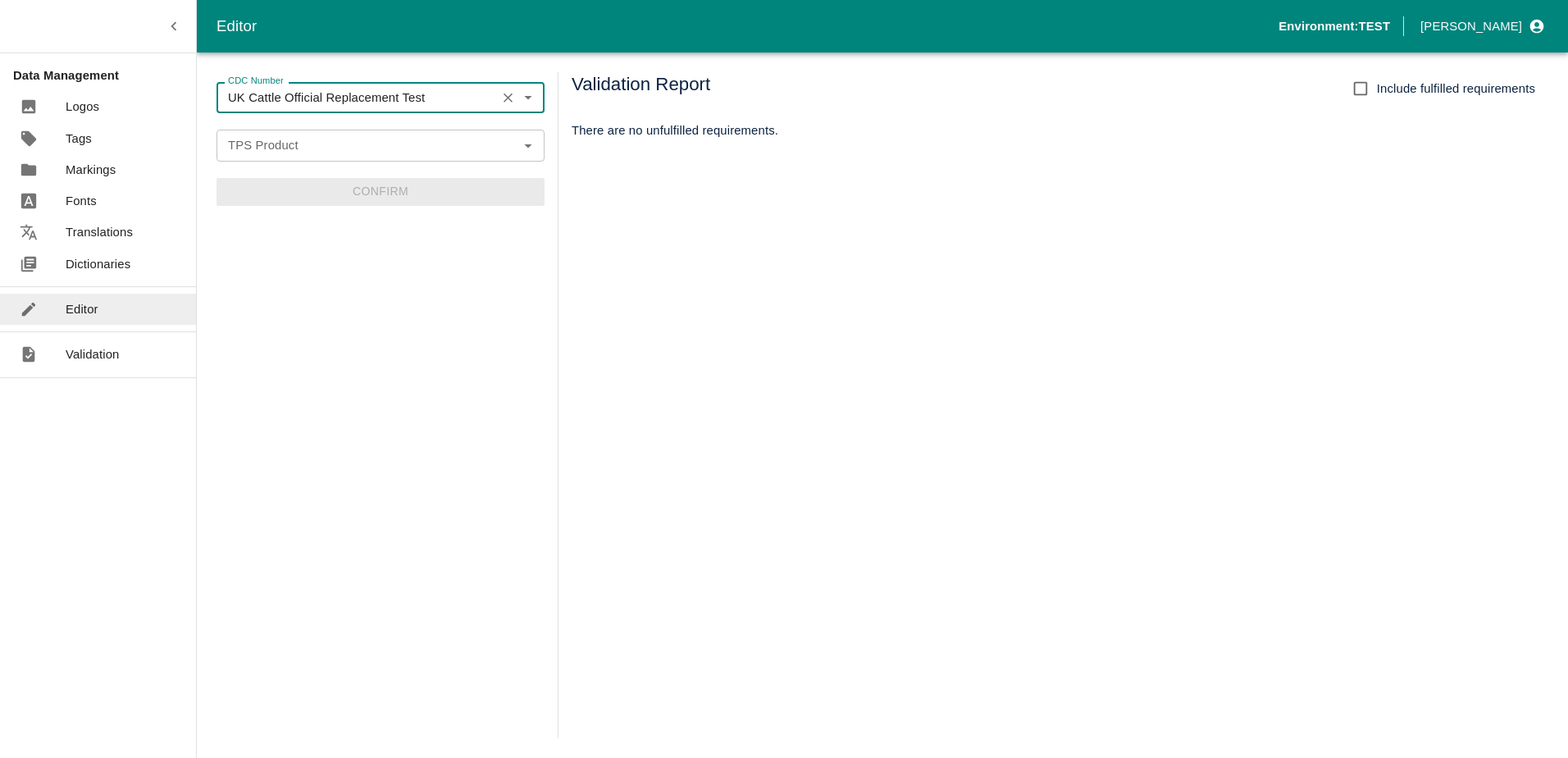
type input "UK Cattle Official Replacement Test"
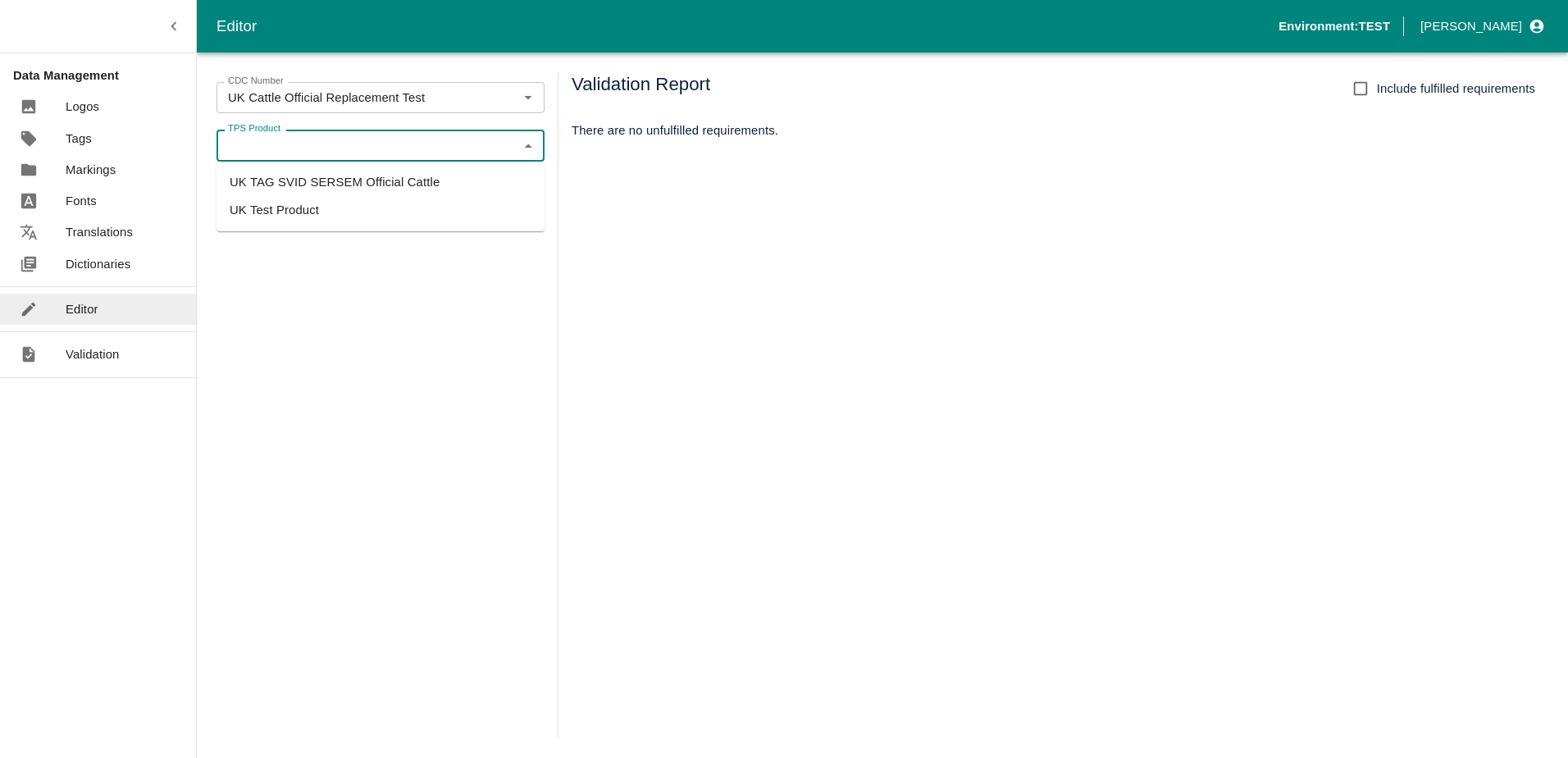
click at [308, 151] on input "TPS Product" at bounding box center [366, 145] width 291 height 21
click at [312, 185] on li "UK TAG SVID SERSEM Official Cattle" at bounding box center [381, 182] width 328 height 28
type input "UK TAG SVID SERSEM Official Cattle"
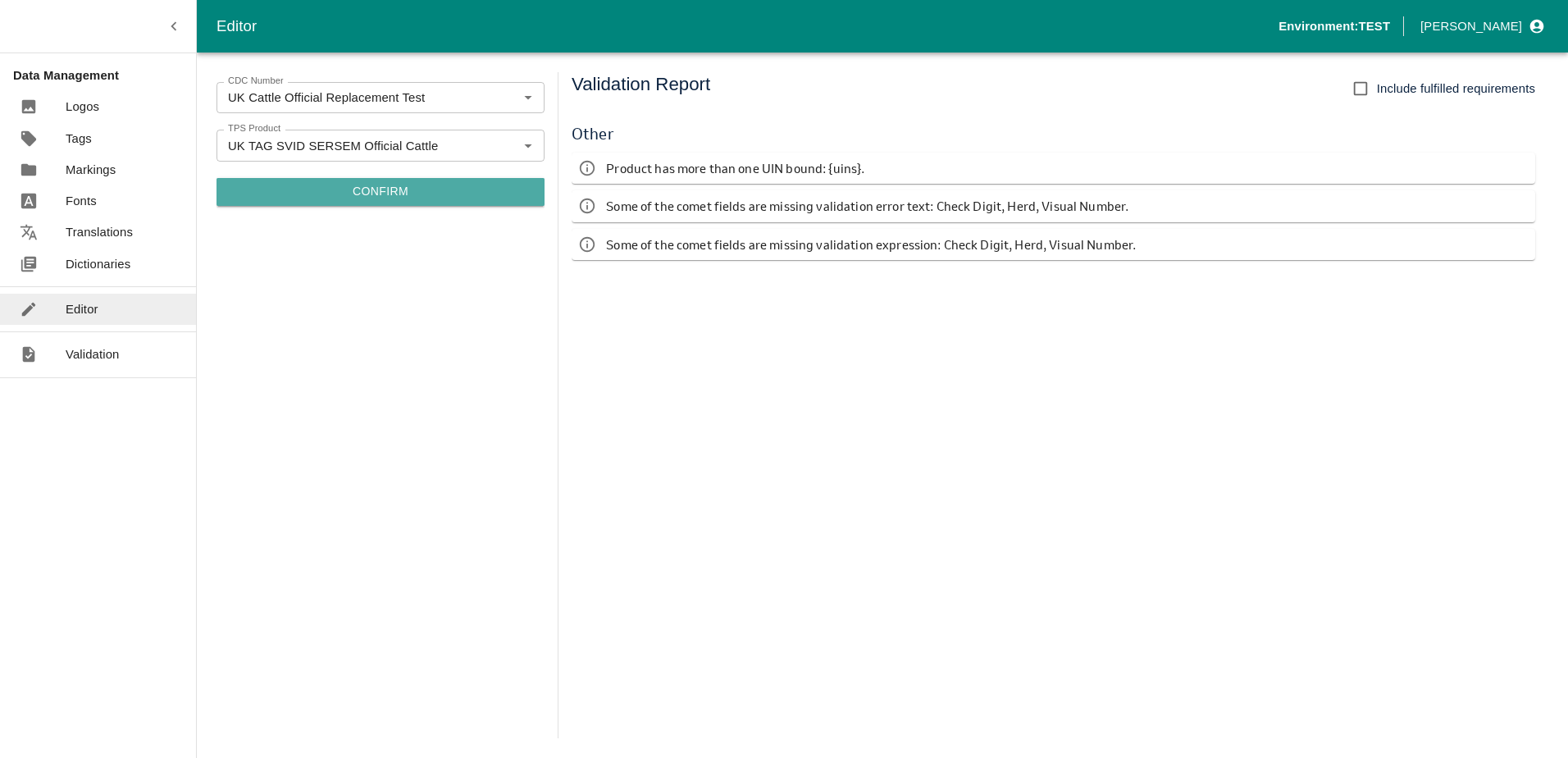
click at [413, 187] on button "Confirm" at bounding box center [381, 192] width 328 height 28
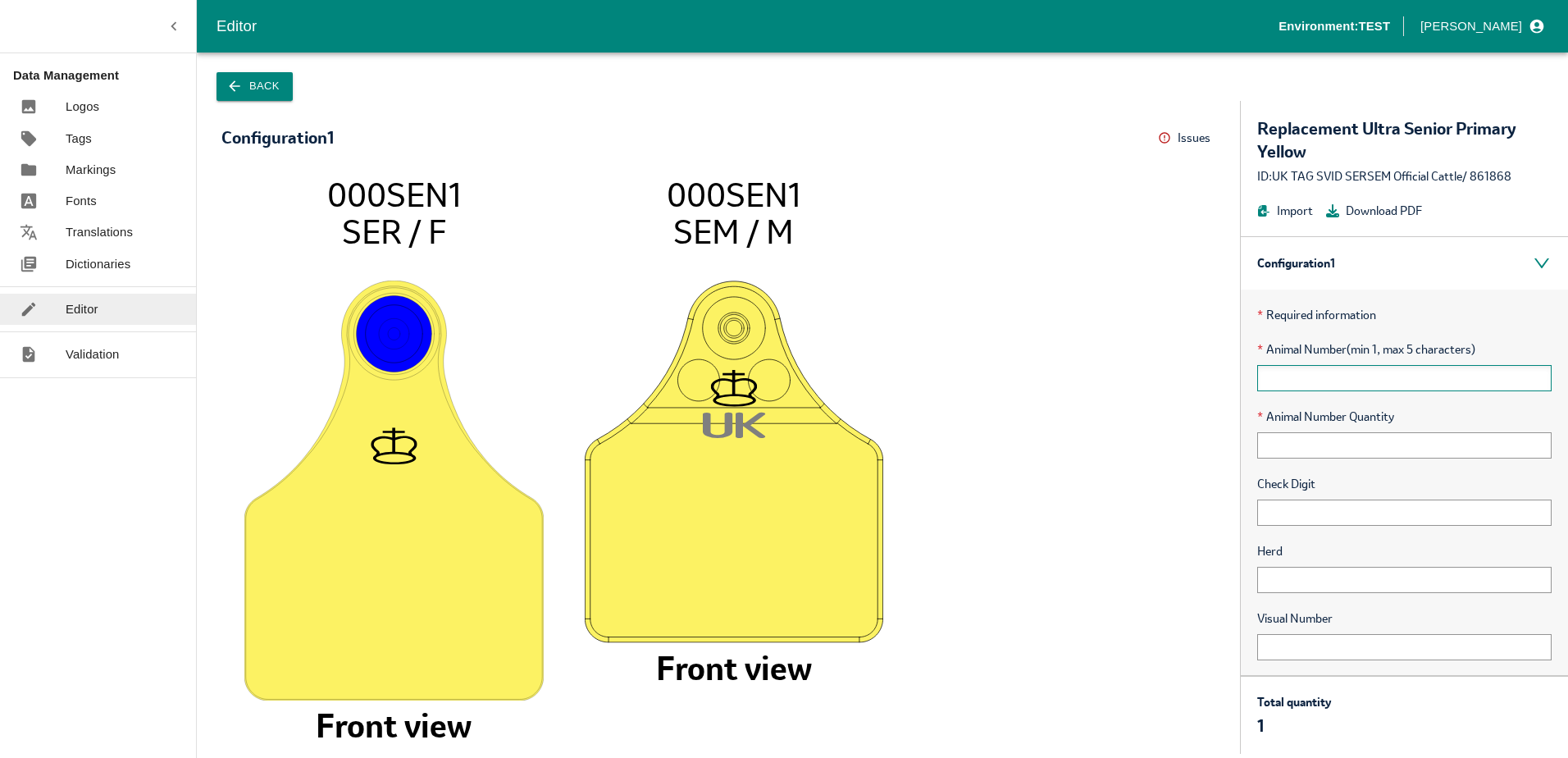
click at [1304, 388] on input "text" at bounding box center [1404, 379] width 294 height 26
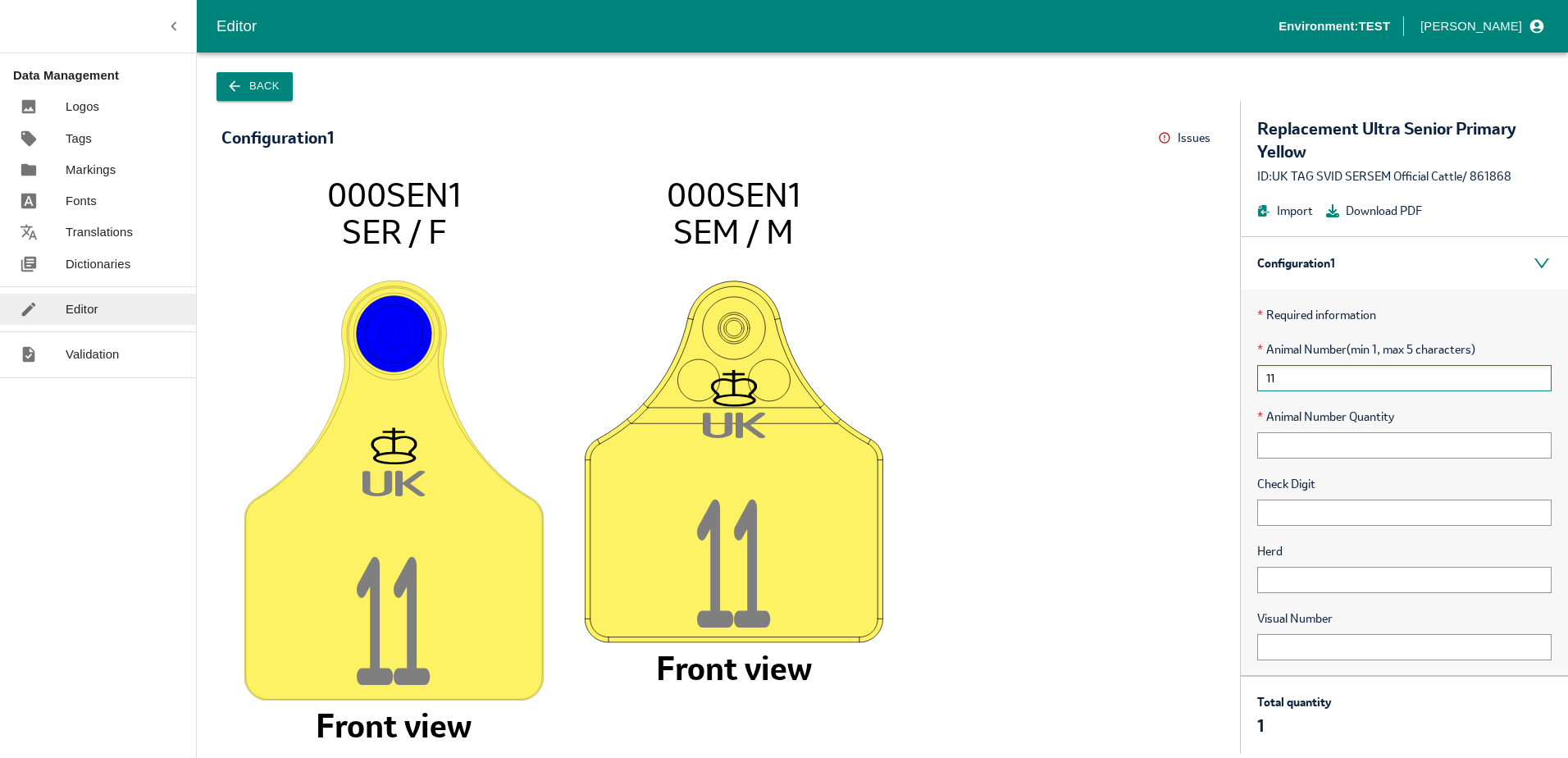
type input "1"
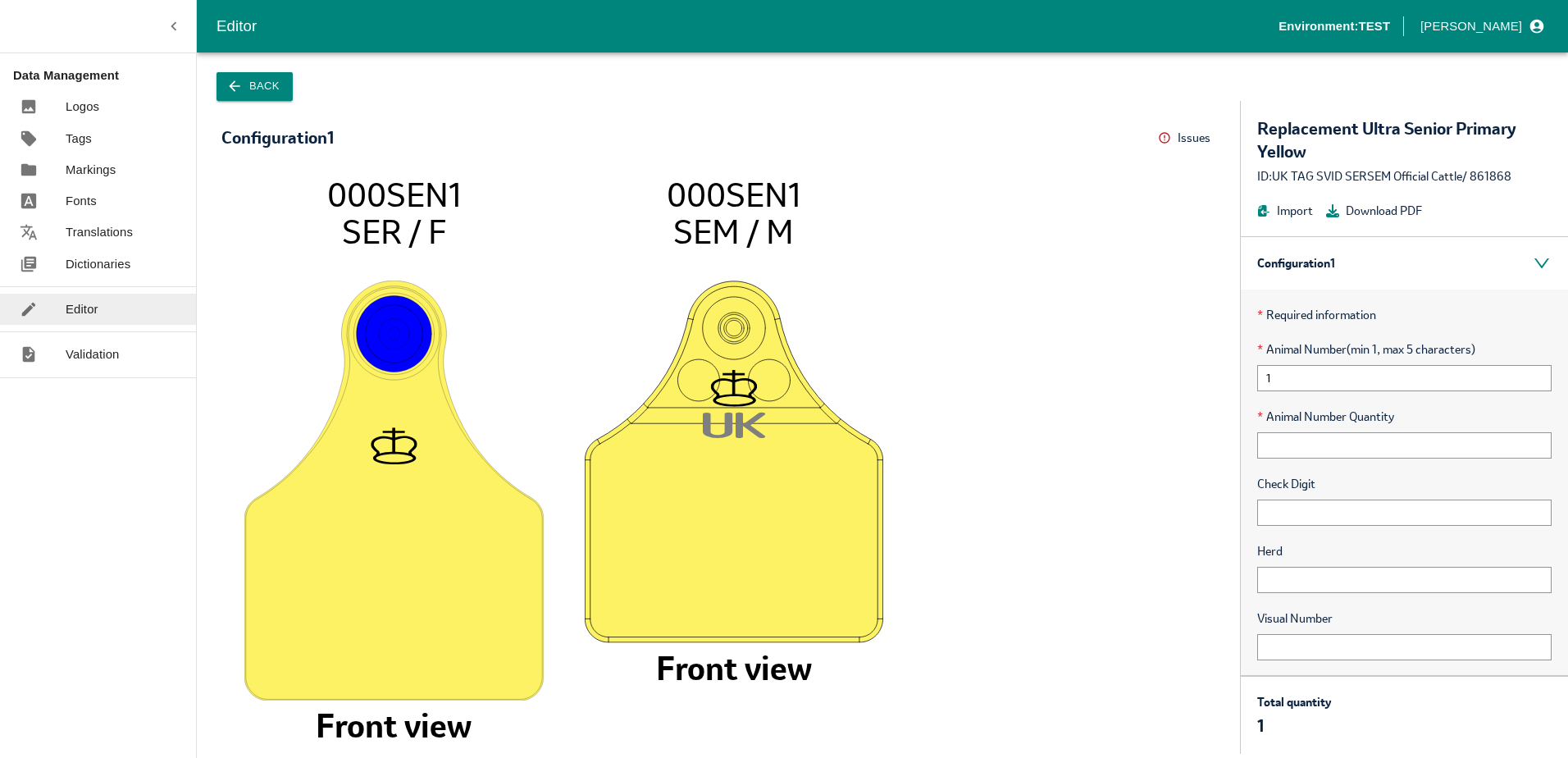
click at [295, 596] on image at bounding box center [393, 490] width 299 height 420
click at [429, 589] on image at bounding box center [393, 490] width 299 height 420
click at [684, 530] on image at bounding box center [734, 462] width 299 height 363
click at [1285, 377] on input "1" at bounding box center [1404, 379] width 294 height 26
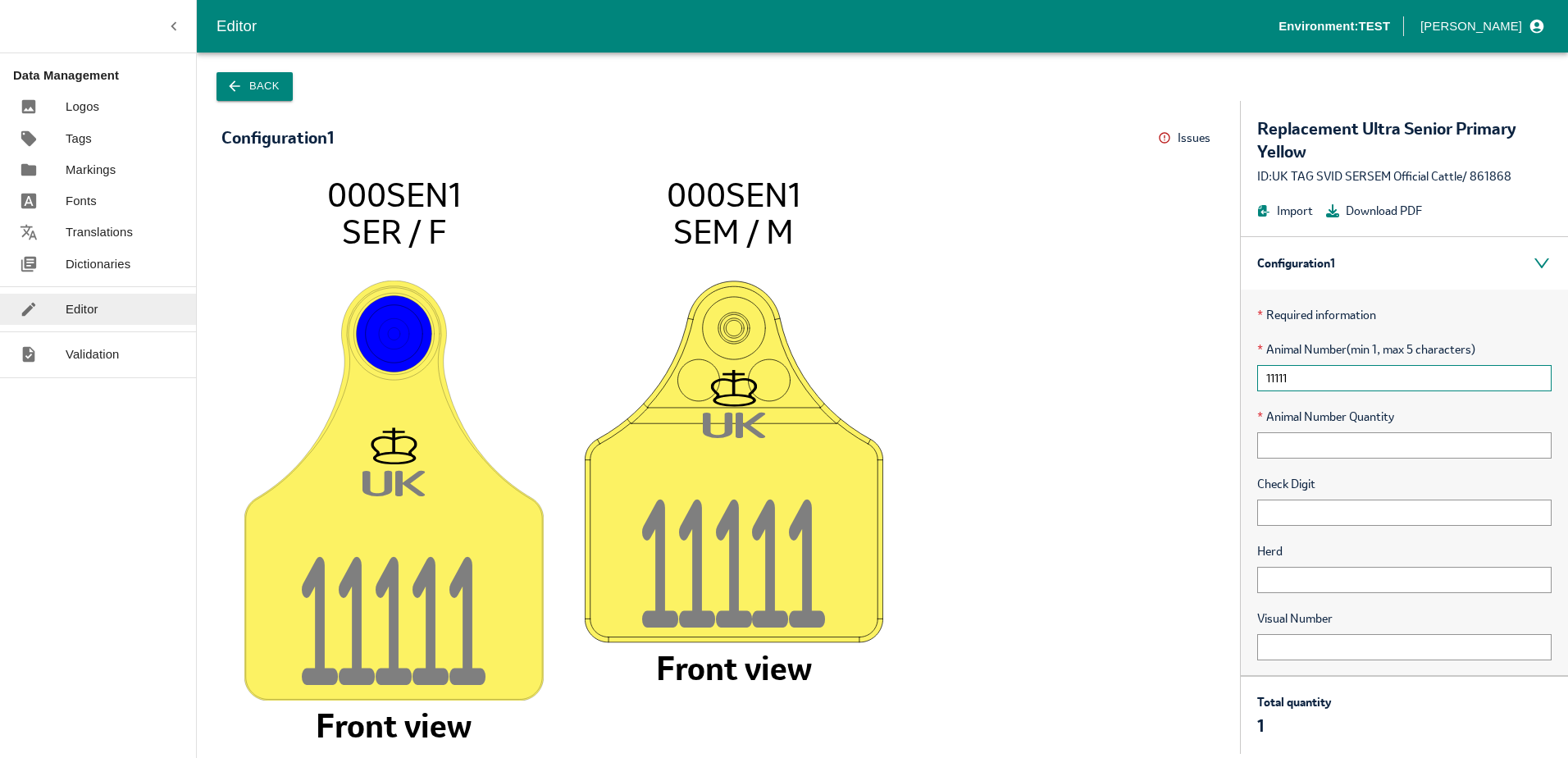
type input "11111"
click at [92, 269] on p "Dictionaries" at bounding box center [98, 264] width 65 height 18
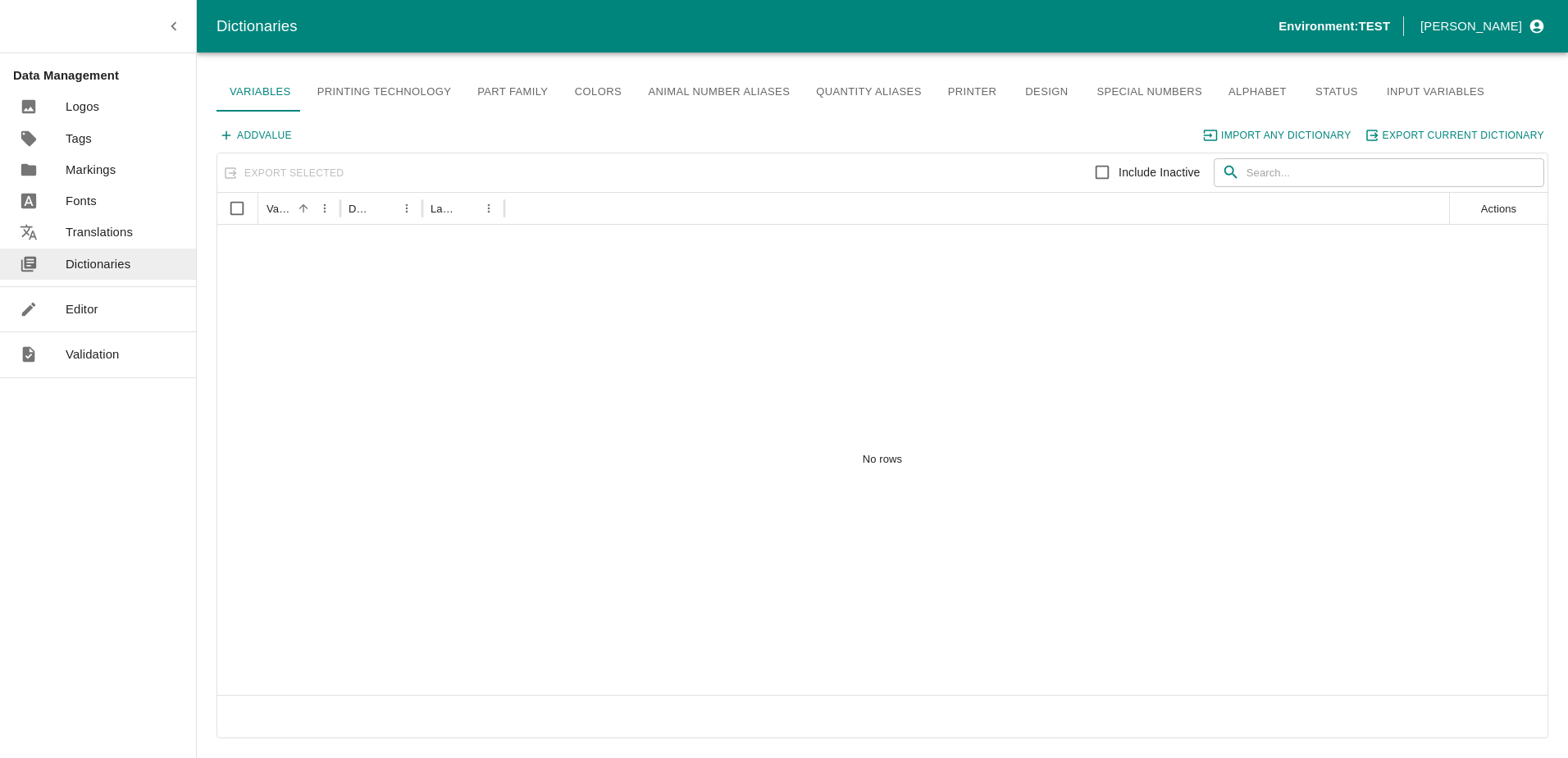
click at [107, 307] on link "Editor" at bounding box center [98, 309] width 196 height 31
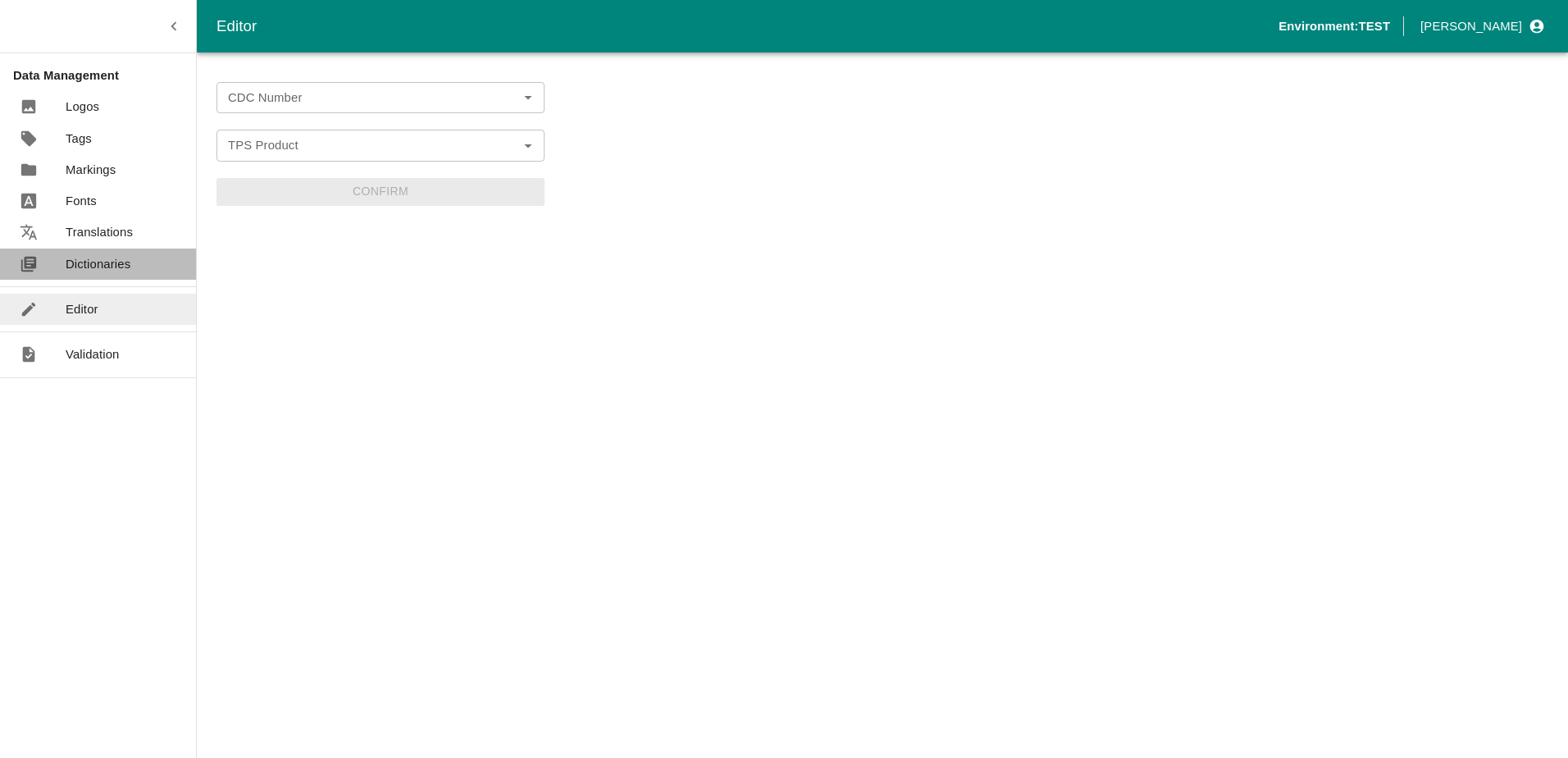
click at [82, 258] on p "Dictionaries" at bounding box center [98, 264] width 65 height 18
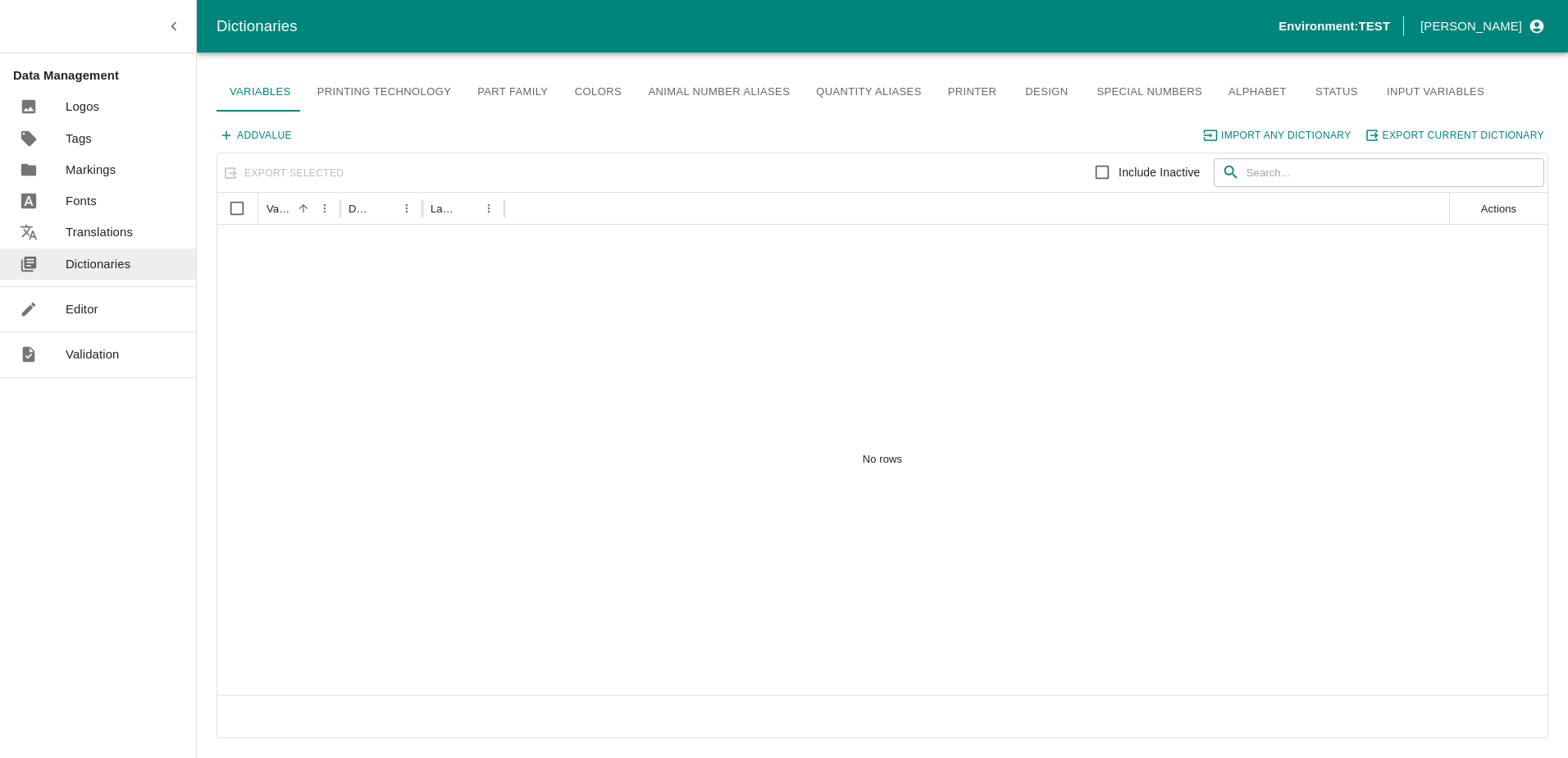
click at [96, 301] on p "Editor" at bounding box center [82, 309] width 33 height 18
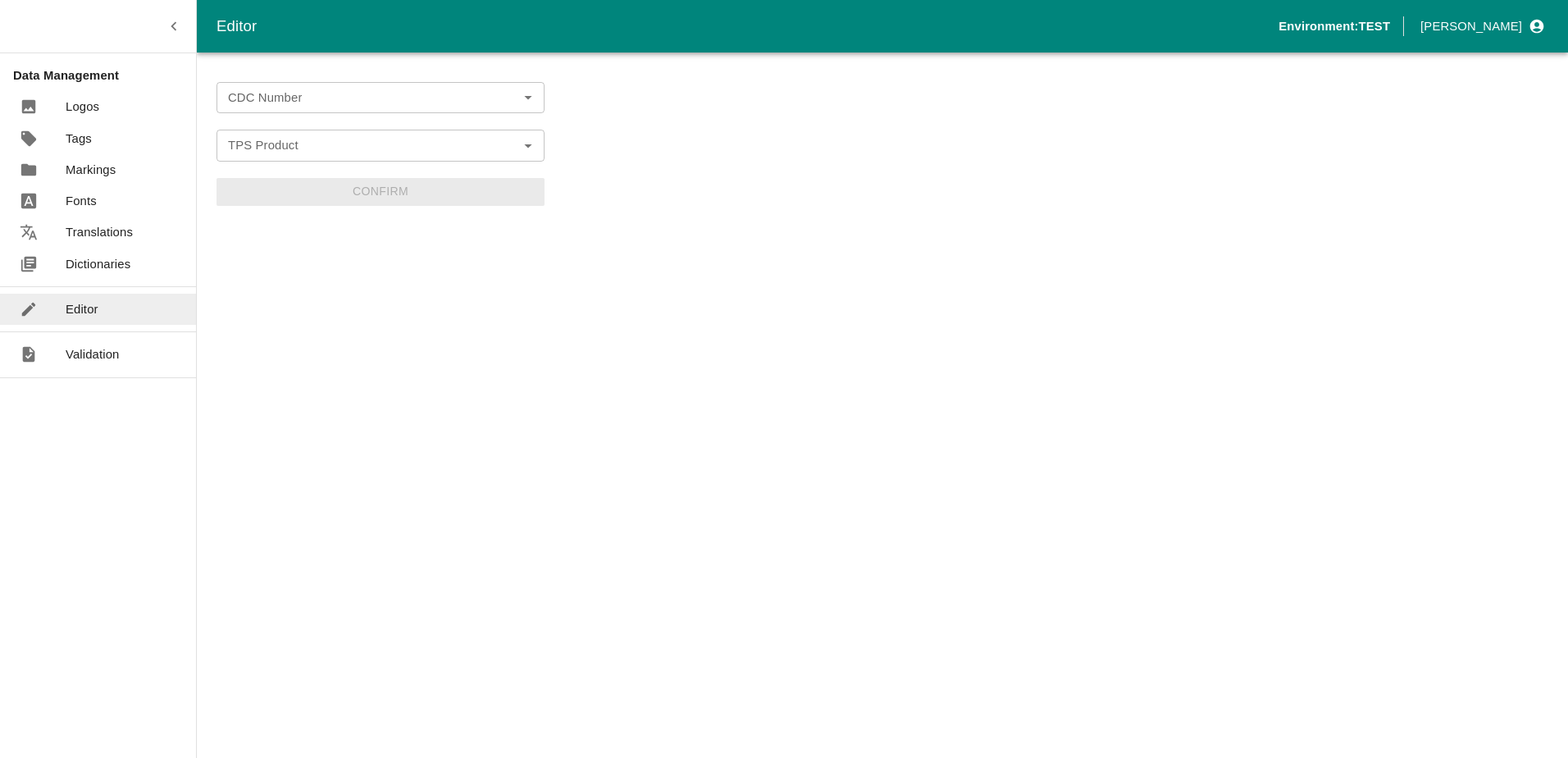
click at [112, 242] on link "Translations" at bounding box center [98, 233] width 196 height 31
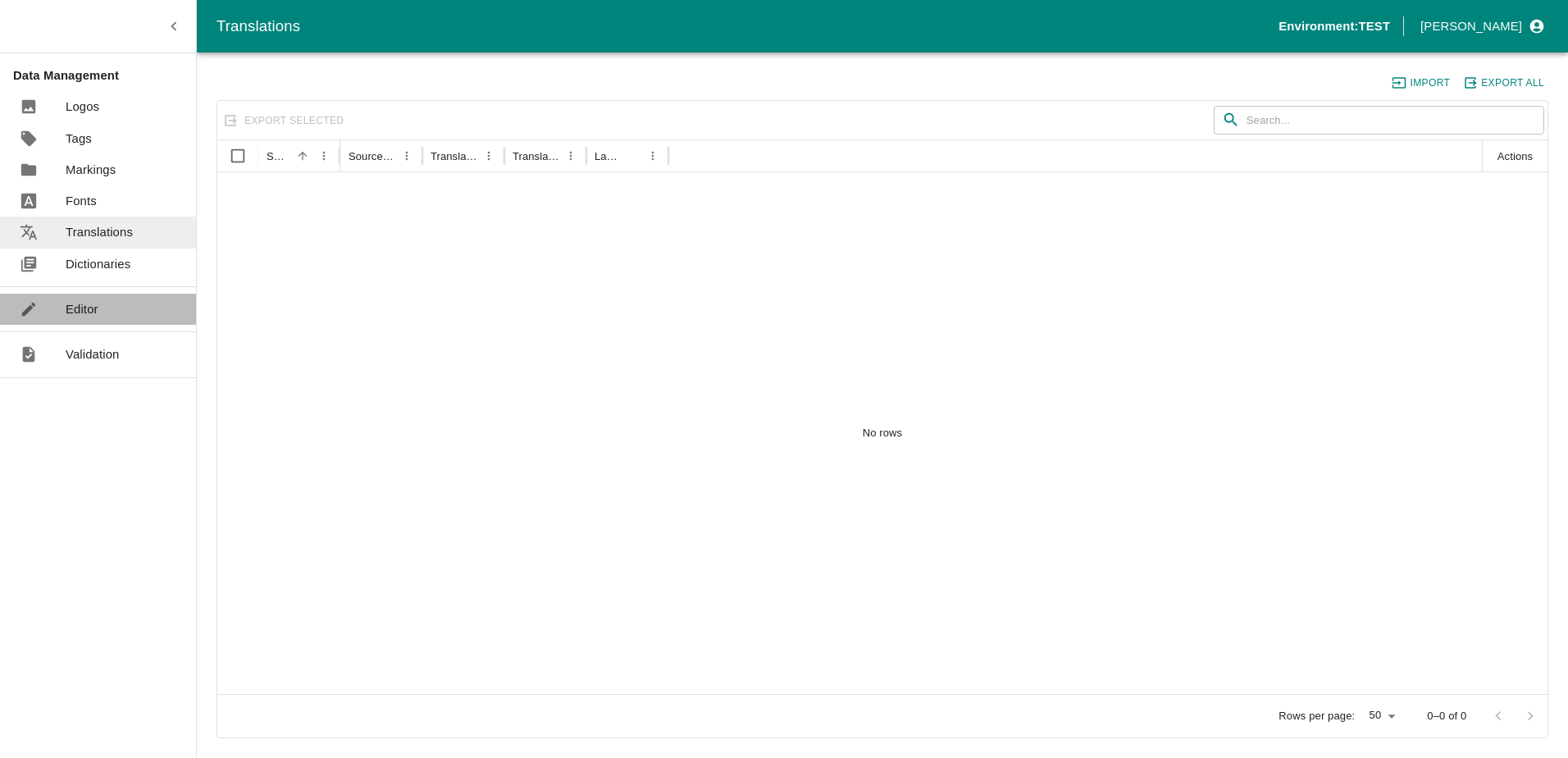
click at [97, 318] on p "Editor" at bounding box center [82, 309] width 33 height 18
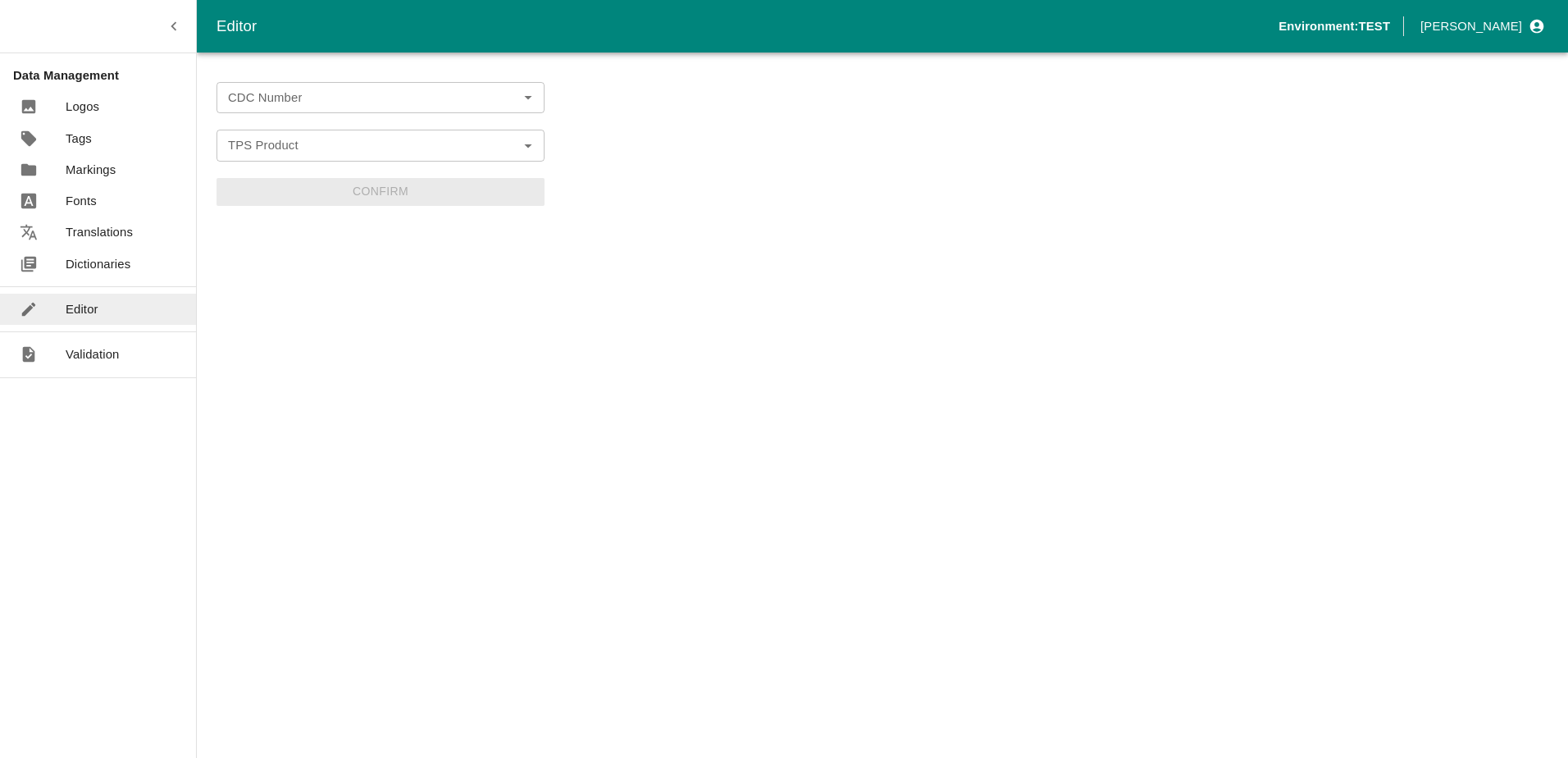
click at [390, 150] on input "TPS Product" at bounding box center [366, 145] width 291 height 21
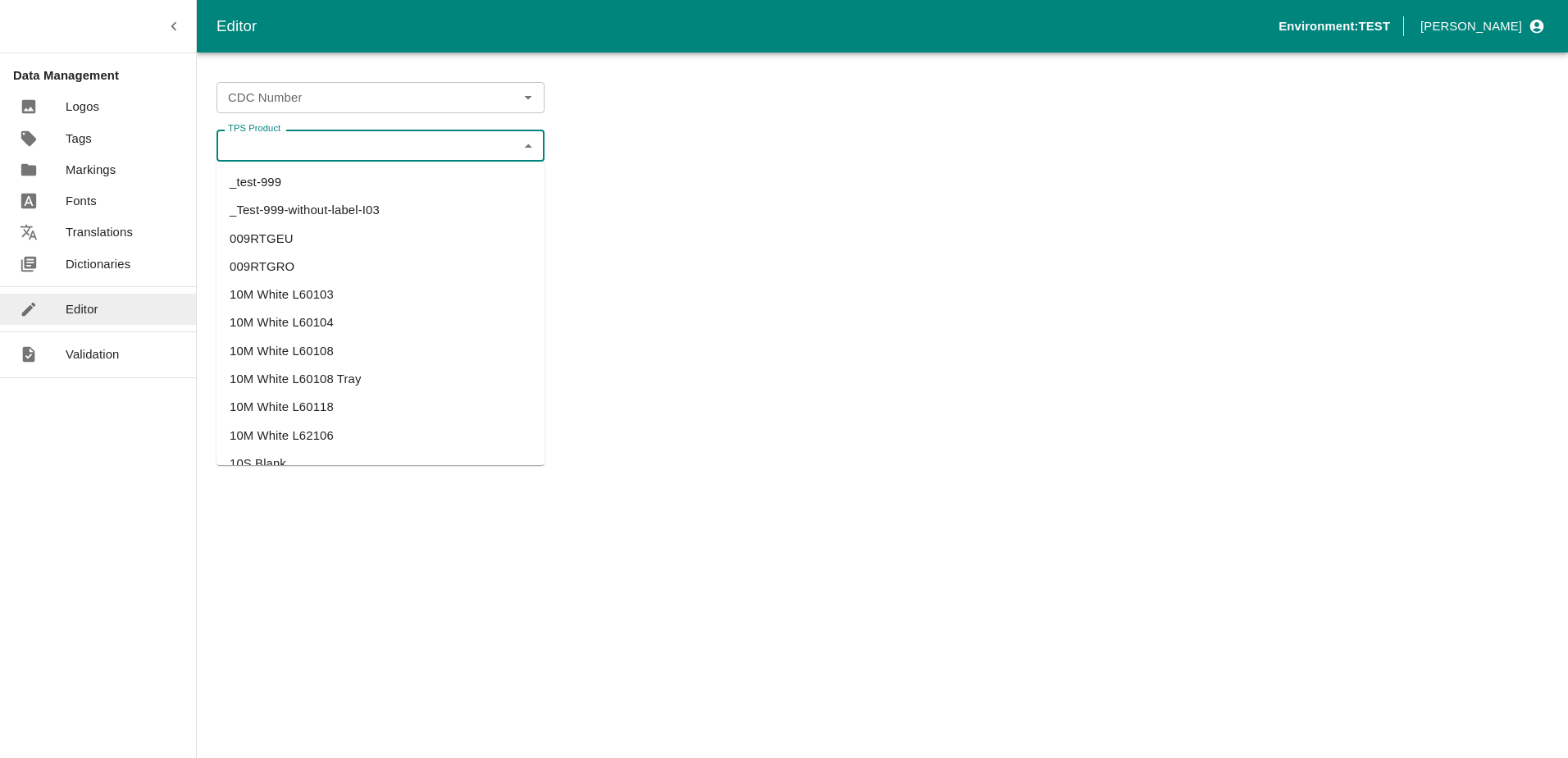
click at [368, 110] on div "CDC Number" at bounding box center [381, 97] width 328 height 31
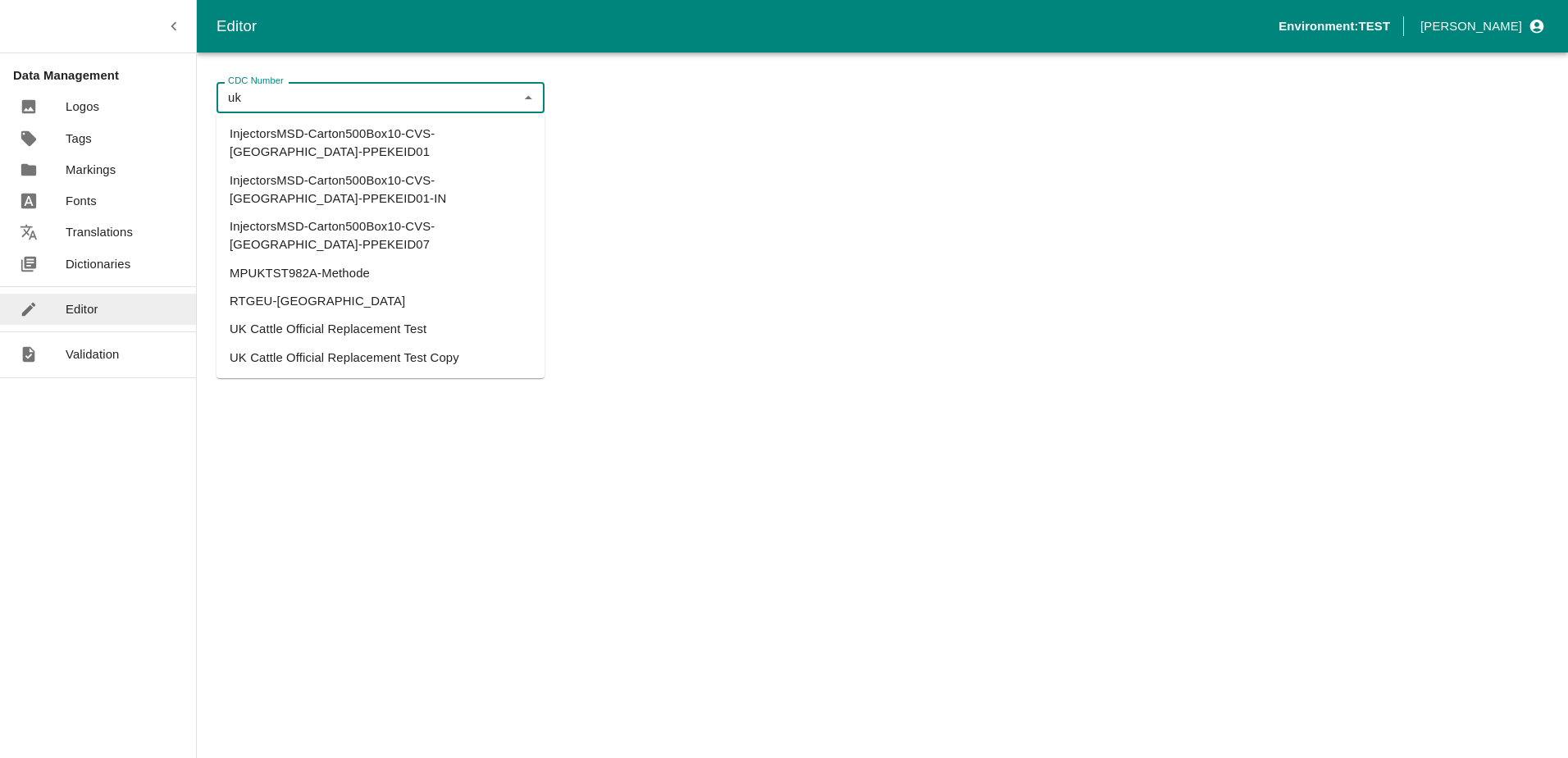
click at [388, 315] on li "UK Cattle Official Replacement Test" at bounding box center [381, 329] width 328 height 28
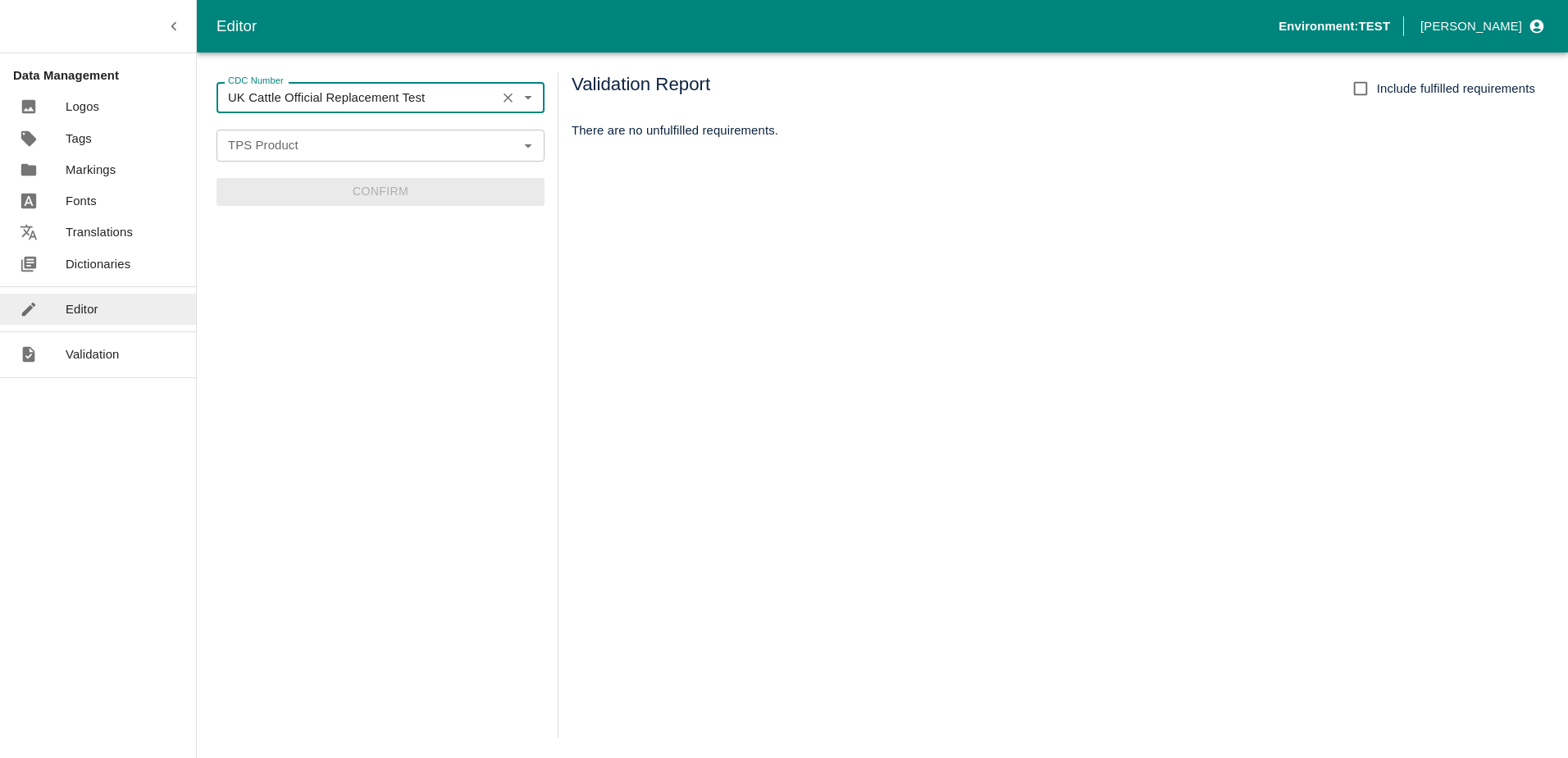
type input "UK Cattle Official Replacement Test"
click at [450, 149] on input "TPS Product" at bounding box center [366, 145] width 291 height 21
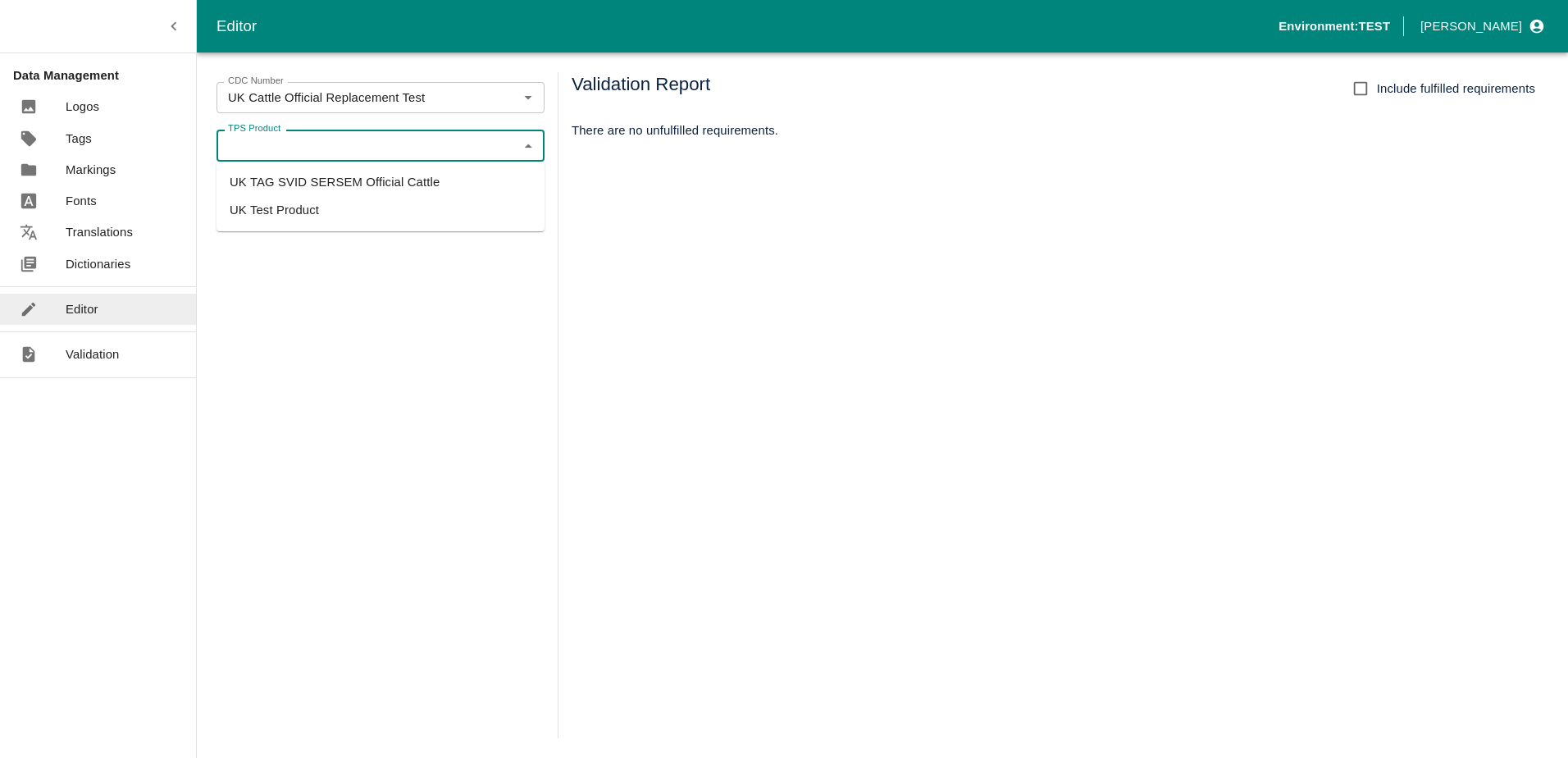
click at [384, 186] on li "UK TAG SVID SERSEM Official Cattle" at bounding box center [381, 182] width 328 height 28
type input "UK TAG SVID SERSEM Official Cattle"
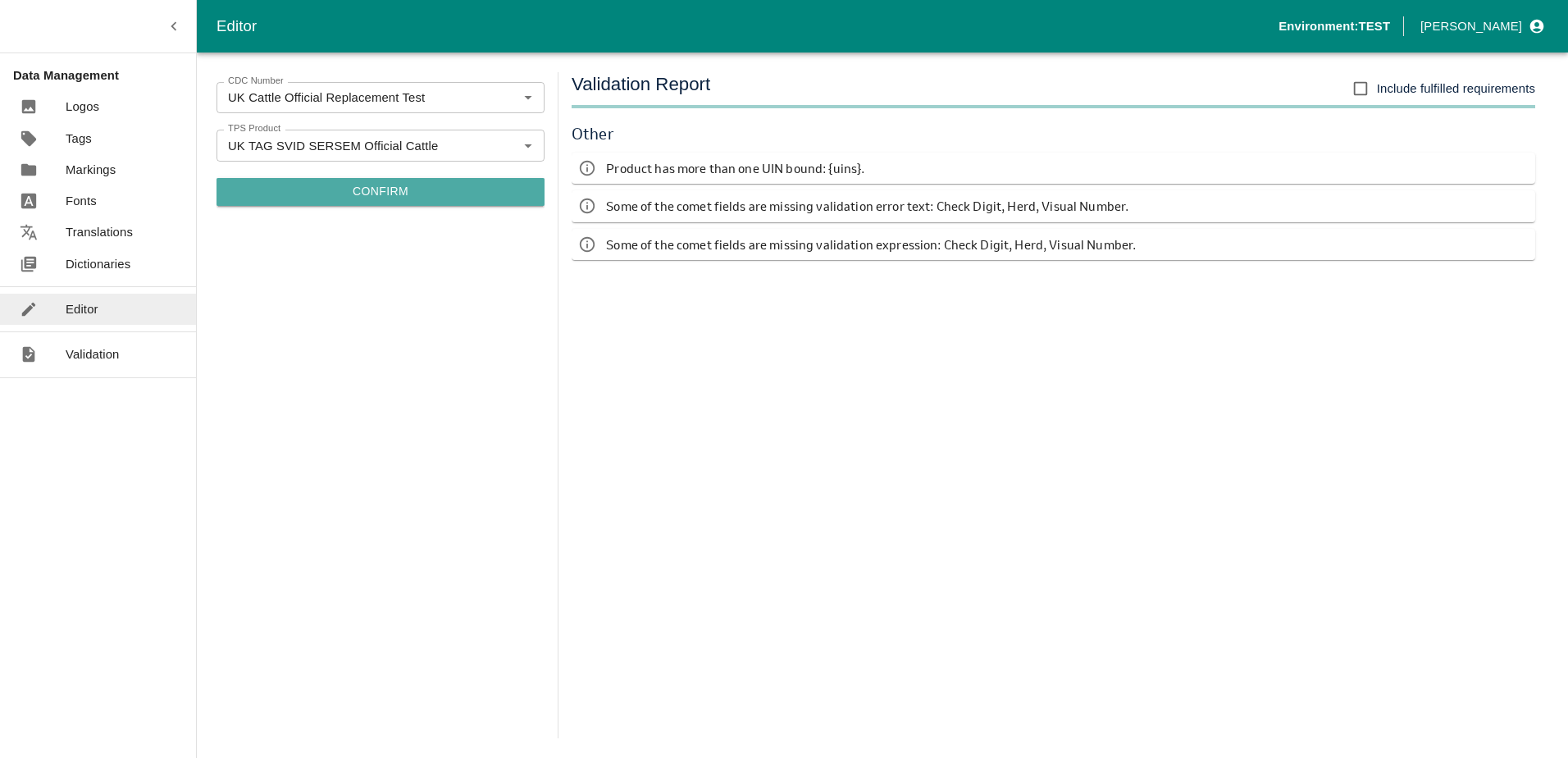
click at [473, 190] on button "Confirm" at bounding box center [381, 192] width 328 height 28
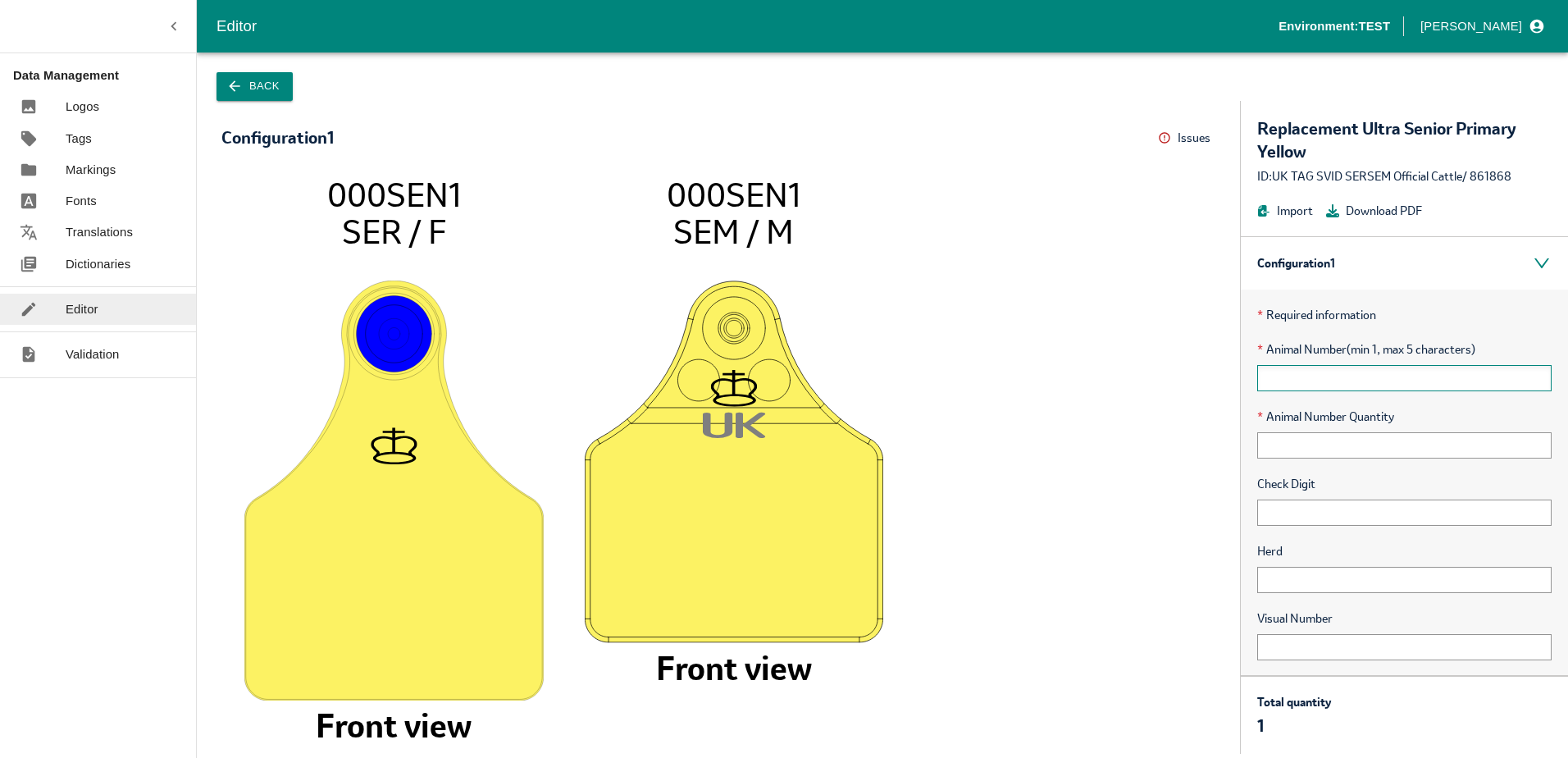
click at [1333, 384] on input "text" at bounding box center [1404, 379] width 294 height 26
type input "123"
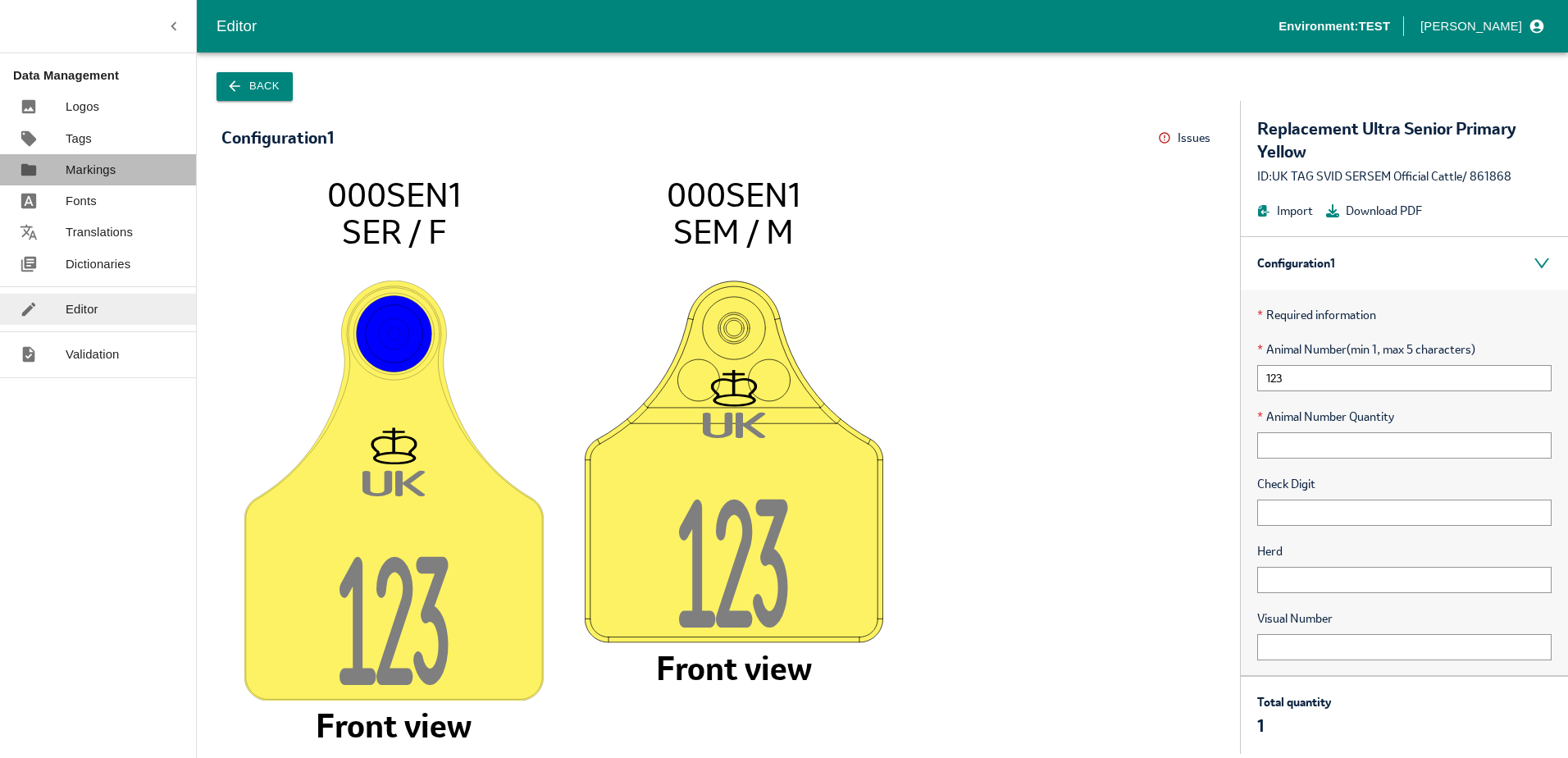
click at [96, 168] on p "Markings" at bounding box center [91, 170] width 50 height 18
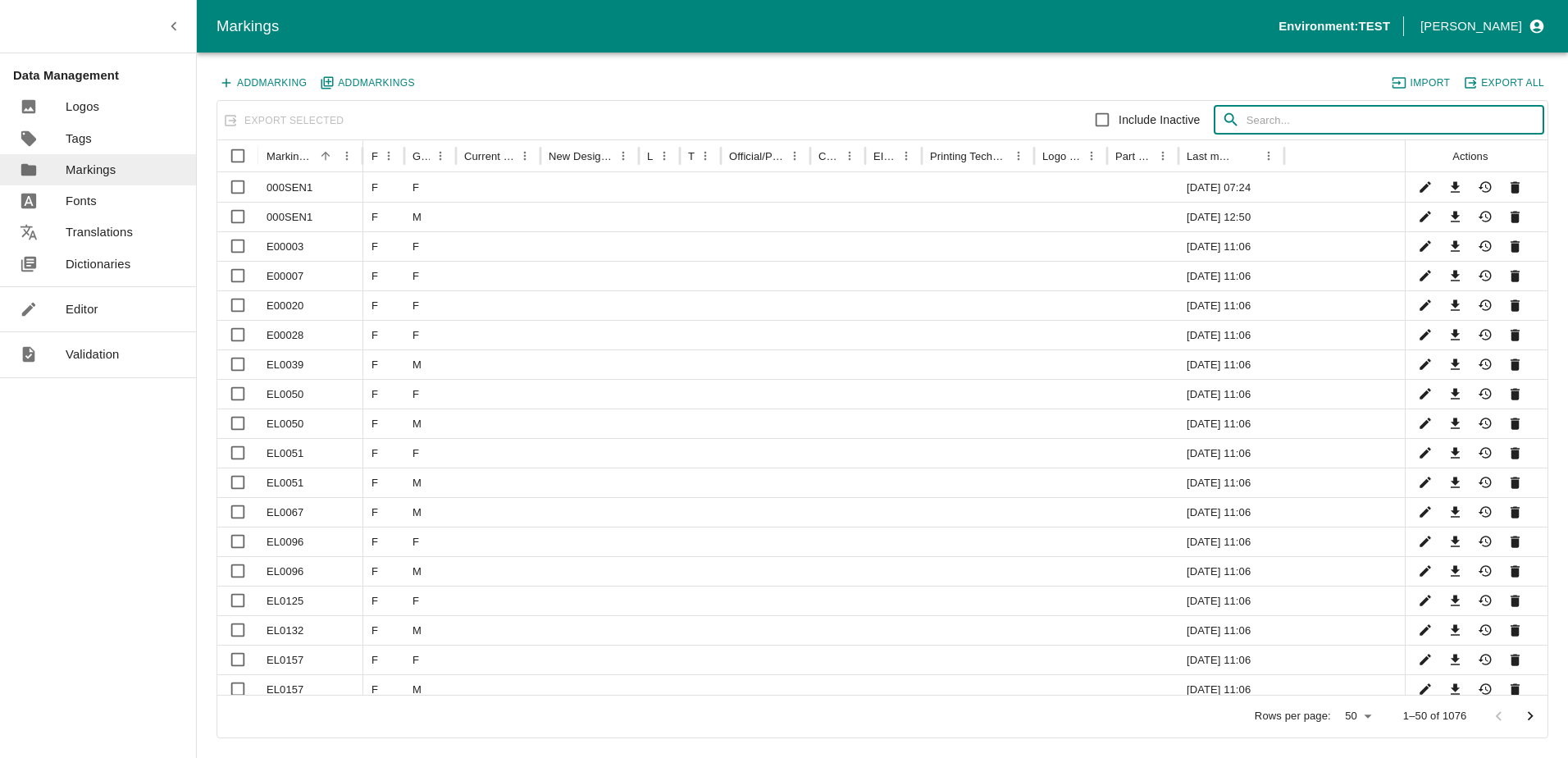
click at [1289, 114] on input "text" at bounding box center [1396, 120] width 298 height 30
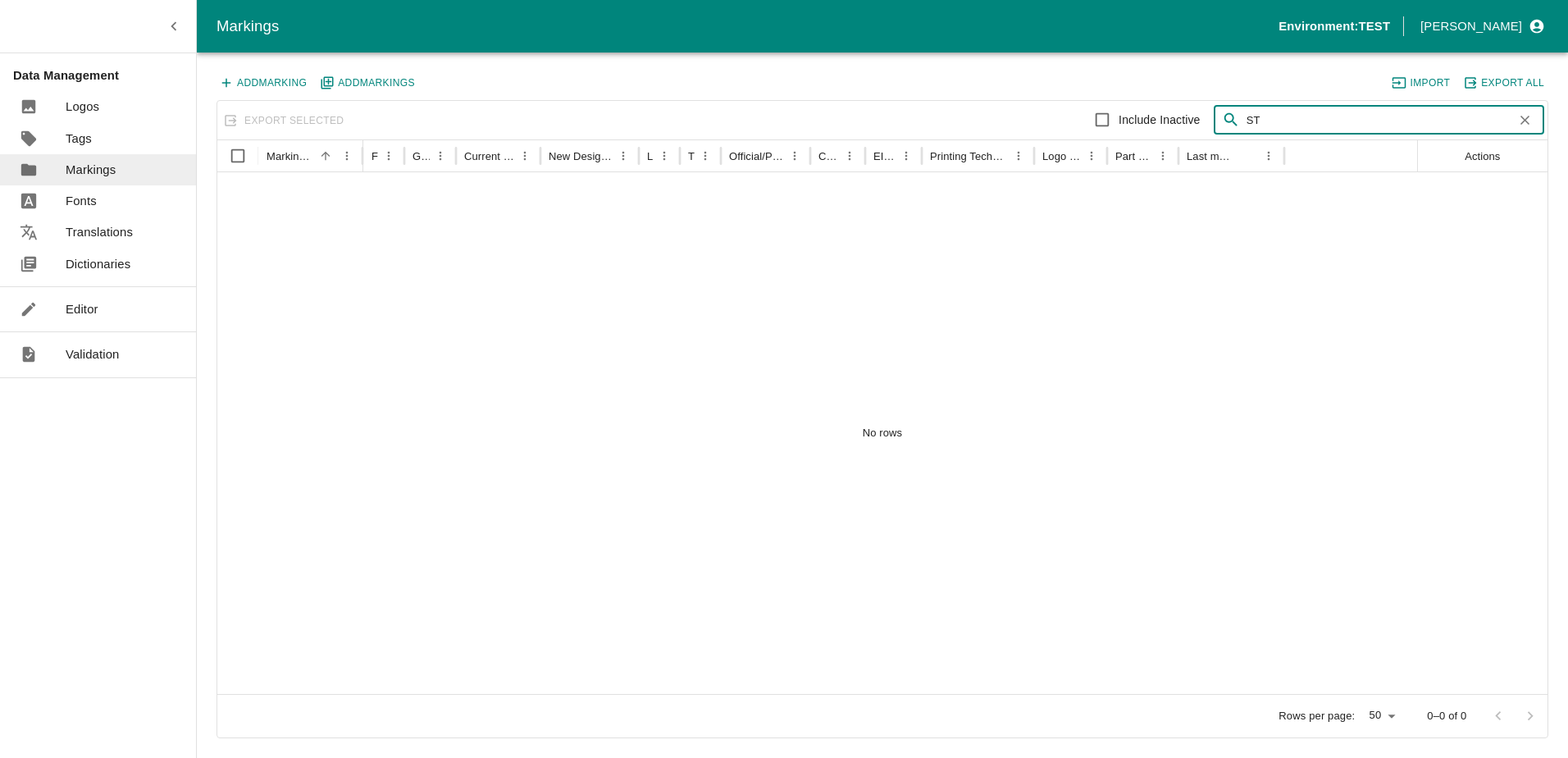
type input "S"
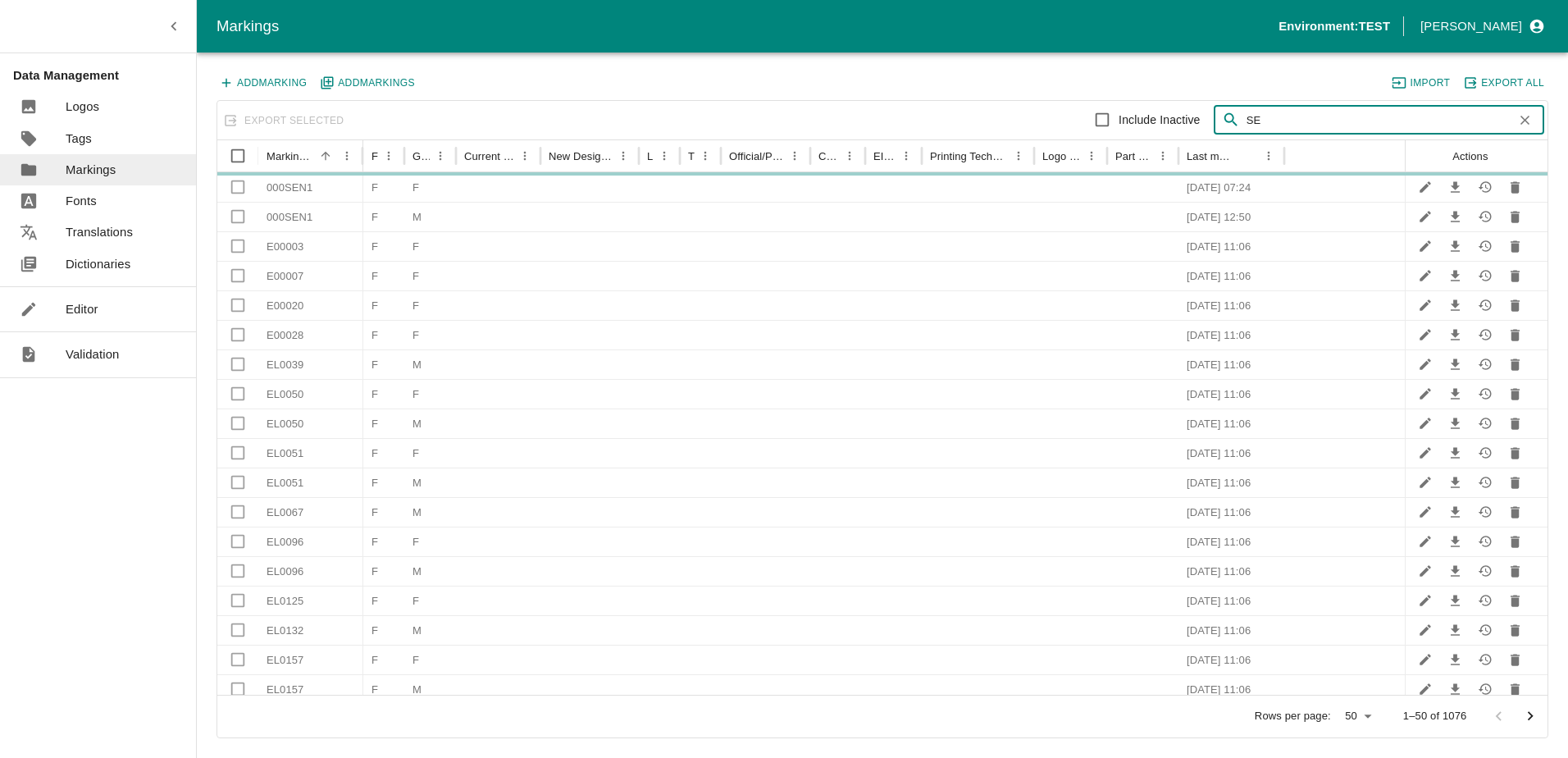
type input "S"
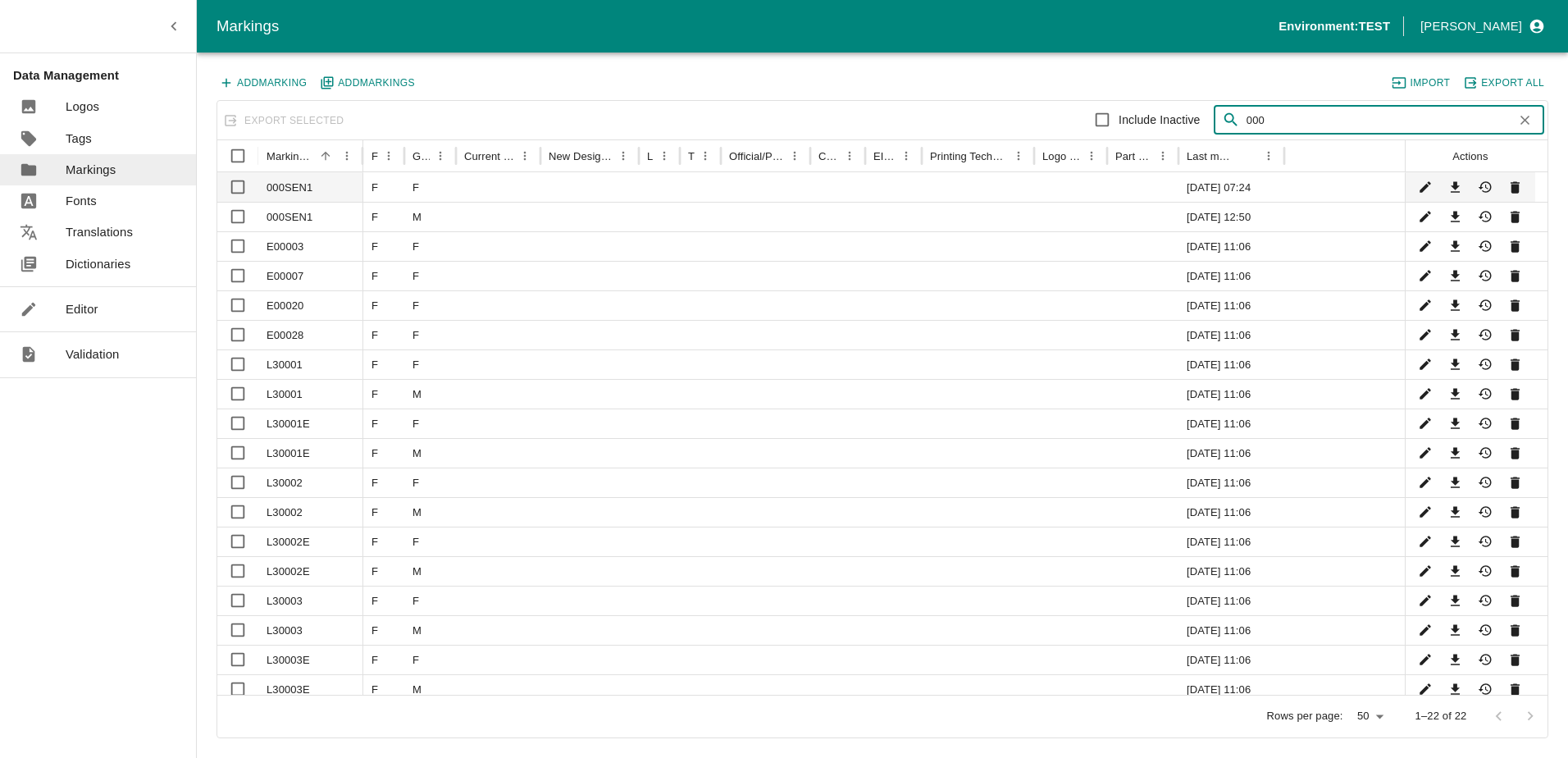
type input "000"
click at [1458, 190] on icon "Download" at bounding box center [1455, 187] width 16 height 16
